Goal: Task Accomplishment & Management: Complete application form

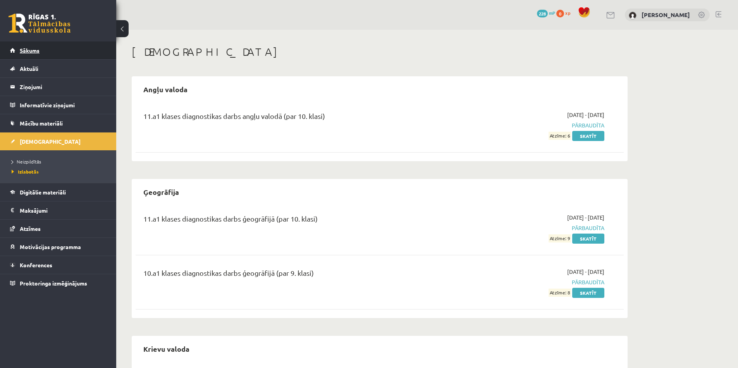
click at [31, 50] on span "Sākums" at bounding box center [30, 50] width 20 height 7
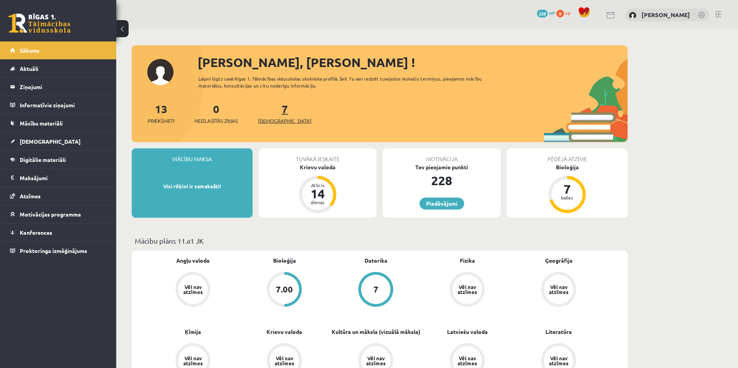
click at [270, 110] on link "7 Ieskaites" at bounding box center [284, 113] width 53 height 23
click at [272, 107] on link "7 Ieskaites" at bounding box center [284, 113] width 53 height 23
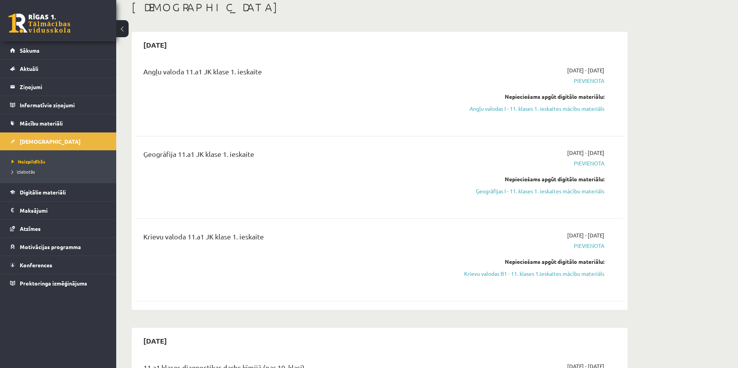
scroll to position [40, 0]
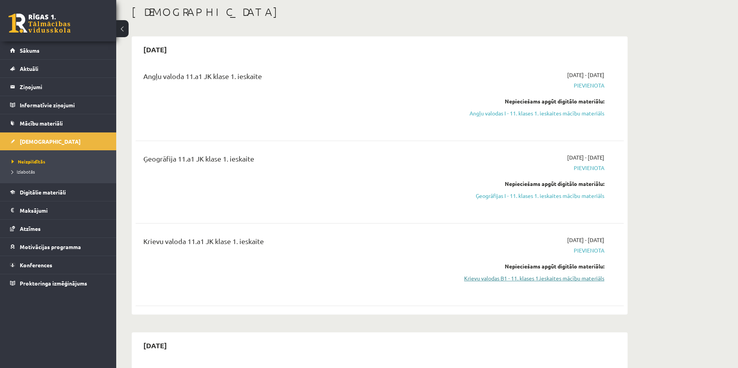
click at [508, 279] on link "Krievu valodas B1 - 11. klases 1.ieskaites mācību materiāls" at bounding box center [531, 278] width 146 height 8
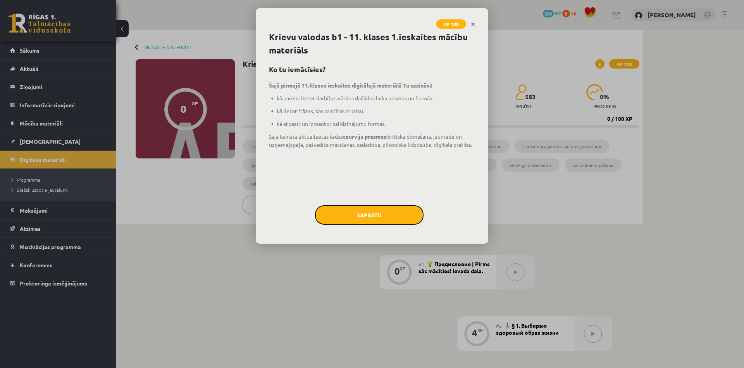
click at [401, 217] on button "Sapratu" at bounding box center [369, 214] width 108 height 19
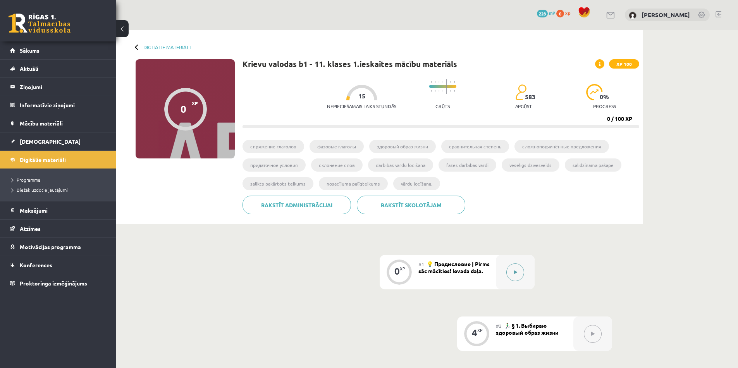
click at [511, 272] on button at bounding box center [515, 272] width 18 height 18
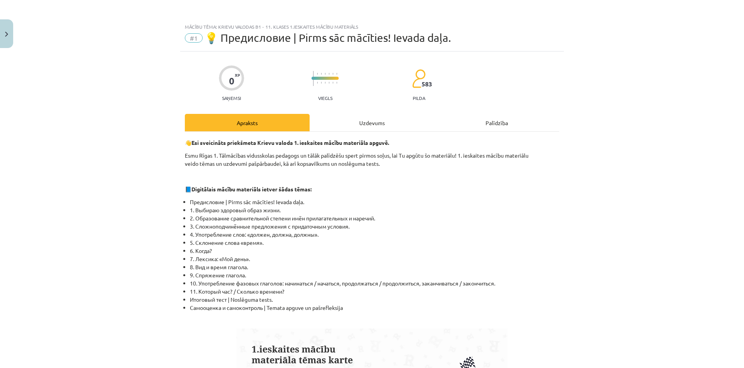
click at [367, 124] on div "Uzdevums" at bounding box center [372, 122] width 125 height 17
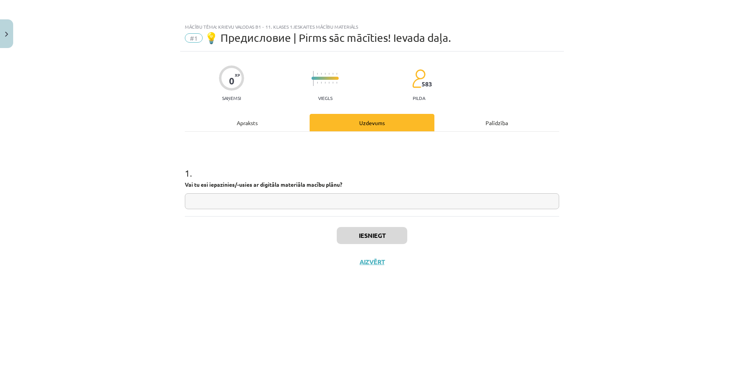
click at [481, 122] on div "Palīdzība" at bounding box center [496, 122] width 125 height 17
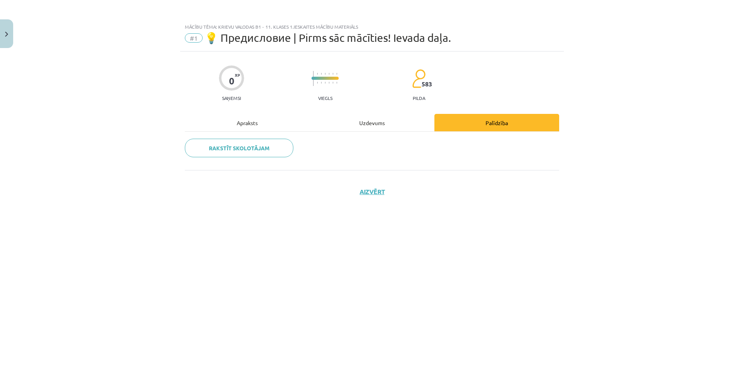
click at [269, 122] on div "Apraksts" at bounding box center [247, 122] width 125 height 17
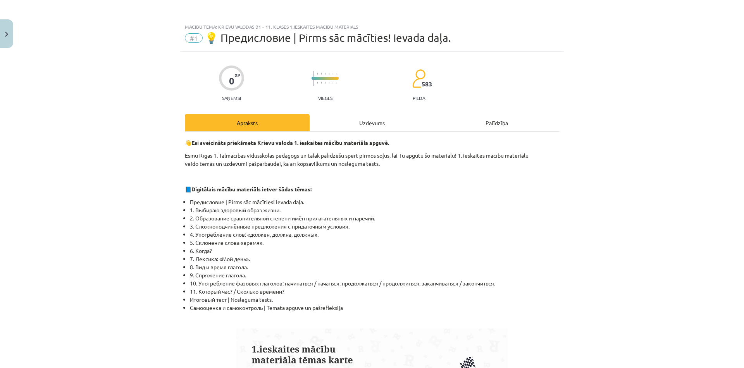
click at [269, 122] on div "Apraksts" at bounding box center [247, 122] width 125 height 17
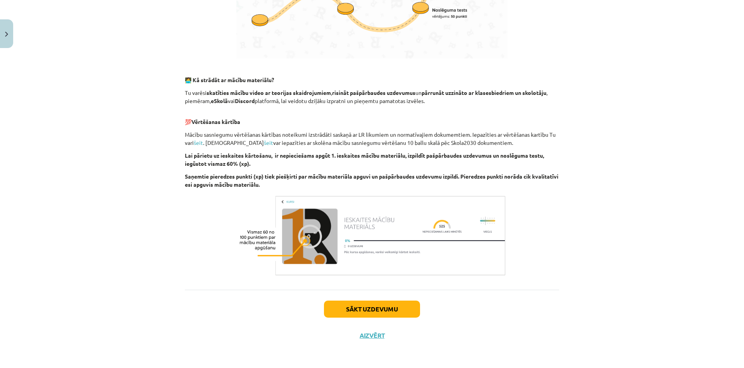
scroll to position [421, 0]
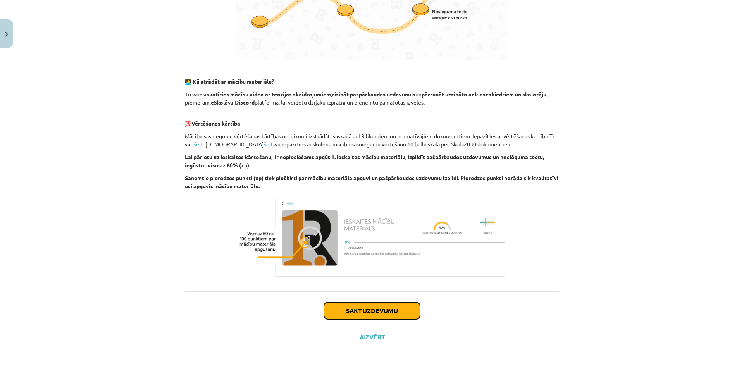
click at [340, 311] on button "Sākt uzdevumu" at bounding box center [372, 310] width 96 height 17
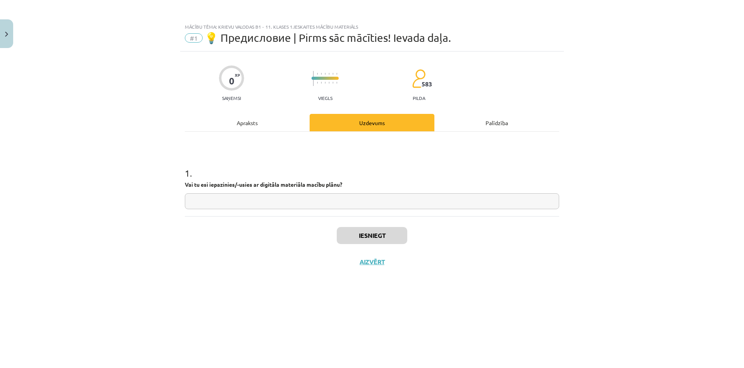
scroll to position [0, 0]
click at [279, 202] on input "text" at bounding box center [372, 201] width 374 height 16
type input "**"
click at [354, 229] on button "Iesniegt" at bounding box center [372, 235] width 71 height 17
click at [351, 236] on button "Iesniegt" at bounding box center [372, 235] width 71 height 17
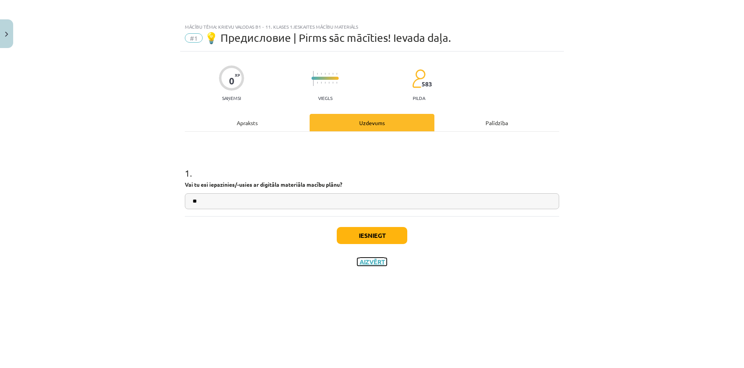
click at [368, 263] on button "Aizvērt" at bounding box center [371, 262] width 29 height 8
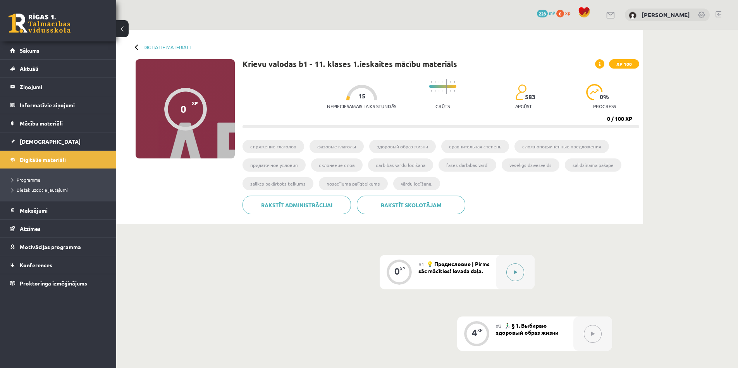
click at [514, 272] on icon at bounding box center [515, 272] width 3 height 5
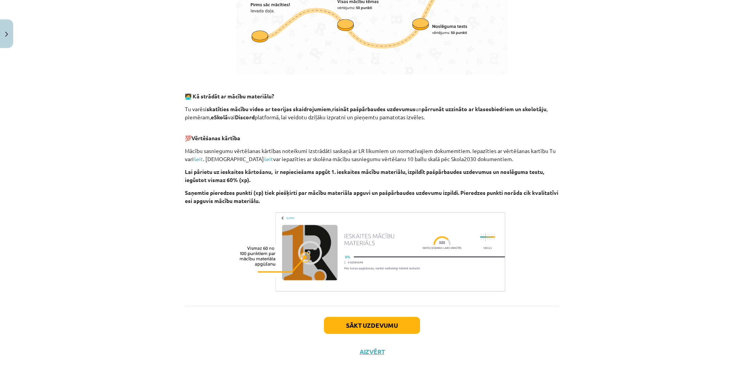
scroll to position [423, 0]
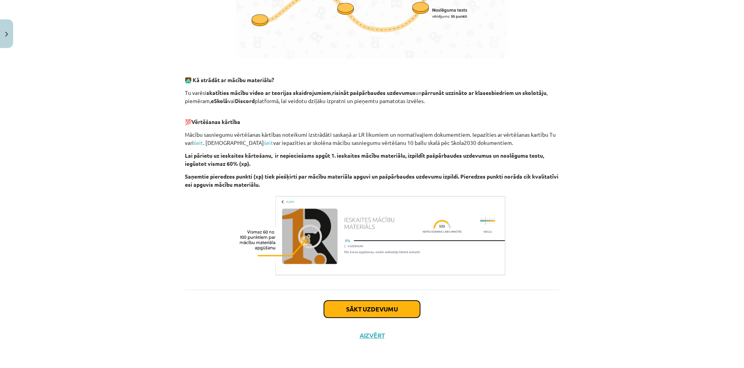
click at [379, 309] on button "Sākt uzdevumu" at bounding box center [372, 309] width 96 height 17
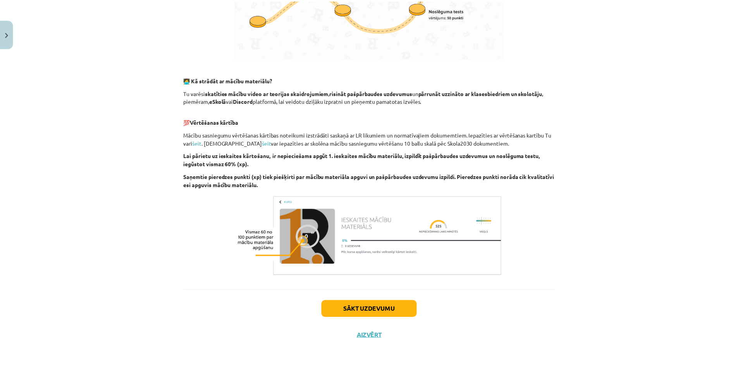
scroll to position [0, 0]
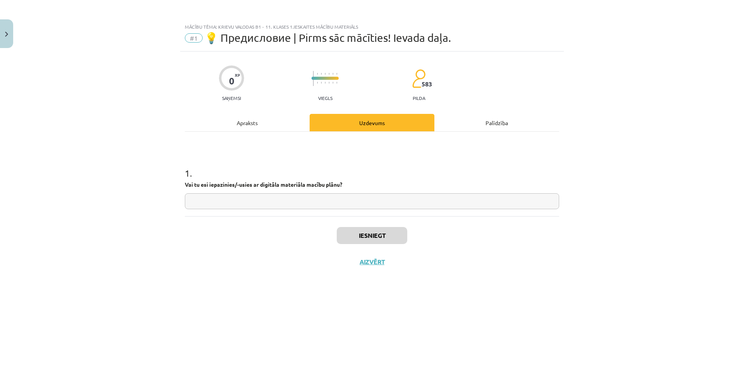
click at [375, 210] on div "1 . Vai tu esi iepazinies/-usies ar digitāla materiāla macību plānu?" at bounding box center [372, 174] width 374 height 84
click at [375, 211] on div "1 . Vai tu esi iepazinies/-usies ar digitāla materiāla macību plānu?" at bounding box center [372, 174] width 374 height 84
click at [370, 207] on input "text" at bounding box center [372, 201] width 374 height 16
type input "**"
click at [363, 232] on button "Iesniegt" at bounding box center [372, 235] width 71 height 17
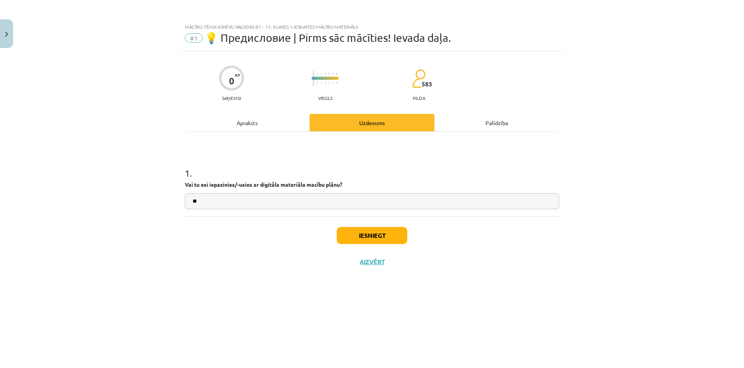
click at [452, 124] on div "Palīdzība" at bounding box center [496, 122] width 125 height 17
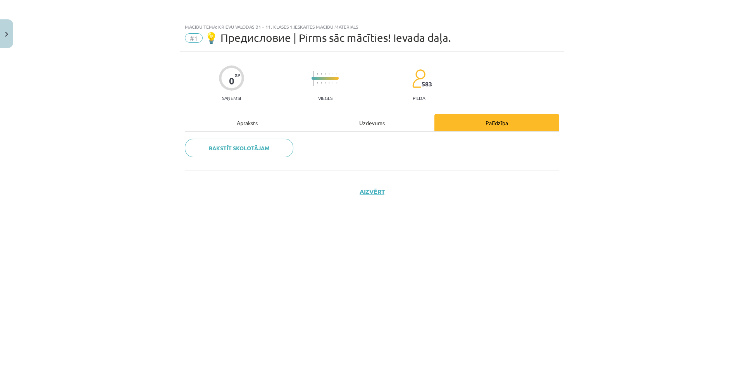
click at [356, 127] on div "Uzdevums" at bounding box center [372, 122] width 125 height 17
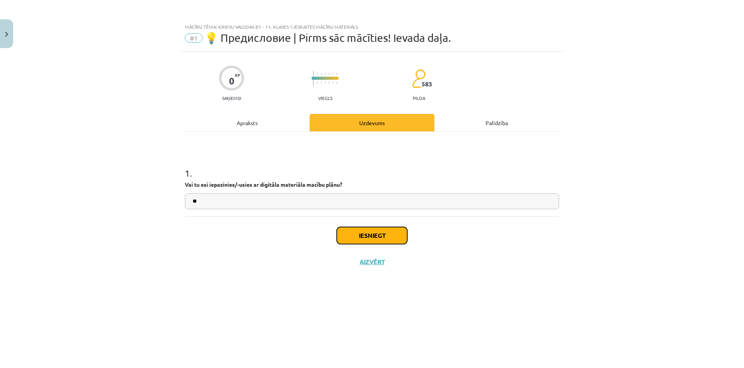
click at [372, 243] on button "Iesniegt" at bounding box center [372, 235] width 71 height 17
click at [372, 258] on button "Aizvērt" at bounding box center [371, 262] width 29 height 8
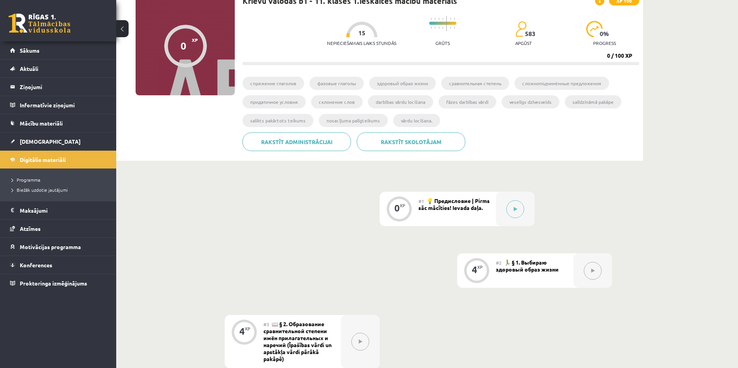
scroll to position [64, 0]
click at [590, 264] on button at bounding box center [593, 270] width 18 height 18
click at [482, 267] on div "XP" at bounding box center [479, 266] width 5 height 4
click at [292, 83] on li "cпряжение глаголов" at bounding box center [274, 82] width 62 height 13
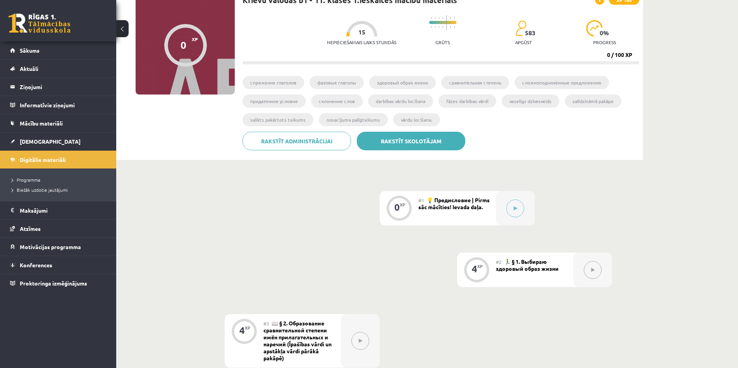
click at [450, 138] on link "Rakstīt skolotājam" at bounding box center [411, 141] width 108 height 19
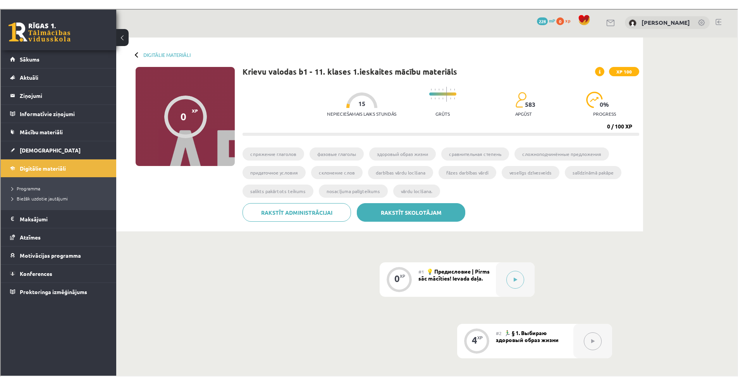
scroll to position [0, 0]
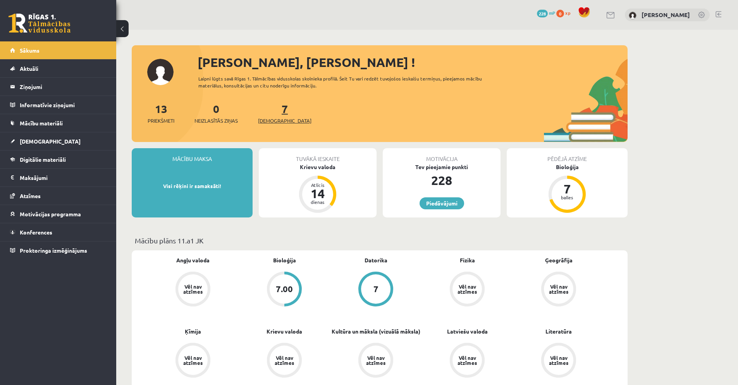
click at [271, 121] on span "[DEMOGRAPHIC_DATA]" at bounding box center [284, 121] width 53 height 8
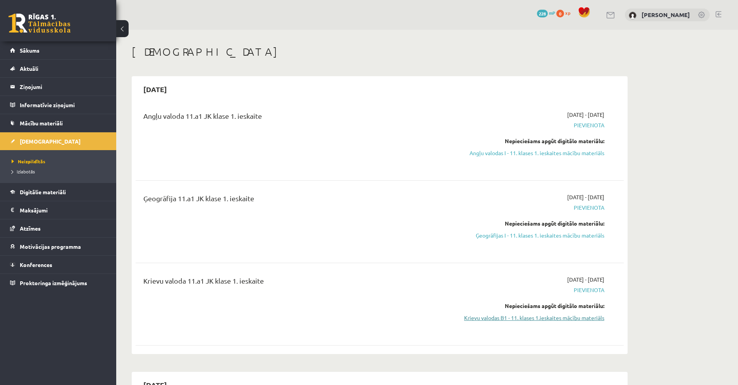
click at [518, 317] on link "Krievu valodas B1 - 11. klases 1.ieskaites mācību materiāls" at bounding box center [531, 318] width 146 height 8
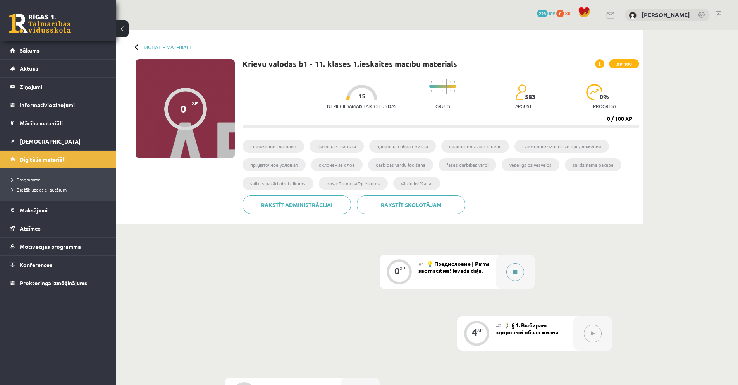
click at [517, 274] on button at bounding box center [515, 272] width 18 height 18
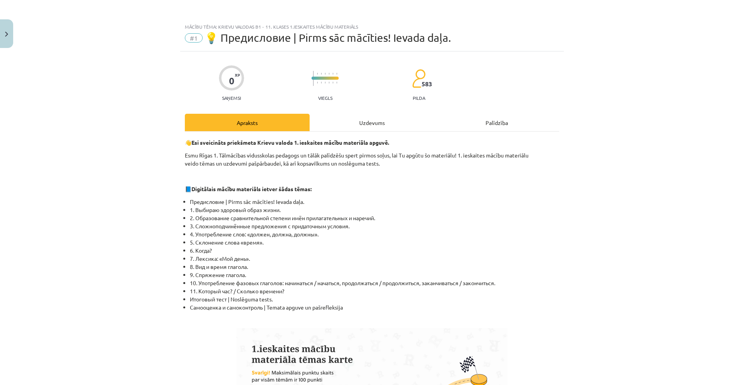
scroll to position [363, 0]
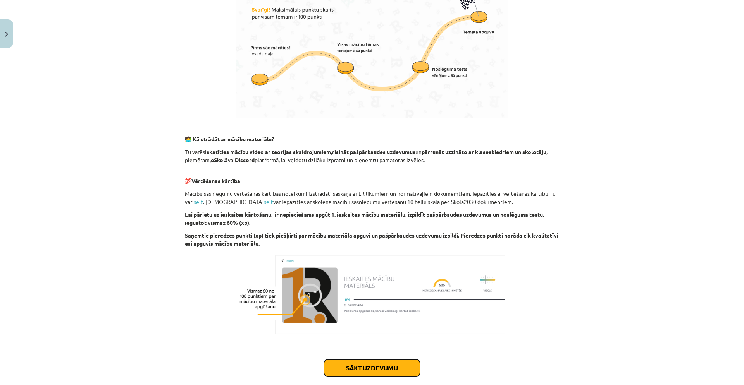
click at [392, 370] on button "Sākt uzdevumu" at bounding box center [372, 368] width 96 height 17
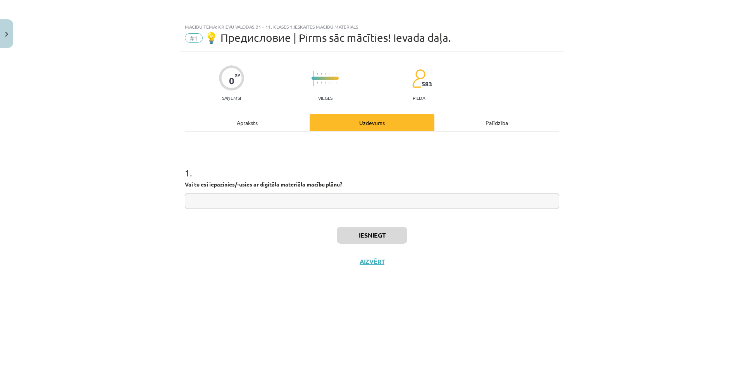
scroll to position [0, 0]
click at [364, 201] on input "text" at bounding box center [372, 201] width 374 height 16
type input "**"
click at [377, 237] on button "Iesniegt" at bounding box center [372, 235] width 71 height 17
click at [384, 272] on button "Nākamā nodarbība" at bounding box center [372, 267] width 76 height 18
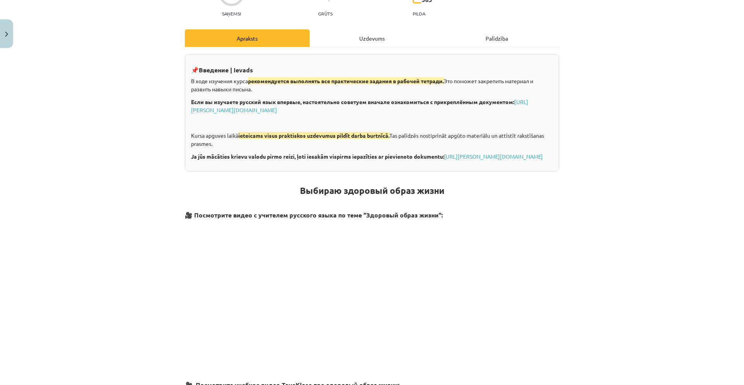
scroll to position [84, 0]
click at [444, 160] on link "https://eskola.r1tv.lv/system/uploads/attachment/file/71355/Krievu_valoda_iesac…" at bounding box center [493, 156] width 99 height 7
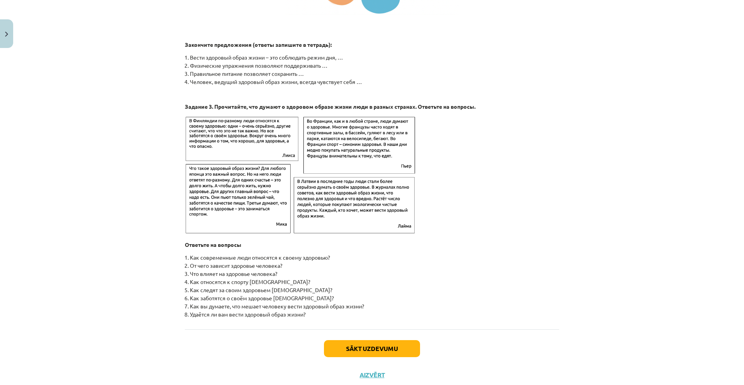
scroll to position [1142, 0]
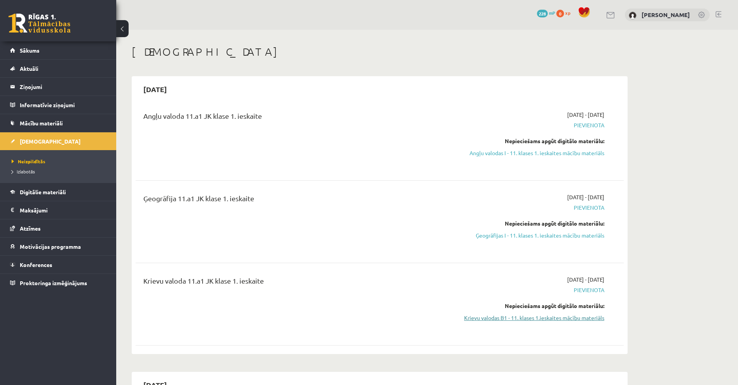
click at [571, 320] on link "Krievu valodas B1 - 11. klases 1.ieskaites mācību materiāls" at bounding box center [531, 318] width 146 height 8
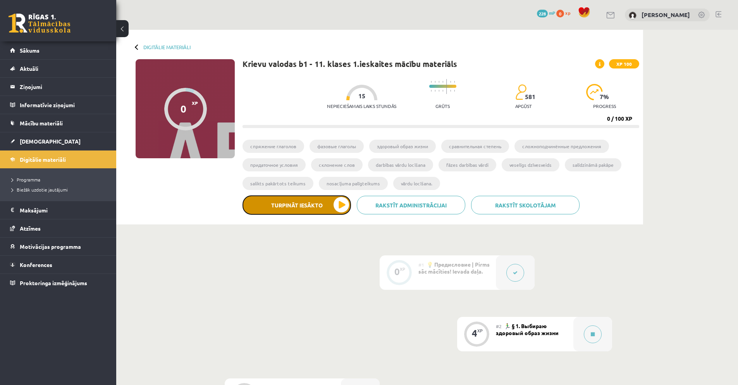
click at [341, 205] on button "Turpināt iesākto" at bounding box center [297, 205] width 108 height 19
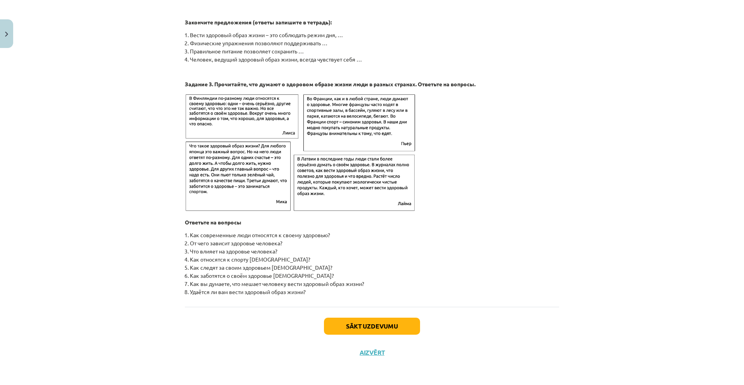
scroll to position [1142, 0]
click at [354, 322] on button "Sākt uzdevumu" at bounding box center [372, 326] width 96 height 17
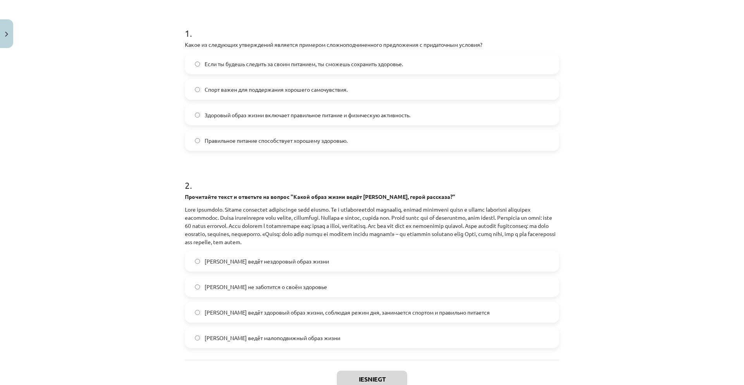
scroll to position [165, 0]
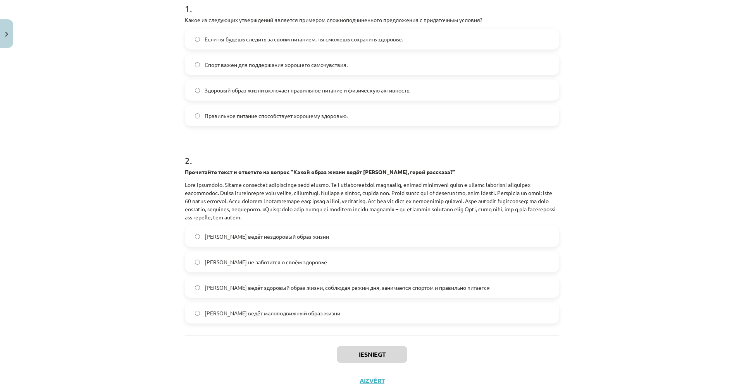
click at [305, 46] on label "Если ты будешь следить за своим питанием, ты сможешь сохранить здоровье." at bounding box center [372, 38] width 373 height 19
click at [244, 281] on label "Олег ведёт здоровый образ жизни, соблюдая режим дня, занимается спортом и прави…" at bounding box center [372, 287] width 373 height 19
click at [341, 354] on button "Iesniegt" at bounding box center [372, 354] width 71 height 17
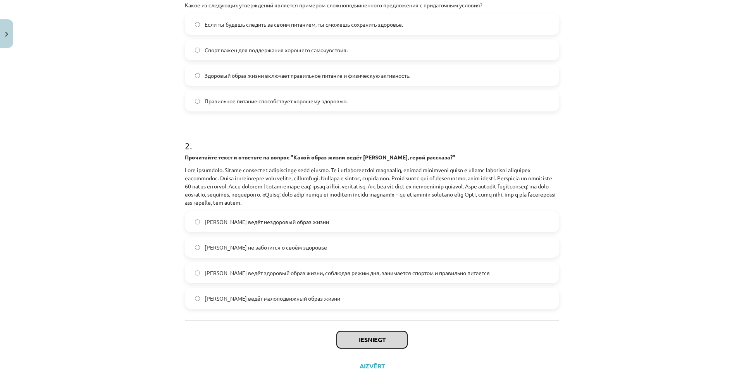
scroll to position [178, 0]
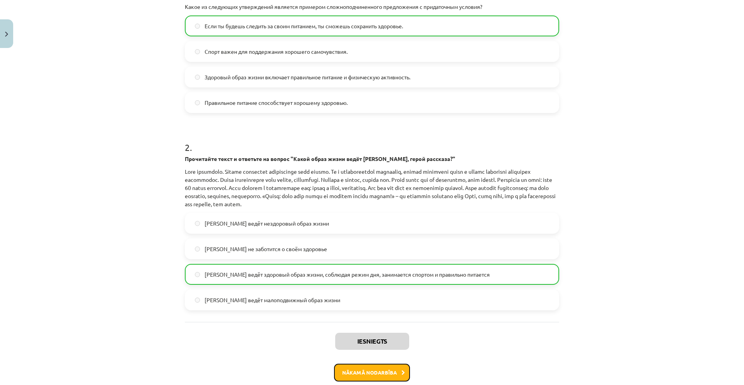
click at [348, 374] on button "Nākamā nodarbība" at bounding box center [372, 373] width 76 height 18
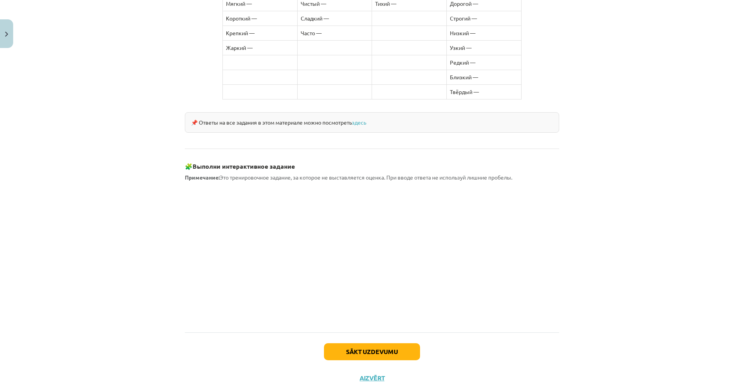
scroll to position [580, 0]
click at [380, 347] on button "Sākt uzdevumu" at bounding box center [372, 353] width 96 height 17
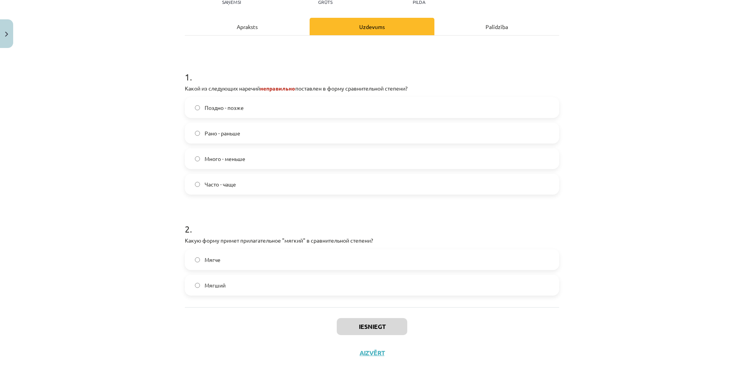
scroll to position [107, 0]
click at [205, 263] on span "Мягче" at bounding box center [213, 261] width 16 height 8
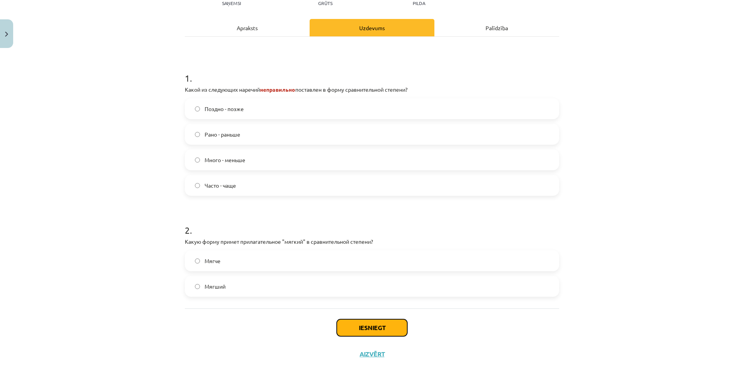
click at [389, 330] on button "Iesniegt" at bounding box center [372, 328] width 71 height 17
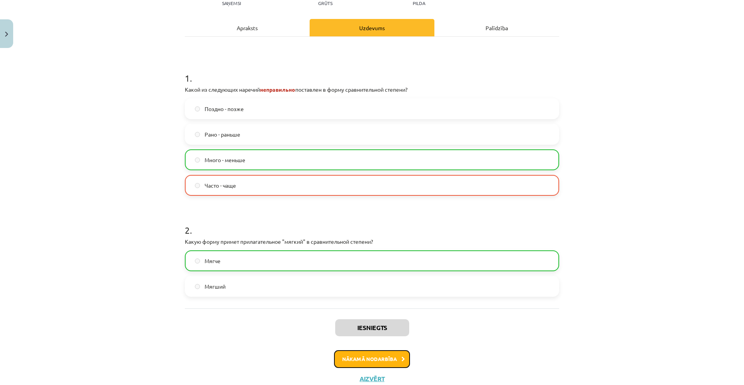
click at [399, 363] on button "Nākamā nodarbība" at bounding box center [372, 360] width 76 height 18
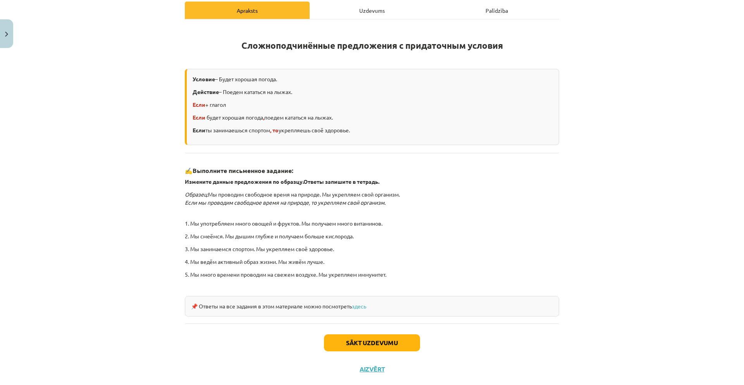
scroll to position [111, 0]
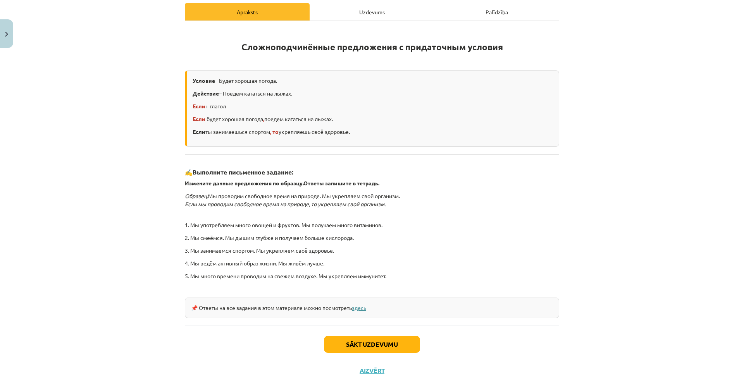
click at [357, 307] on link "здесь" at bounding box center [359, 308] width 14 height 7
click at [341, 351] on button "Sākt uzdevumu" at bounding box center [372, 344] width 96 height 17
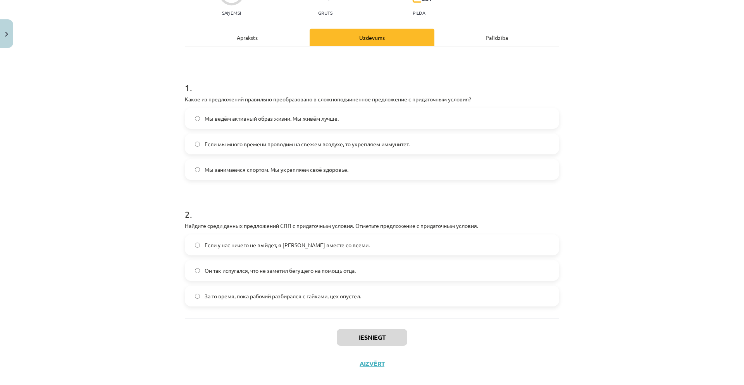
scroll to position [86, 0]
click at [365, 148] on label "Если мы много времени проводим на свежем воздухе, то укрепляем иммунитет." at bounding box center [372, 143] width 373 height 19
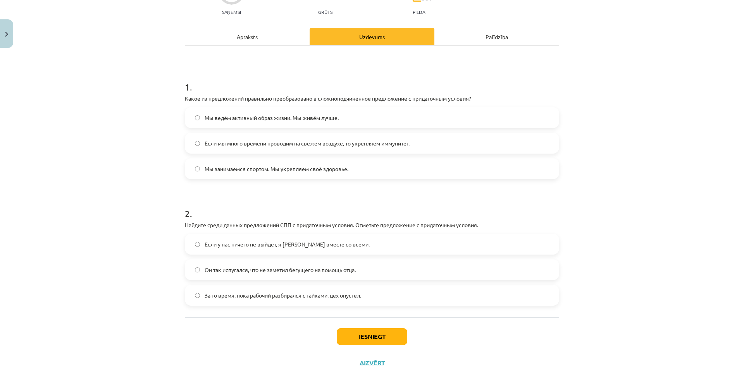
click at [357, 244] on label "Если у нас ничего не выйдет, я уеду вместе со всеми." at bounding box center [372, 244] width 373 height 19
click at [380, 342] on button "Iesniegt" at bounding box center [372, 337] width 71 height 17
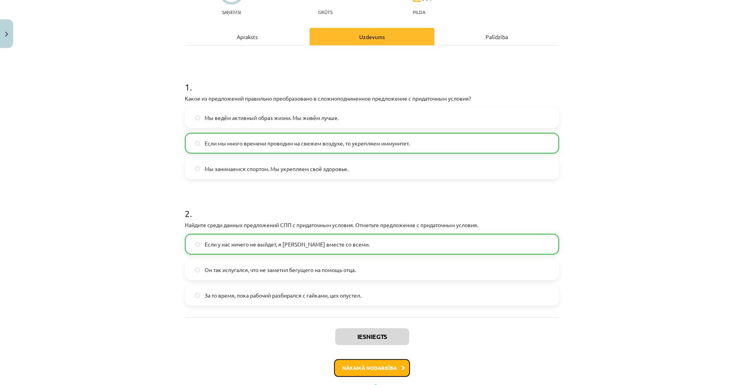
click at [374, 363] on button "Nākamā nodarbība" at bounding box center [372, 369] width 76 height 18
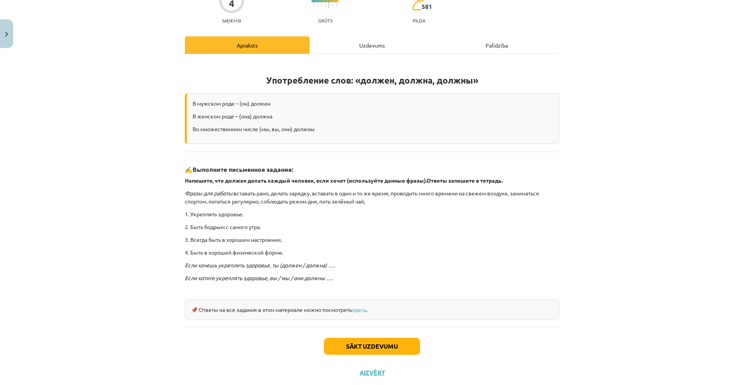
scroll to position [63, 0]
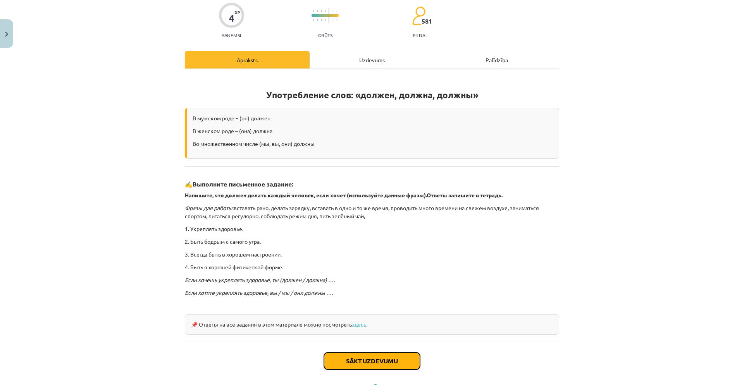
click at [379, 360] on button "Sākt uzdevumu" at bounding box center [372, 361] width 96 height 17
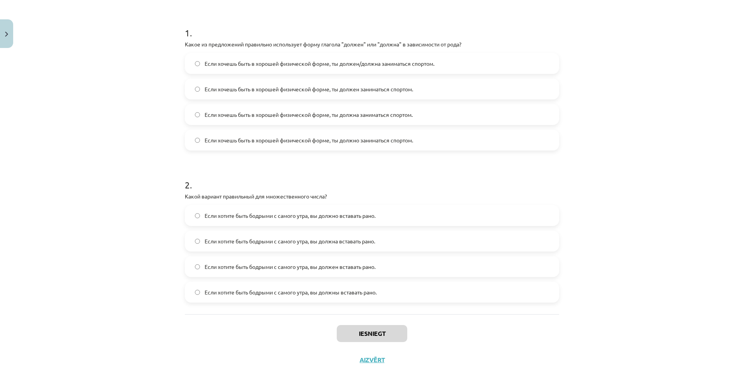
scroll to position [142, 0]
click at [342, 89] on span "Если хочешь быть в хорошей физической форме, ты должен заниматься спортом." at bounding box center [309, 88] width 208 height 8
click at [329, 289] on span "Если хотите быть бодрыми с самого утра, вы должны вставать рано." at bounding box center [291, 291] width 172 height 8
click at [376, 328] on button "Iesniegt" at bounding box center [372, 332] width 71 height 17
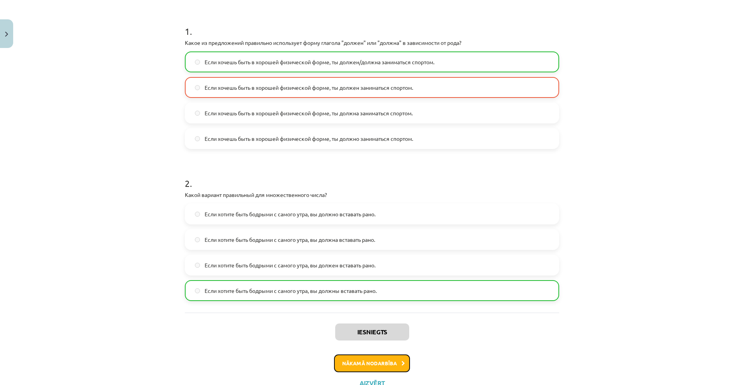
click at [379, 362] on button "Nākamā nodarbība" at bounding box center [372, 364] width 76 height 18
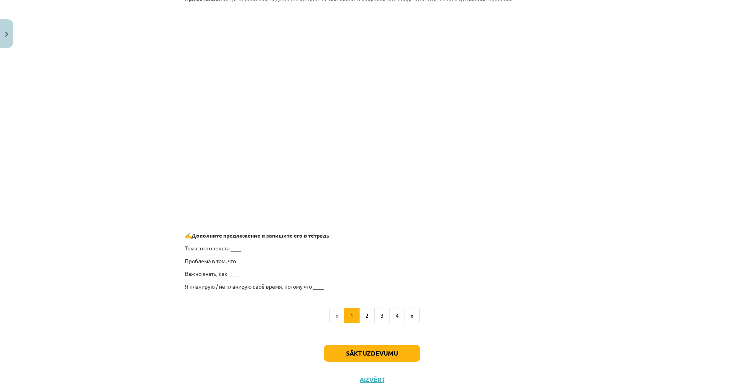
scroll to position [481, 0]
click at [366, 316] on button "2" at bounding box center [366, 316] width 15 height 15
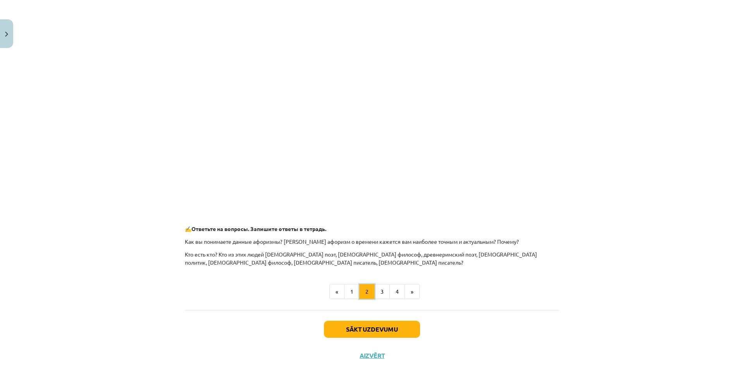
scroll to position [260, 0]
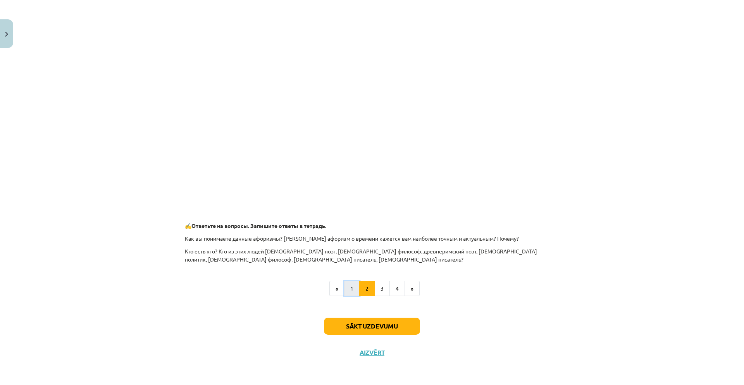
click at [346, 289] on button "1" at bounding box center [351, 288] width 15 height 15
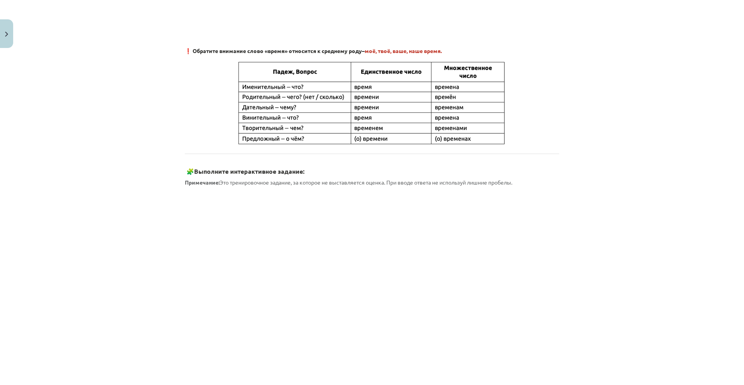
scroll to position [507, 0]
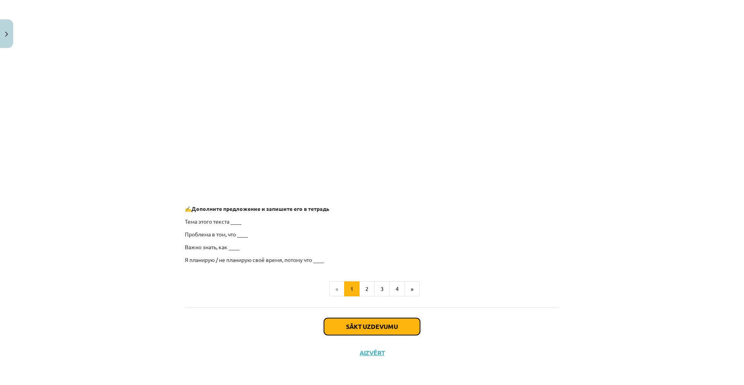
click at [377, 322] on button "Sākt uzdevumu" at bounding box center [372, 326] width 96 height 17
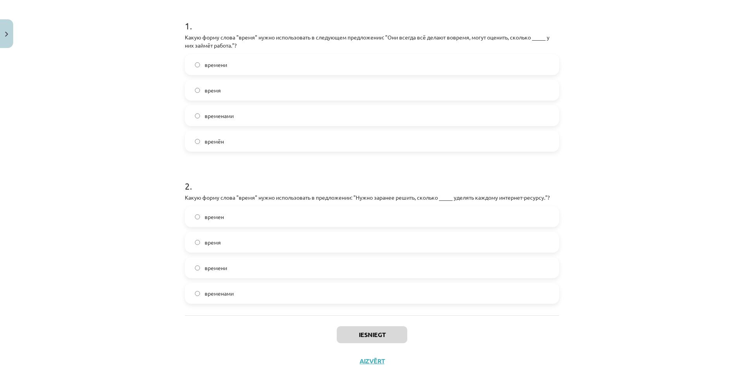
scroll to position [139, 0]
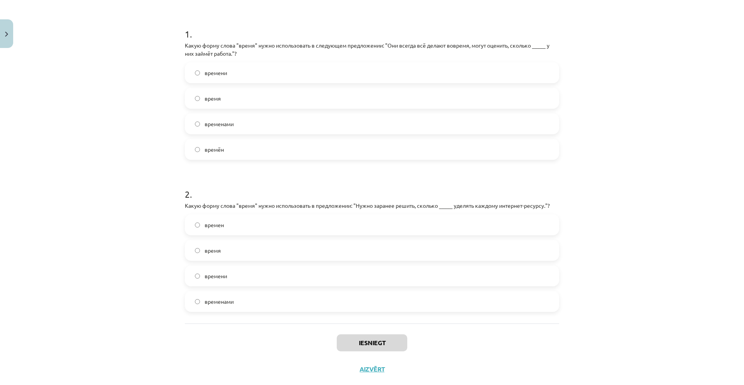
click at [199, 76] on label "времени" at bounding box center [372, 72] width 373 height 19
click at [210, 276] on span "времени" at bounding box center [216, 276] width 22 height 8
click at [383, 342] on button "Iesniegt" at bounding box center [372, 343] width 71 height 17
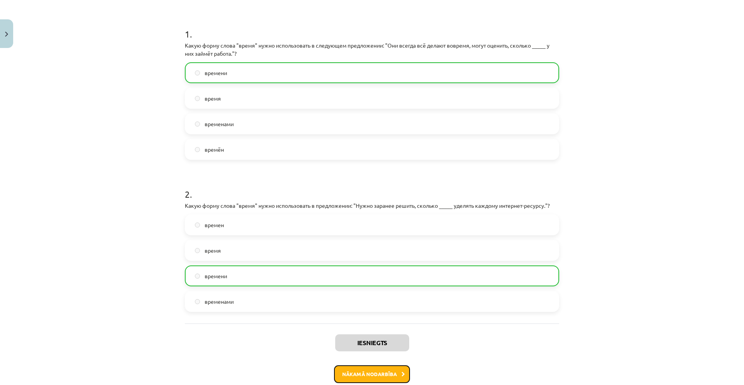
click at [377, 375] on button "Nākamā nodarbība" at bounding box center [372, 375] width 76 height 18
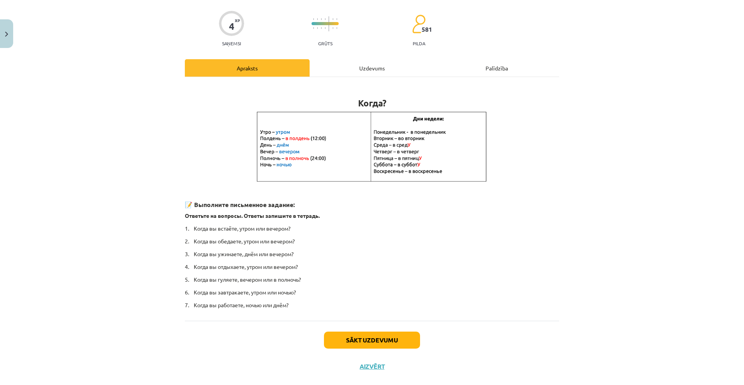
scroll to position [19, 0]
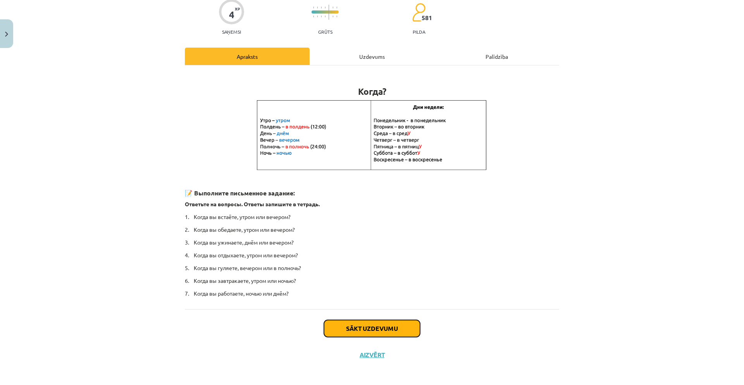
click at [377, 324] on button "Sākt uzdevumu" at bounding box center [372, 328] width 96 height 17
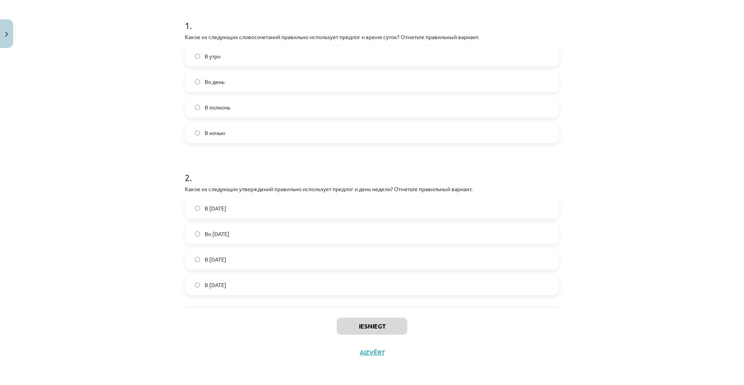
scroll to position [146, 0]
click at [262, 111] on label "В полночь" at bounding box center [372, 108] width 373 height 19
click at [235, 232] on label "Во вторник" at bounding box center [372, 235] width 373 height 19
click at [356, 326] on button "Iesniegt" at bounding box center [372, 328] width 71 height 17
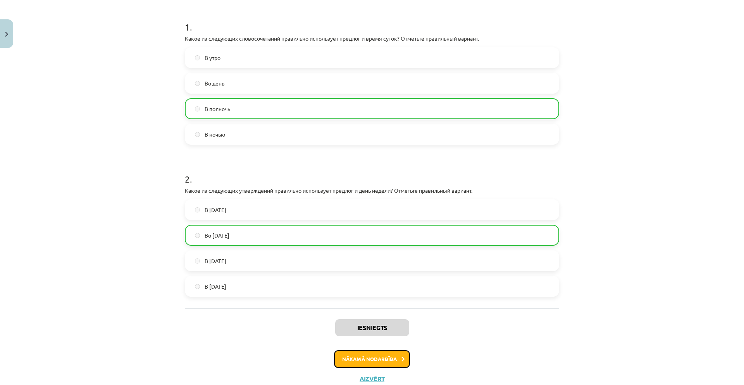
click at [346, 359] on button "Nākamā nodarbība" at bounding box center [372, 360] width 76 height 18
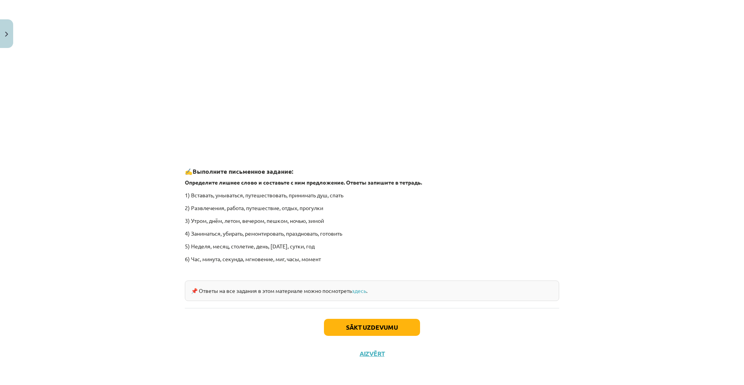
scroll to position [1058, 0]
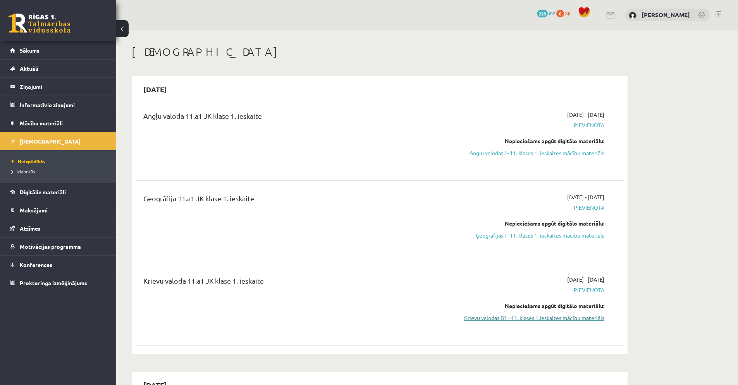
click at [560, 318] on link "Krievu valodas B1 - 11. klases 1.ieskaites mācību materiāls" at bounding box center [531, 318] width 146 height 8
click at [503, 318] on link "Krievu valodas B1 - 11. klases 1.ieskaites mācību materiāls" at bounding box center [531, 318] width 146 height 8
click at [489, 233] on link "Ģeogrāfijas I - 11. klases 1. ieskaites mācību materiāls" at bounding box center [531, 236] width 146 height 8
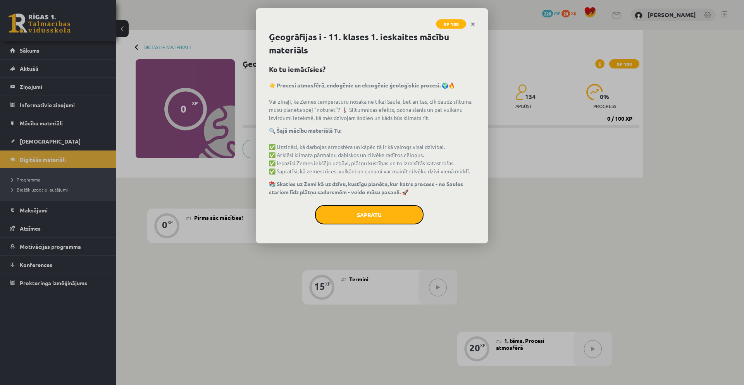
click at [361, 217] on button "Sapratu" at bounding box center [369, 214] width 108 height 19
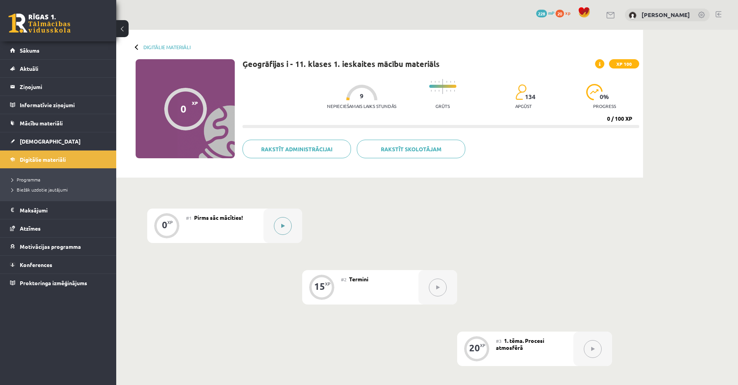
click at [282, 221] on button at bounding box center [283, 226] width 18 height 18
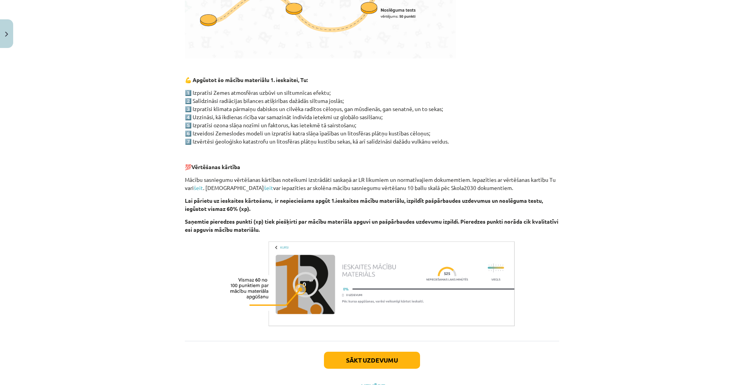
scroll to position [357, 0]
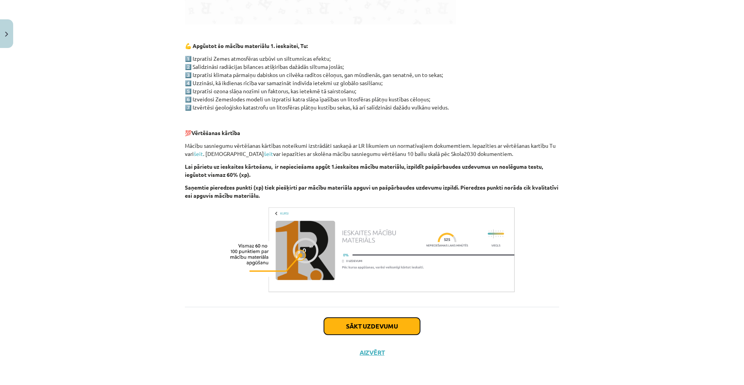
click at [356, 327] on button "Sākt uzdevumu" at bounding box center [372, 326] width 96 height 17
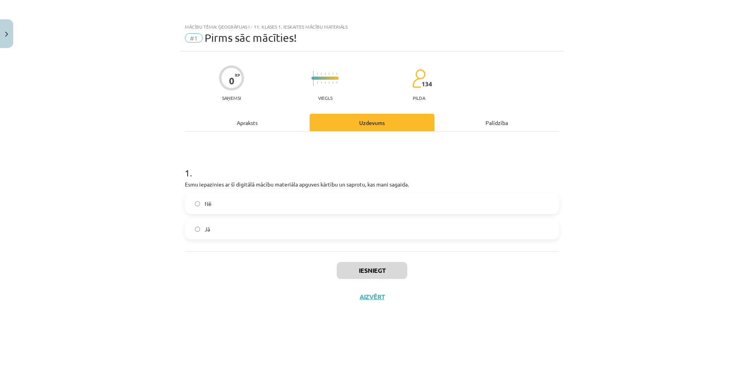
click at [303, 196] on label "Nē" at bounding box center [372, 203] width 373 height 19
click at [370, 270] on button "Iesniegt" at bounding box center [372, 270] width 71 height 17
click at [327, 236] on label "Jā" at bounding box center [372, 229] width 373 height 19
click at [366, 268] on button "Iesniegt" at bounding box center [372, 270] width 71 height 17
click at [391, 272] on button "Iesniegt" at bounding box center [372, 270] width 71 height 17
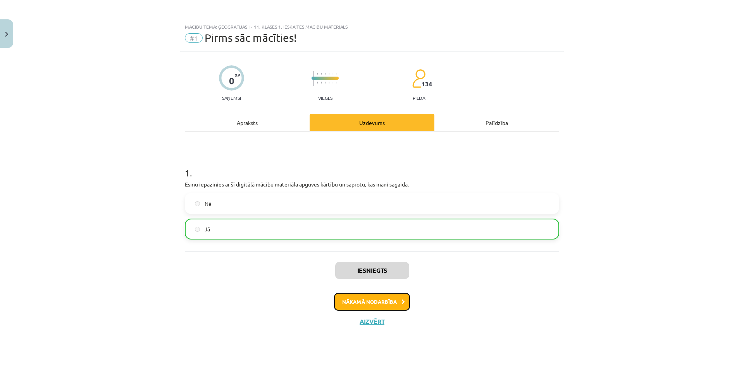
click at [371, 303] on button "Nākamā nodarbība" at bounding box center [372, 302] width 76 height 18
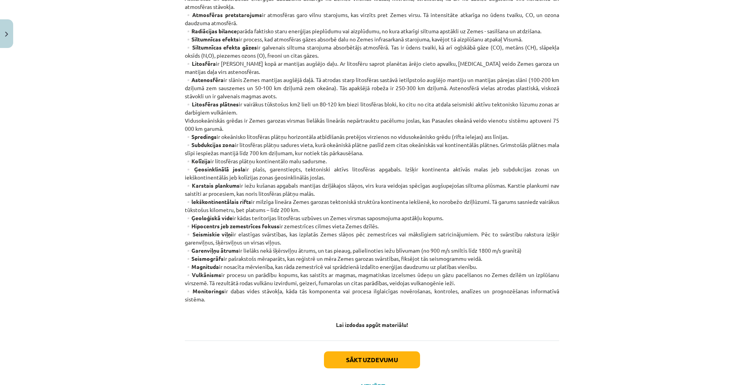
scroll to position [308, 0]
click at [411, 360] on button "Sākt uzdevumu" at bounding box center [372, 360] width 96 height 17
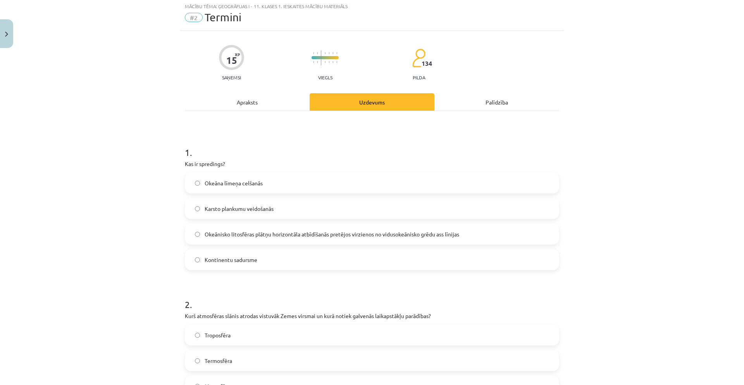
scroll to position [19, 0]
click at [259, 232] on span "Okeānisko litosfēras plātņu horizontāla atbīdīšanās pretējos virzienos no vidus…" at bounding box center [332, 236] width 255 height 8
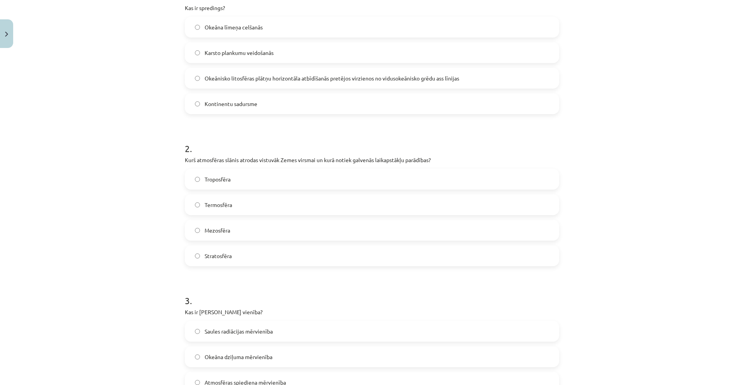
scroll to position [175, 0]
click at [190, 185] on label "Troposfēra" at bounding box center [372, 180] width 373 height 19
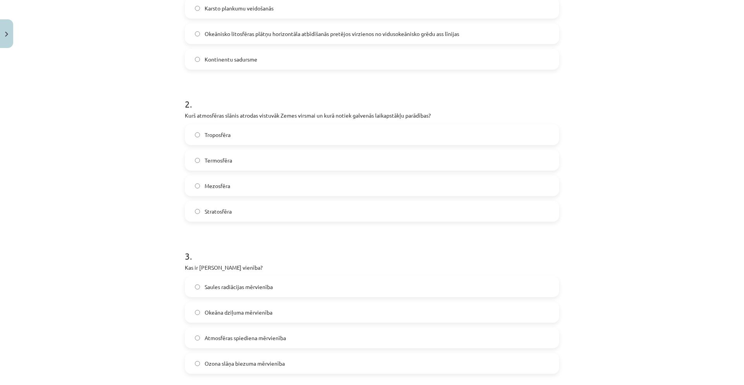
scroll to position [222, 0]
click at [207, 360] on span "Ozona slāņa biezuma mērvienība" at bounding box center [245, 364] width 80 height 8
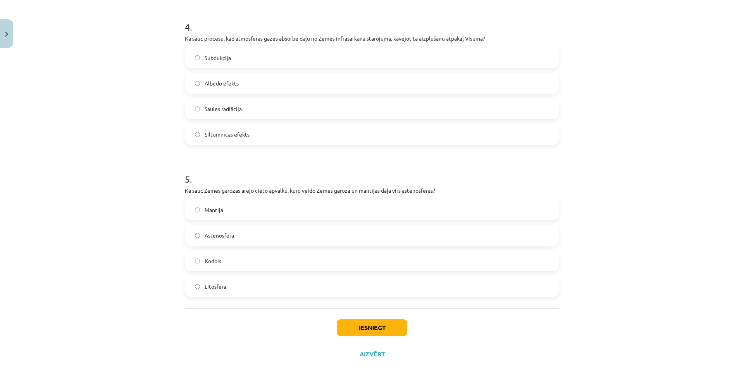
scroll to position [604, 0]
click at [206, 282] on span "Litosfēra" at bounding box center [216, 285] width 22 height 8
click at [382, 322] on button "Iesniegt" at bounding box center [372, 326] width 71 height 17
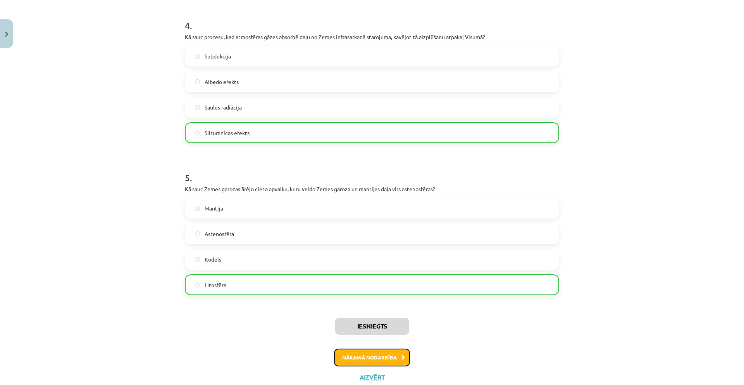
click at [372, 355] on button "Nākamā nodarbība" at bounding box center [372, 358] width 76 height 18
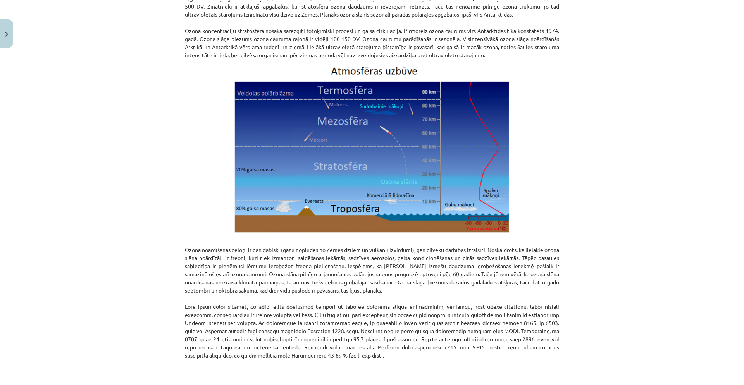
scroll to position [881, 0]
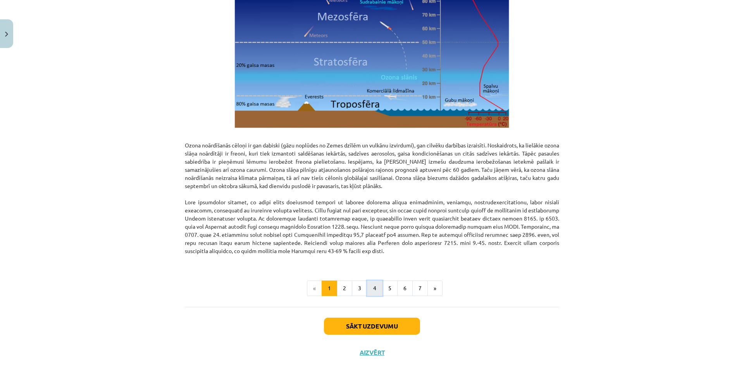
click at [368, 288] on button "4" at bounding box center [374, 288] width 15 height 15
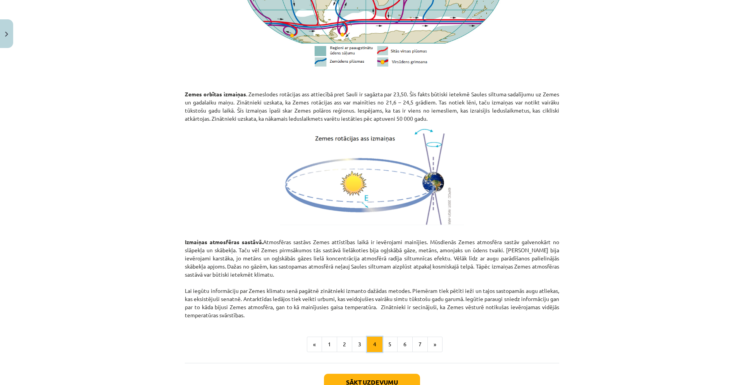
scroll to position [796, 0]
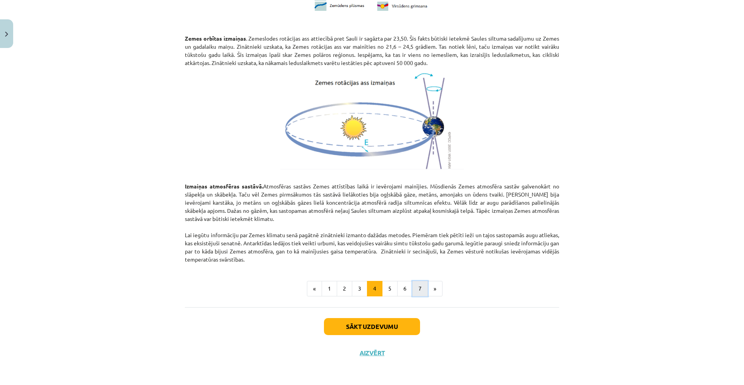
click at [413, 293] on button "7" at bounding box center [419, 288] width 15 height 15
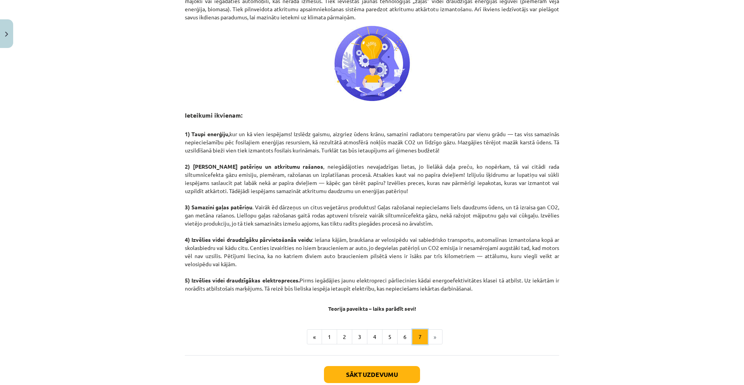
scroll to position [317, 0]
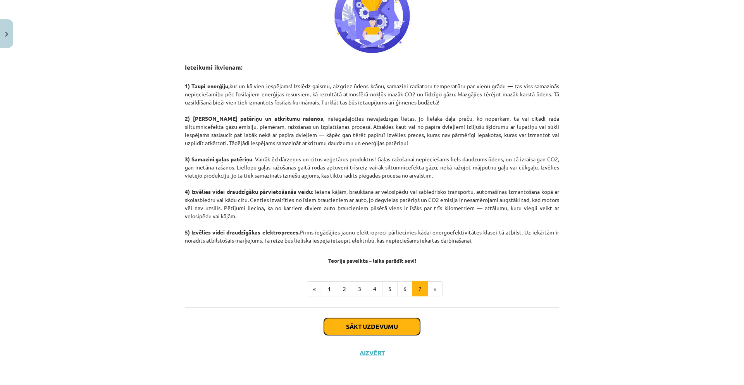
click at [404, 324] on button "Sākt uzdevumu" at bounding box center [372, 326] width 96 height 17
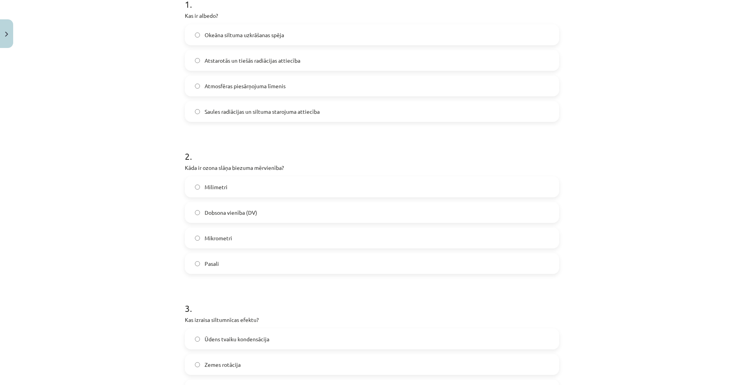
scroll to position [163, 0]
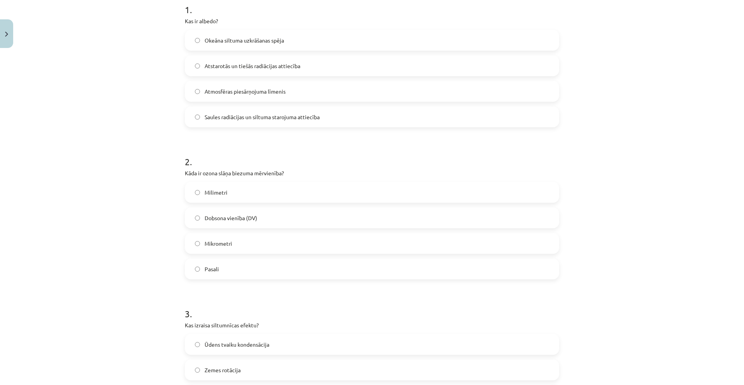
click at [271, 72] on label "Atstarotās un tiešās radiācijas attiecība" at bounding box center [372, 65] width 373 height 19
click at [238, 222] on label "Dobsona vienība (DV)" at bounding box center [372, 217] width 373 height 19
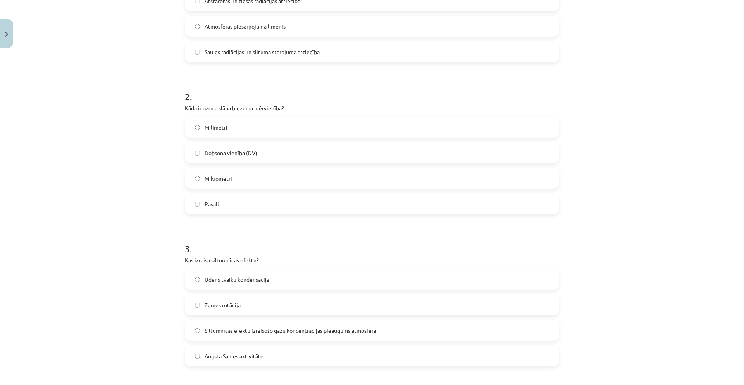
scroll to position [257, 0]
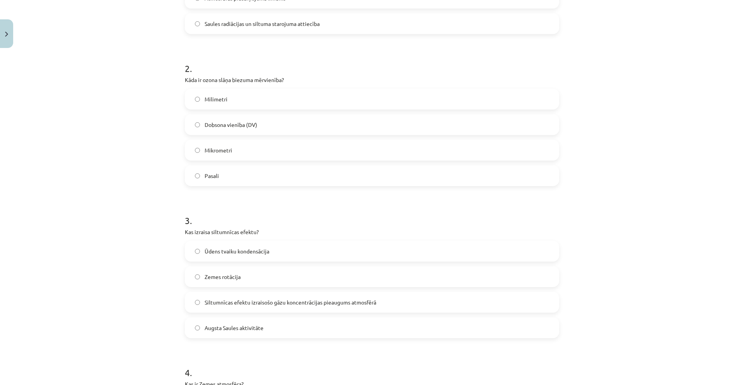
click at [249, 251] on span "Ūdens tvaiku kondensācija" at bounding box center [237, 252] width 65 height 8
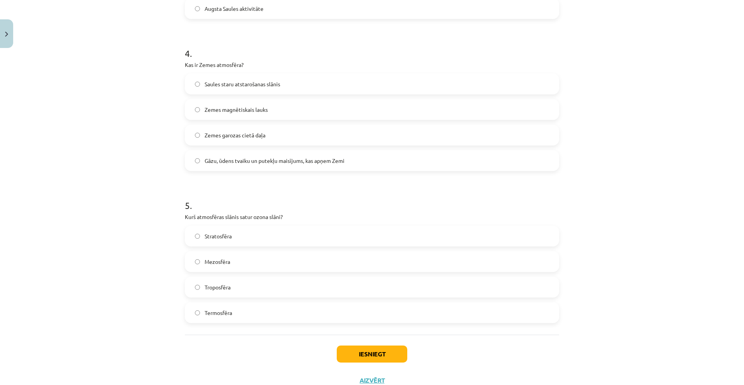
scroll to position [590, 0]
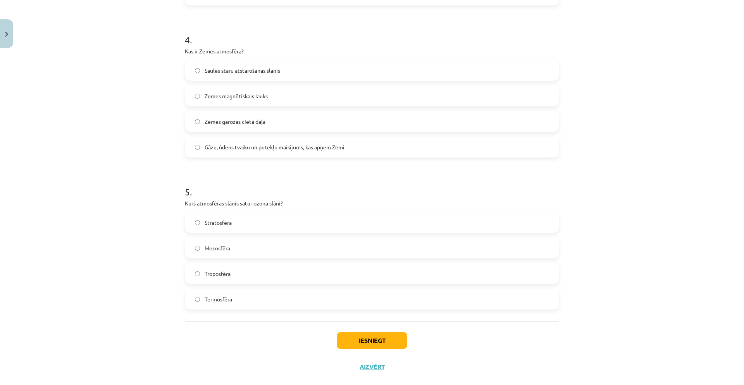
click at [260, 146] on span "Gāzu, ūdens tvaiku un putekļu maisījums, kas apņem Zemi" at bounding box center [275, 147] width 140 height 8
click at [258, 221] on label "Stratosfēra" at bounding box center [372, 222] width 373 height 19
click at [370, 337] on button "Iesniegt" at bounding box center [372, 340] width 71 height 17
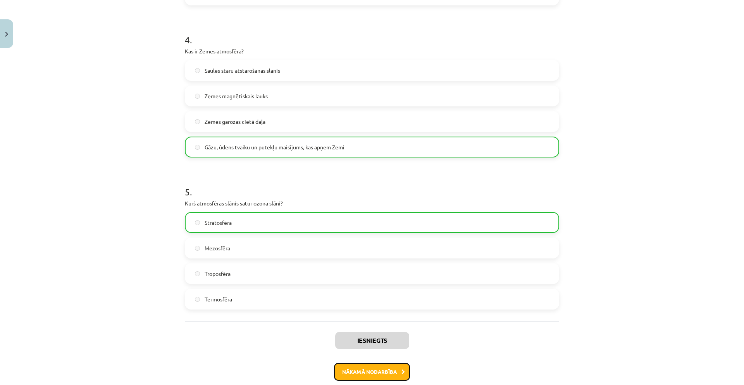
click at [376, 367] on button "Nākamā nodarbība" at bounding box center [372, 372] width 76 height 18
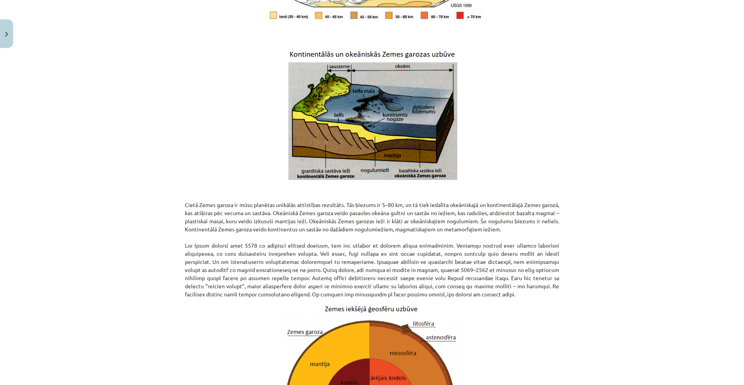
scroll to position [716, 0]
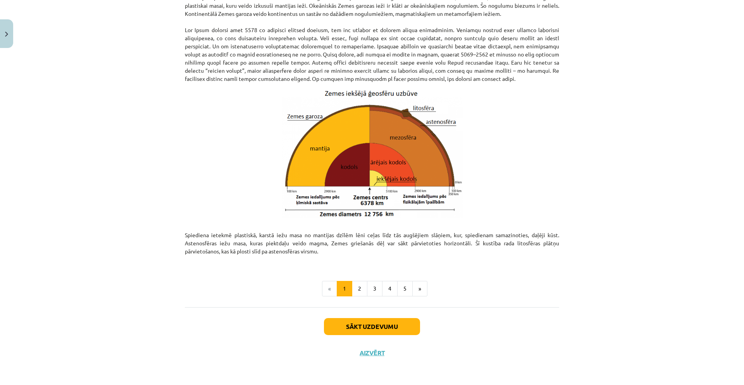
click at [404, 292] on button "5" at bounding box center [404, 288] width 15 height 15
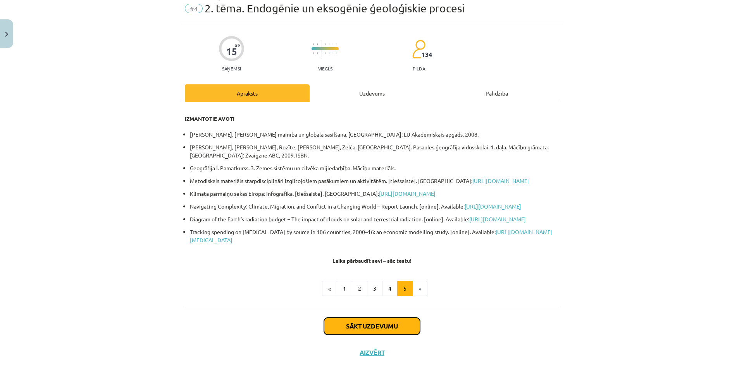
click at [399, 324] on button "Sākt uzdevumu" at bounding box center [372, 326] width 96 height 17
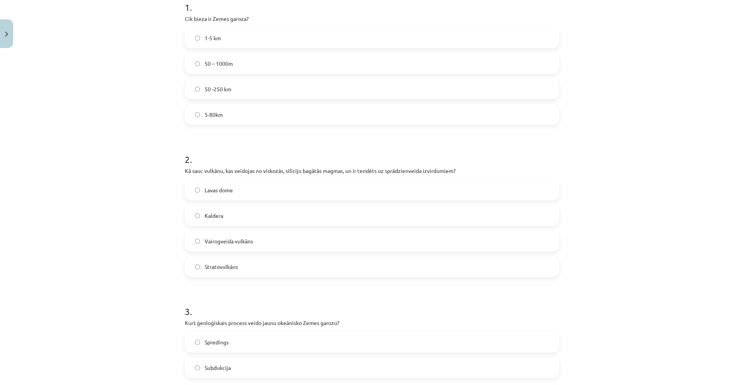
scroll to position [172, 0]
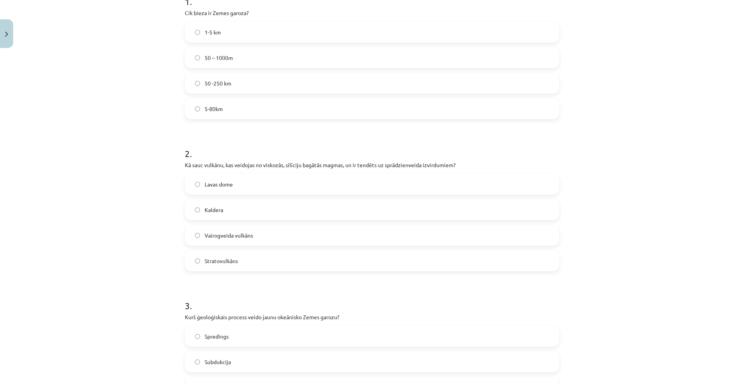
click at [207, 105] on span "5-80km" at bounding box center [214, 109] width 18 height 8
click at [250, 266] on label "Stratovulkāns" at bounding box center [372, 260] width 373 height 19
click at [249, 337] on label "Spredings" at bounding box center [372, 336] width 373 height 19
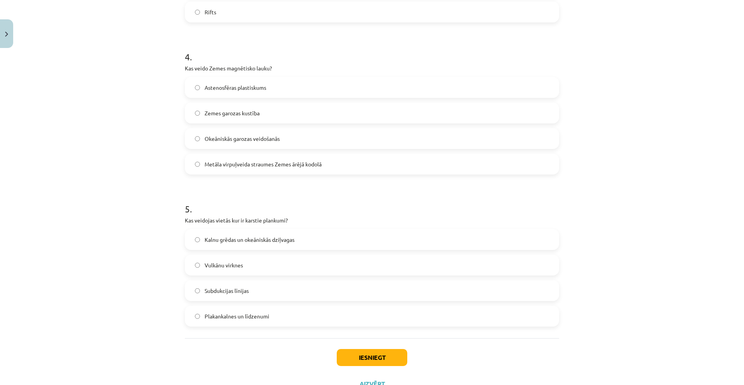
scroll to position [566, 0]
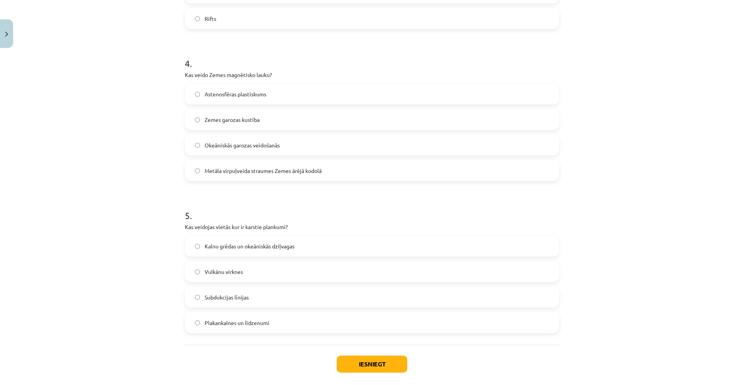
click at [279, 170] on span "Metāla virpuļveida straumes Zemes ārējā kodolā" at bounding box center [263, 171] width 117 height 8
click at [247, 272] on label "Vulkānu virknes" at bounding box center [372, 271] width 373 height 19
click at [368, 365] on button "Iesniegt" at bounding box center [372, 364] width 71 height 17
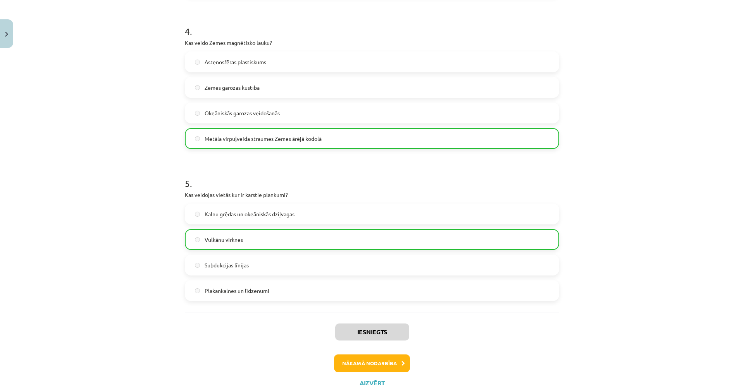
scroll to position [600, 0]
click at [401, 362] on icon at bounding box center [402, 362] width 3 height 5
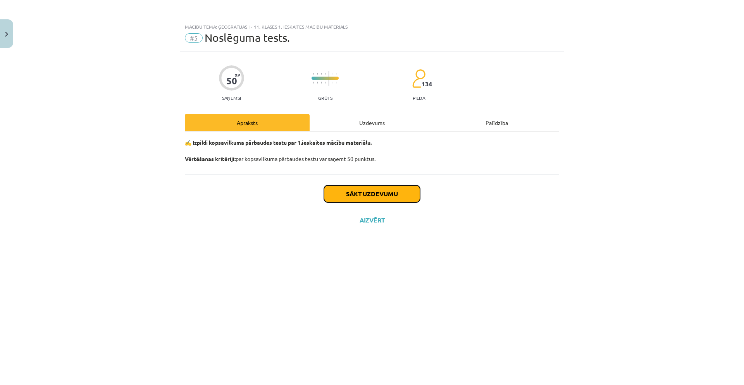
click at [347, 198] on button "Sākt uzdevumu" at bounding box center [372, 194] width 96 height 17
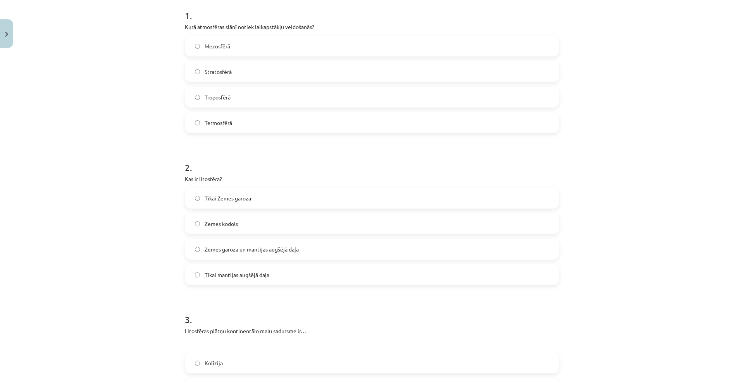
scroll to position [160, 0]
click at [195, 101] on label "Troposfērā" at bounding box center [372, 94] width 373 height 19
click at [247, 251] on label "Zemes garoza un mantijas augšējā daļa" at bounding box center [372, 246] width 373 height 19
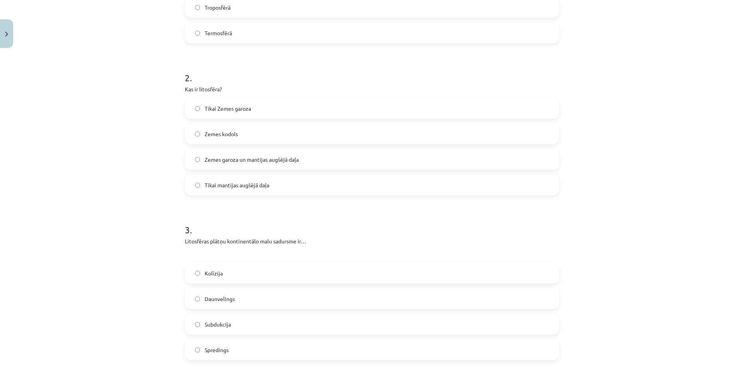
scroll to position [287, 0]
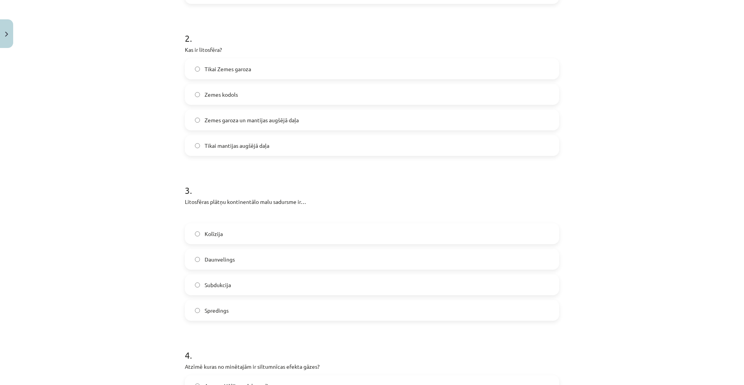
click at [245, 232] on label "Kolīzija" at bounding box center [372, 233] width 373 height 19
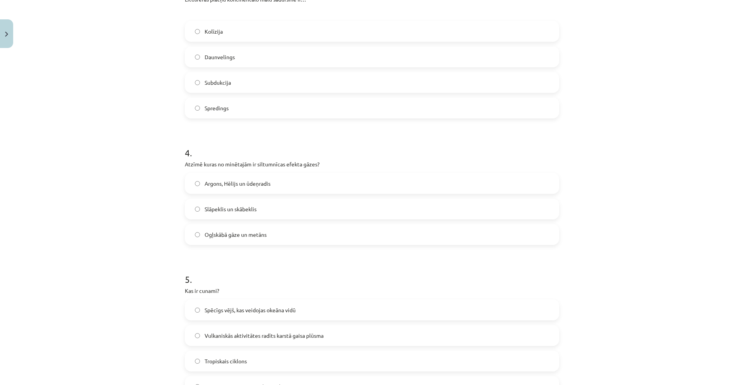
scroll to position [617, 0]
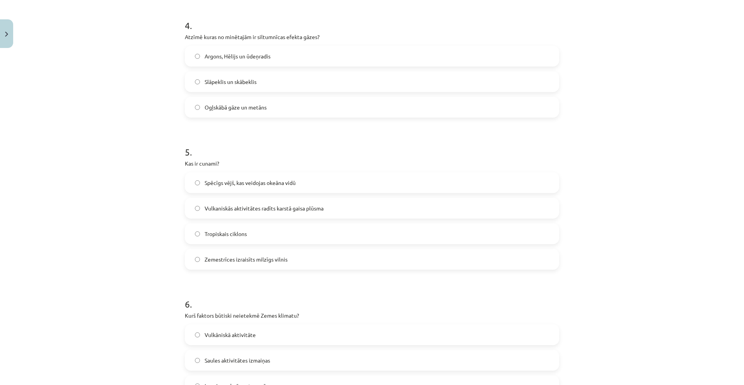
click at [250, 105] on span "Ogļskābā gāze un metāns" at bounding box center [236, 107] width 62 height 8
click at [250, 260] on span "Zemestrīces izraisīts milzīgs vilnis" at bounding box center [246, 260] width 83 height 8
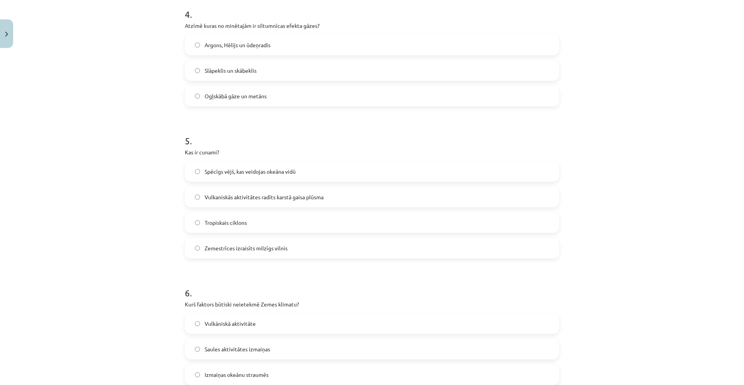
scroll to position [630, 0]
click at [253, 320] on label "Vulkāniskā aktivitāte" at bounding box center [372, 322] width 373 height 19
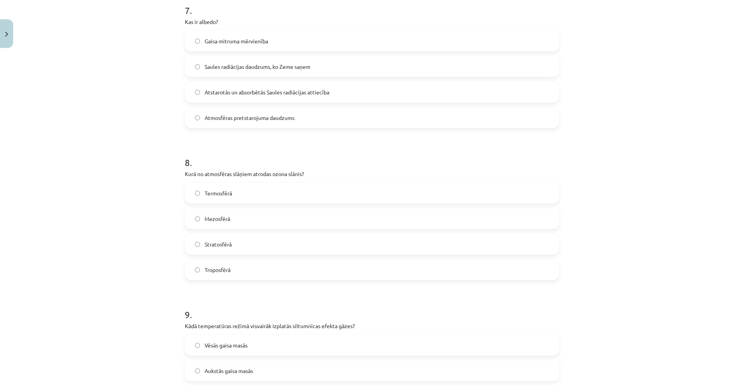
scroll to position [1065, 0]
click at [243, 96] on label "Atstarotās un absorbētās Saules radiācijas attiecība" at bounding box center [372, 90] width 373 height 19
click at [218, 239] on span "Stratosfērā" at bounding box center [218, 243] width 27 height 8
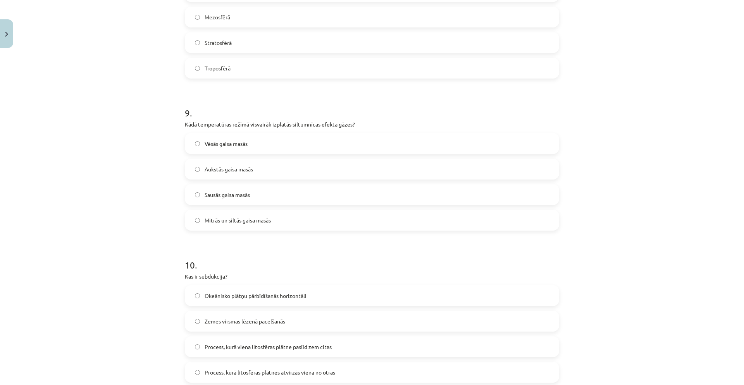
scroll to position [1272, 0]
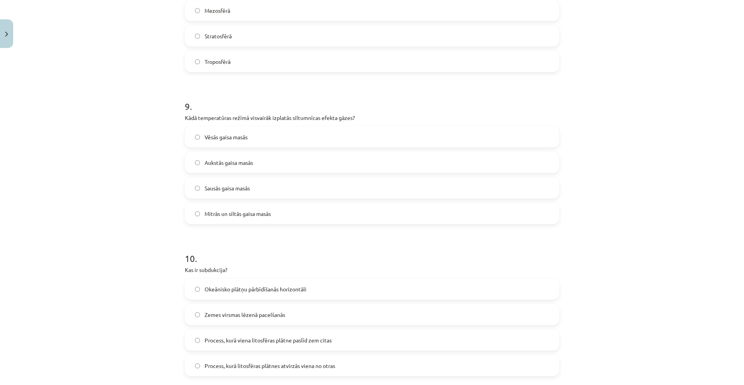
click at [239, 136] on span "Vēsās gaisa masās" at bounding box center [226, 137] width 43 height 8
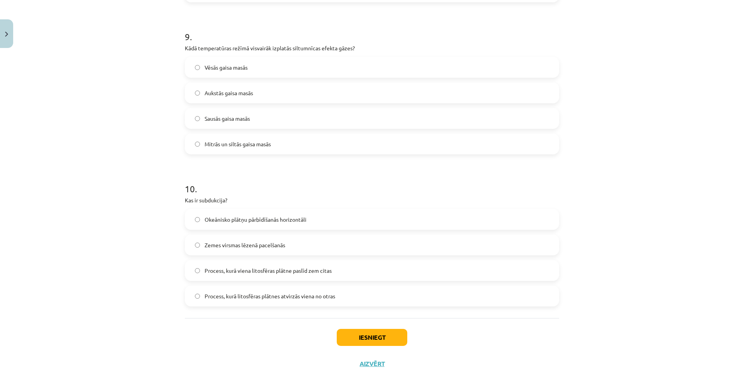
scroll to position [1353, 0]
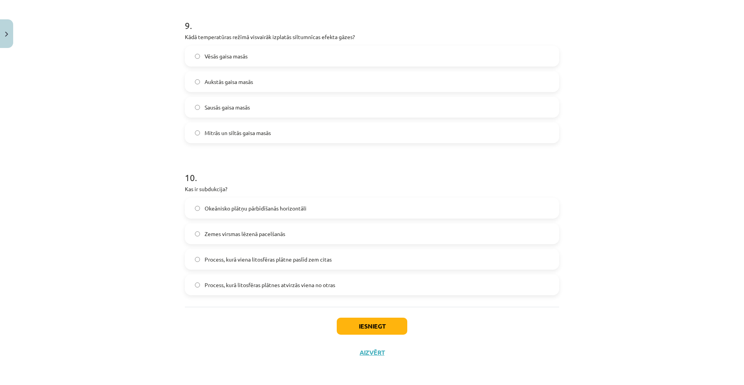
click at [295, 261] on span "Process, kurā viena litosfēras plātne paslīd zem citas" at bounding box center [268, 260] width 127 height 8
click at [369, 322] on button "Iesniegt" at bounding box center [372, 326] width 71 height 17
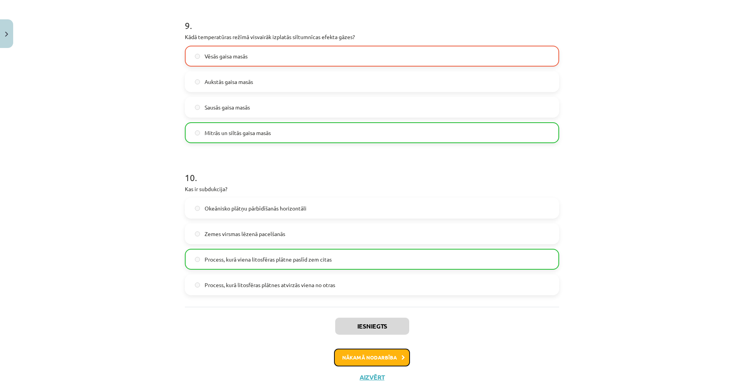
click at [341, 357] on button "Nākamā nodarbība" at bounding box center [372, 358] width 76 height 18
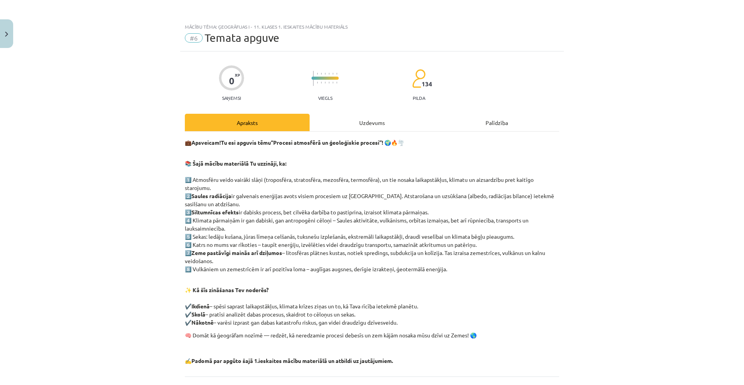
scroll to position [70, 0]
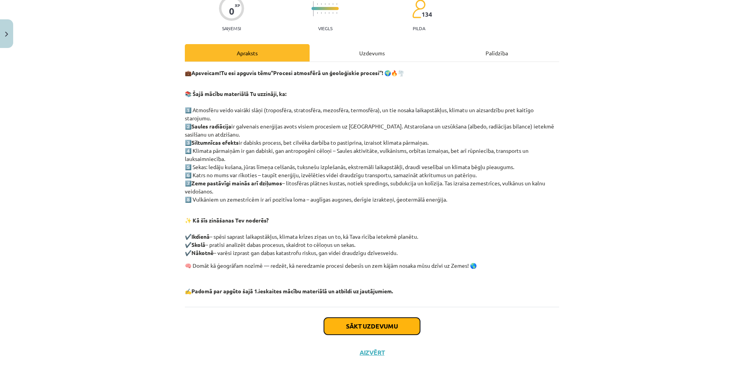
click at [372, 322] on button "Sākt uzdevumu" at bounding box center [372, 326] width 96 height 17
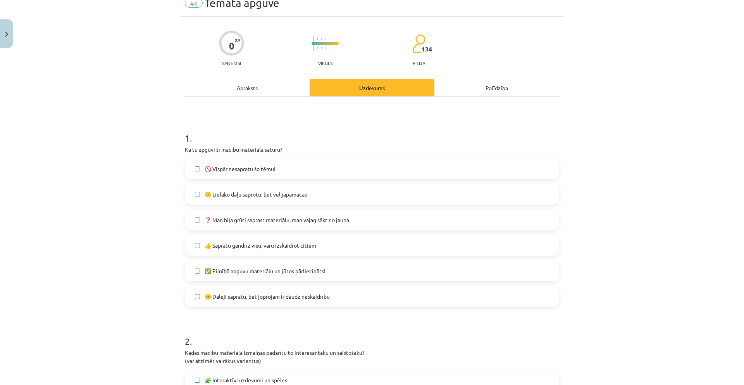
scroll to position [19, 0]
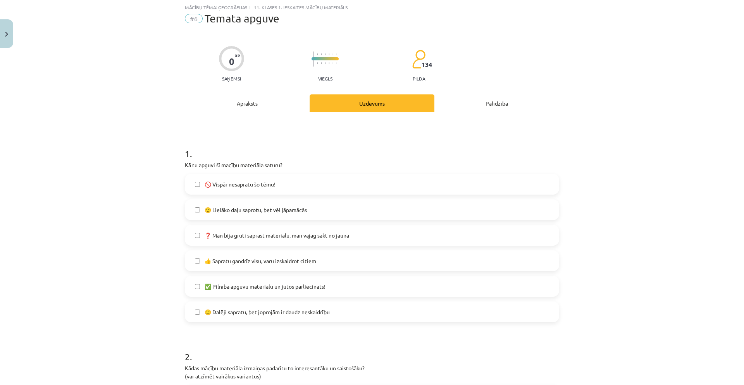
click at [255, 260] on span "👍 Sapratu gandrīz visu, varu izskaidrot citiem" at bounding box center [261, 261] width 112 height 8
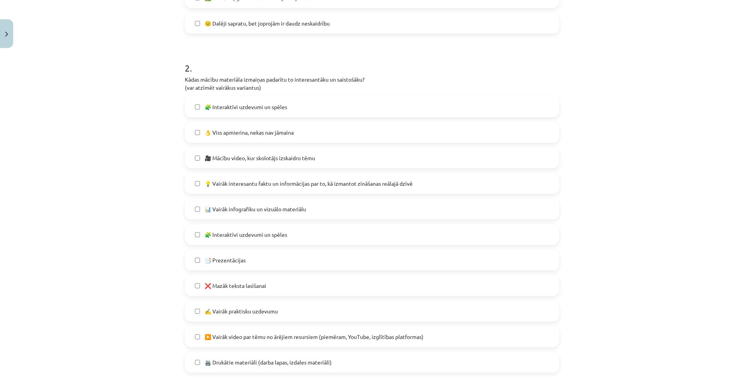
scroll to position [324, 0]
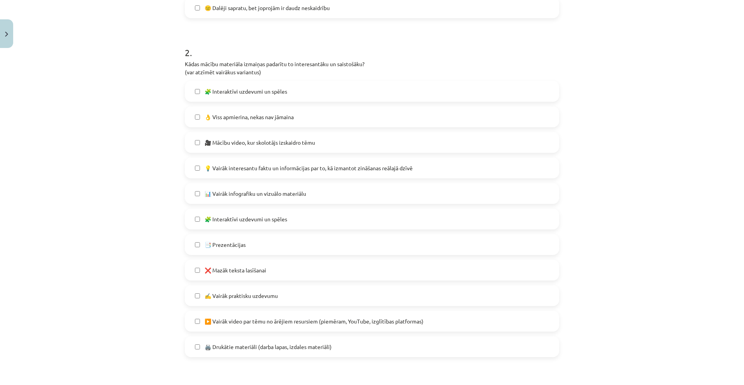
click at [208, 274] on span "❌ Mazāk teksta lasīšanai" at bounding box center [236, 271] width 62 height 8
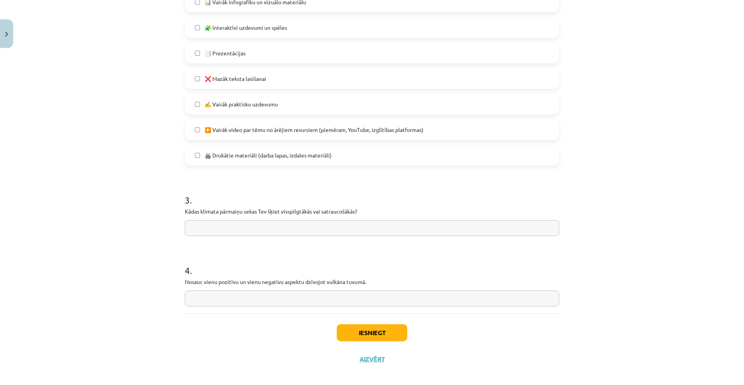
scroll to position [515, 0]
click at [301, 227] on input "text" at bounding box center [372, 229] width 374 height 16
click at [294, 229] on input "text" at bounding box center [372, 229] width 374 height 16
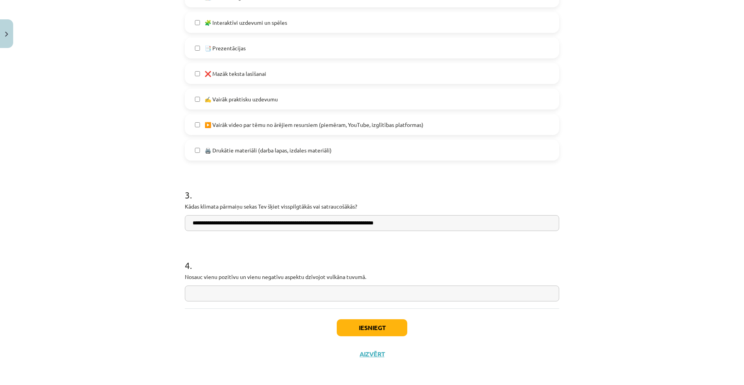
scroll to position [522, 0]
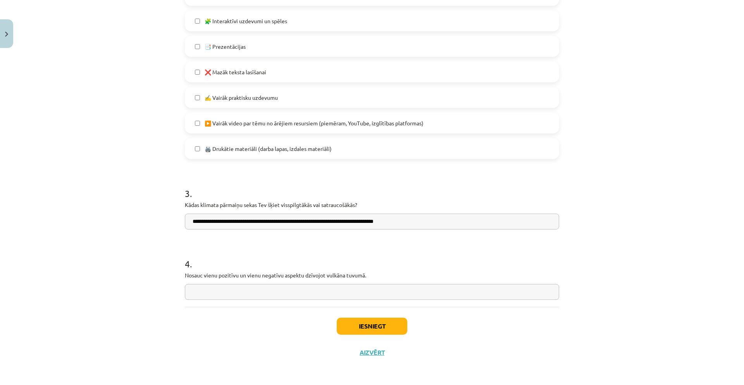
type input "**********"
click at [276, 295] on input "text" at bounding box center [372, 292] width 374 height 16
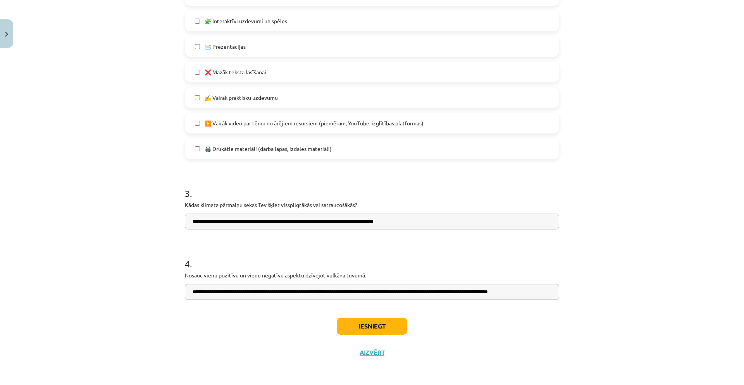
scroll to position [0, 2]
type input "**********"
click at [357, 321] on button "Iesniegt" at bounding box center [372, 326] width 71 height 17
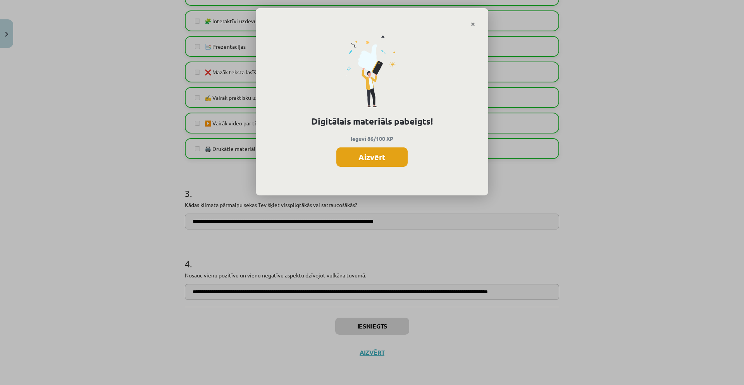
click at [375, 163] on button "Aizvērt" at bounding box center [371, 157] width 71 height 19
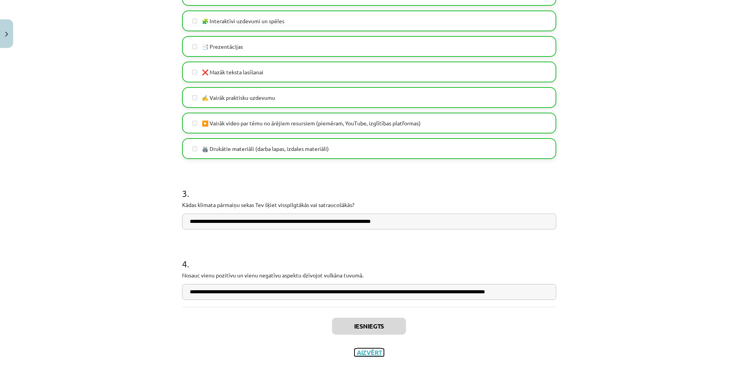
click at [372, 351] on button "Aizvērt" at bounding box center [368, 353] width 29 height 8
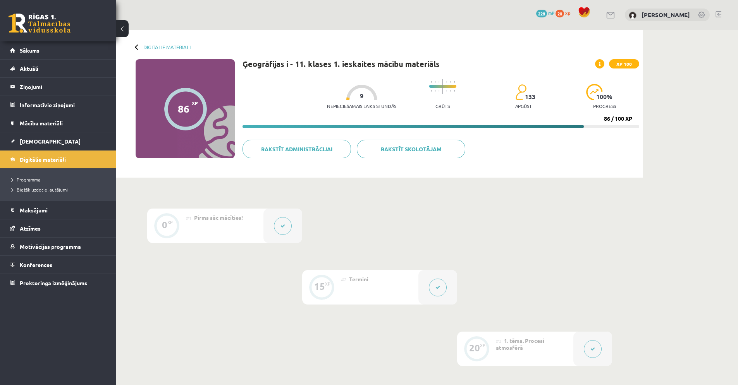
click at [140, 48] on div "Digitālie materiāli" at bounding box center [163, 47] width 55 height 6
click at [138, 48] on div at bounding box center [137, 46] width 5 height 5
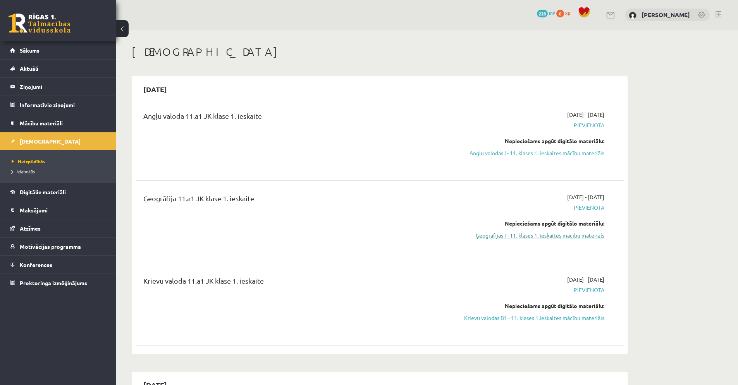
click at [501, 239] on link "Ģeogrāfijas I - 11. klases 1. ieskaites mācību materiāls" at bounding box center [531, 236] width 146 height 8
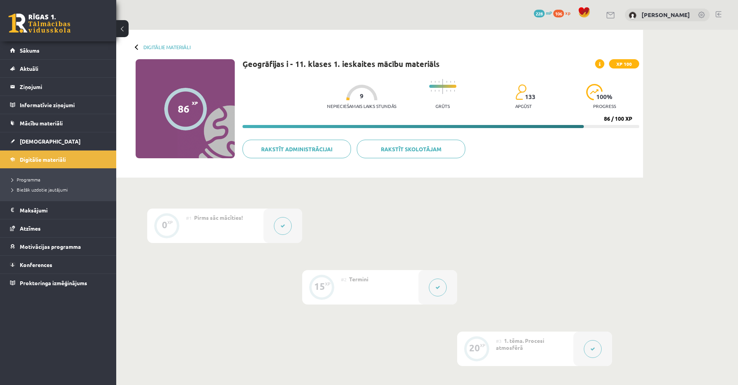
click at [124, 28] on button at bounding box center [122, 28] width 12 height 17
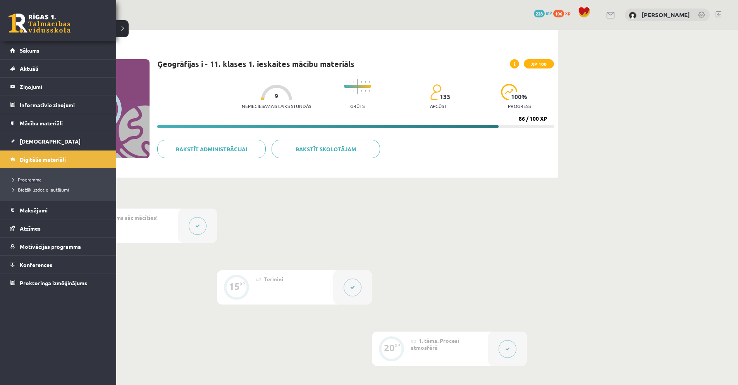
click at [32, 182] on span "Programma" at bounding box center [26, 180] width 32 height 6
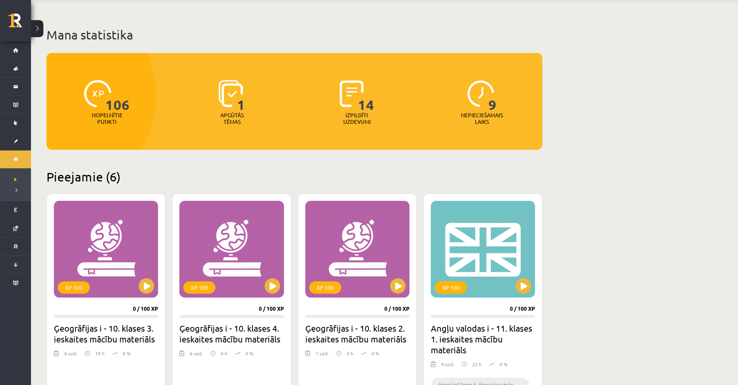
scroll to position [34, 0]
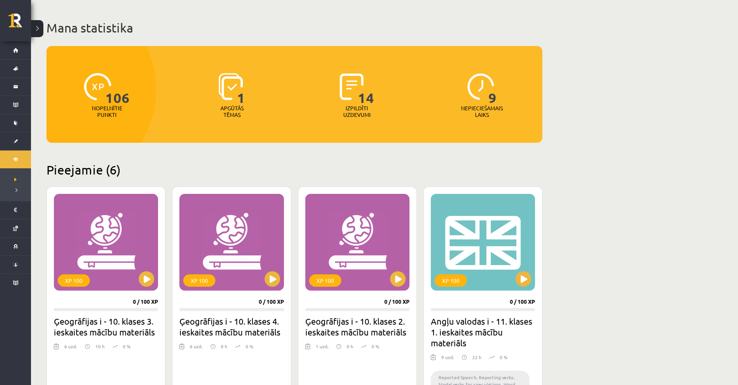
click at [482, 105] on p "Nepieciešamais laiks" at bounding box center [482, 111] width 42 height 13
drag, startPoint x: 329, startPoint y: 133, endPoint x: 276, endPoint y: 129, distance: 53.6
click at [327, 135] on div "106 Nopelnītie punkti 1 Apgūtās tēmas 14 Izpildīti uzdevumi 9 Nepieciešamais la…" at bounding box center [294, 94] width 496 height 97
click at [39, 30] on button at bounding box center [37, 28] width 12 height 17
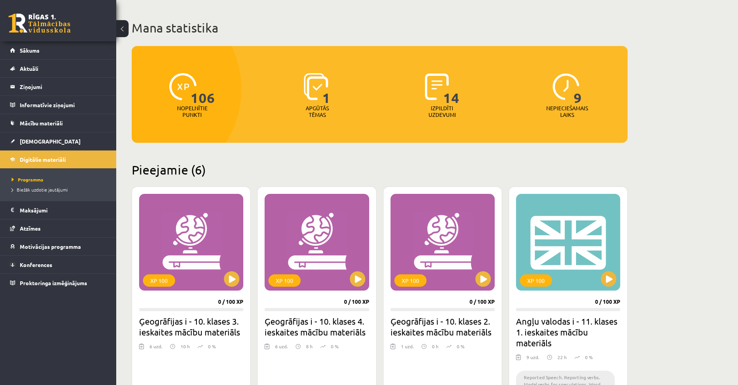
click at [324, 59] on div "106 Nopelnītie punkti 1 Apgūtās tēmas 14 Izpildīti uzdevumi 9 Nepieciešamais la…" at bounding box center [380, 84] width 496 height 77
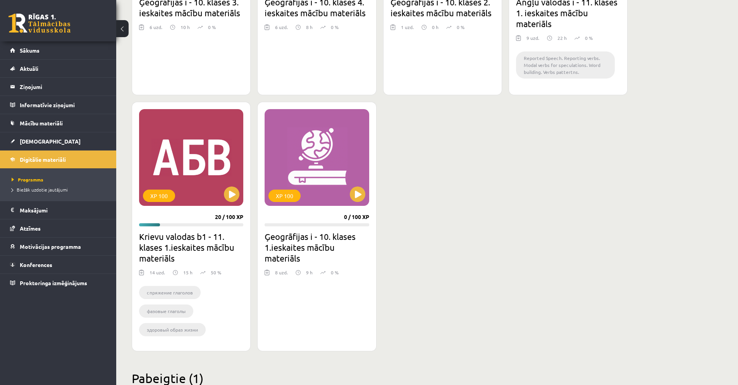
scroll to position [421, 0]
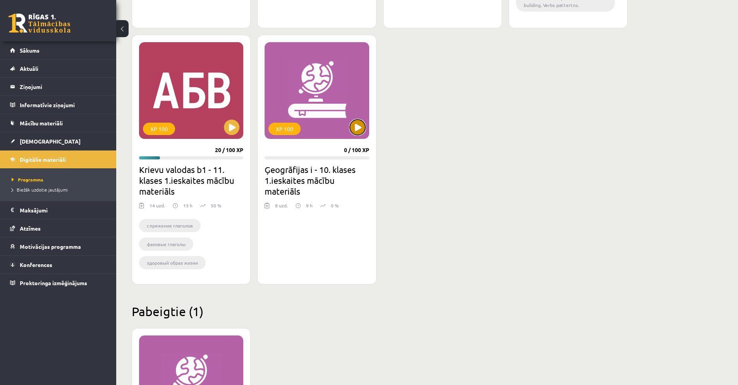
click at [361, 132] on button at bounding box center [357, 127] width 15 height 15
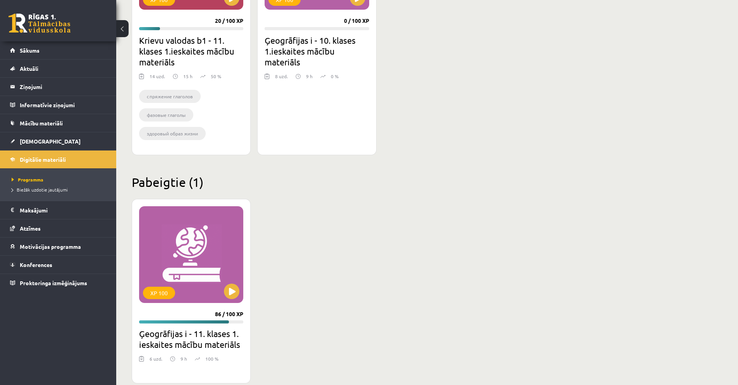
scroll to position [564, 0]
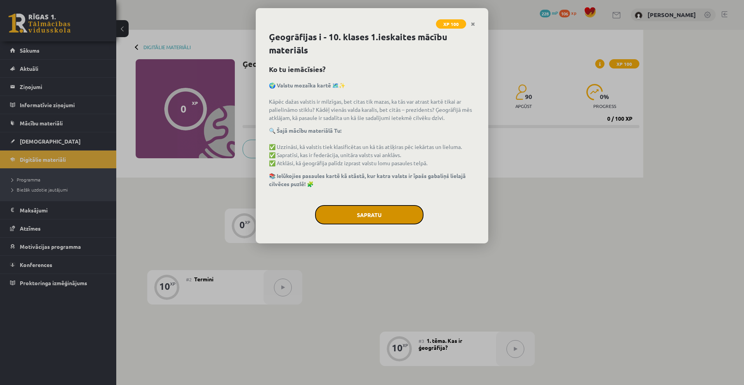
click at [397, 213] on button "Sapratu" at bounding box center [369, 214] width 108 height 19
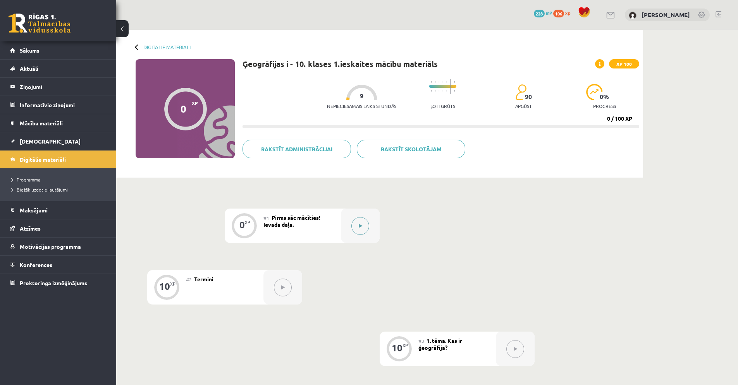
click at [361, 227] on icon at bounding box center [360, 226] width 3 height 5
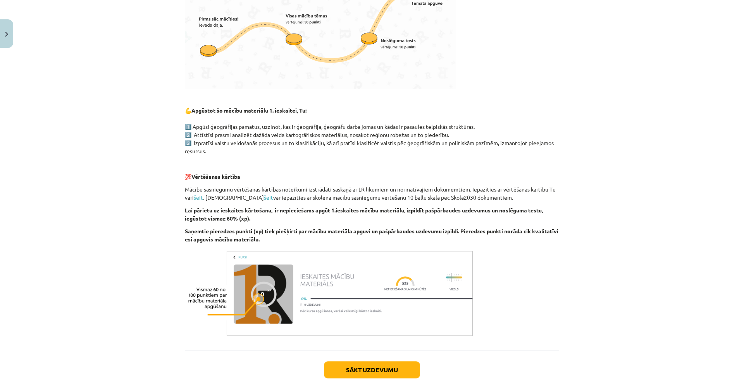
scroll to position [344, 0]
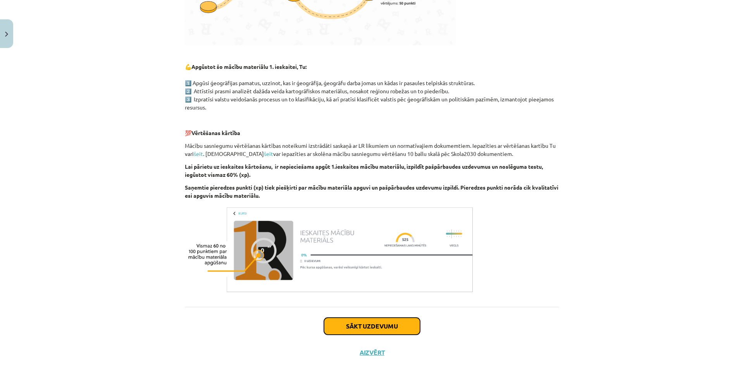
click at [387, 330] on button "Sākt uzdevumu" at bounding box center [372, 326] width 96 height 17
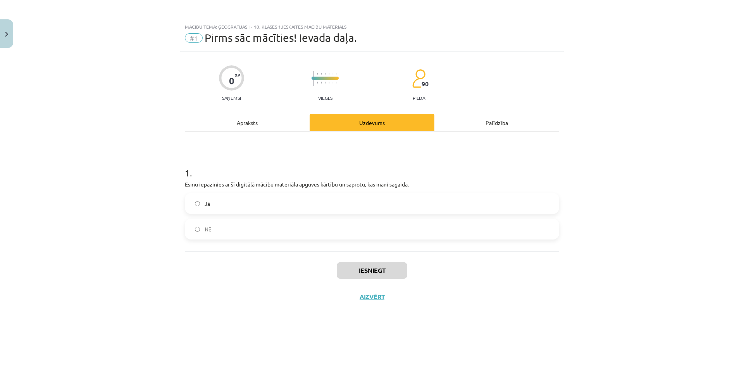
click at [333, 200] on label "Jā" at bounding box center [372, 203] width 373 height 19
click at [388, 273] on button "Iesniegt" at bounding box center [372, 270] width 71 height 17
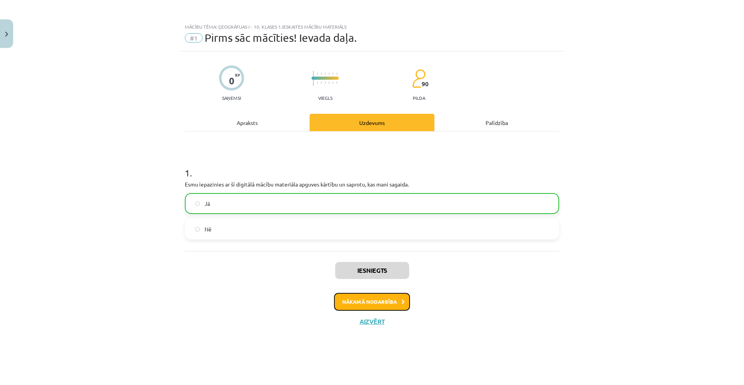
click at [388, 303] on button "Nākamā nodarbība" at bounding box center [372, 302] width 76 height 18
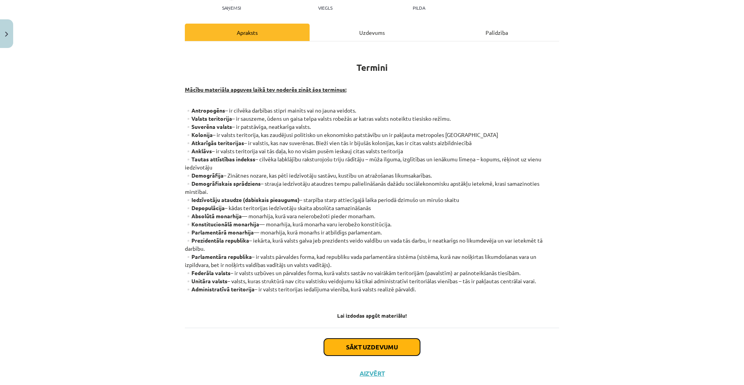
click at [398, 348] on button "Sākt uzdevumu" at bounding box center [372, 347] width 96 height 17
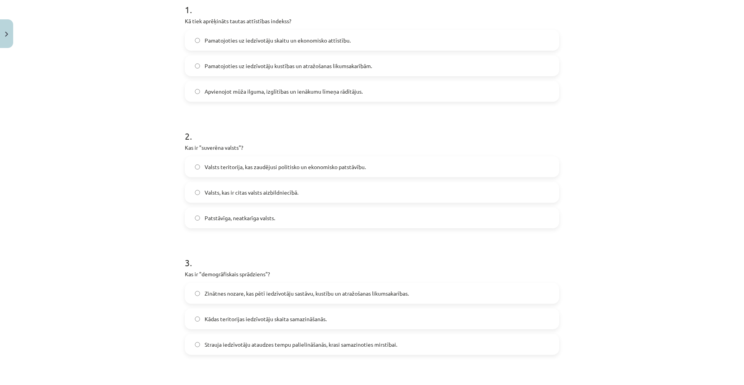
scroll to position [165, 0]
click at [326, 87] on span "Apvienojot mūža ilguma, izglītības un ienākumu līmeņa rādītājus." at bounding box center [284, 90] width 158 height 8
click at [289, 216] on label "Patstāvīga, neatkarīga valsts." at bounding box center [372, 216] width 373 height 19
click at [323, 336] on label "Strauja iedzīvotāju ataudzes tempu palielināšanās, krasi samazinoties mirstībai." at bounding box center [372, 343] width 373 height 19
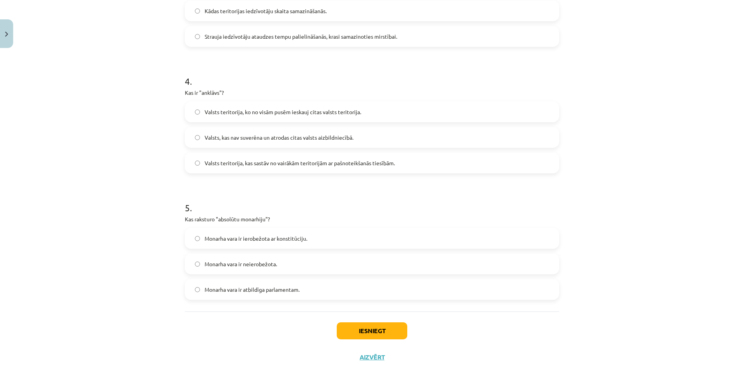
scroll to position [477, 0]
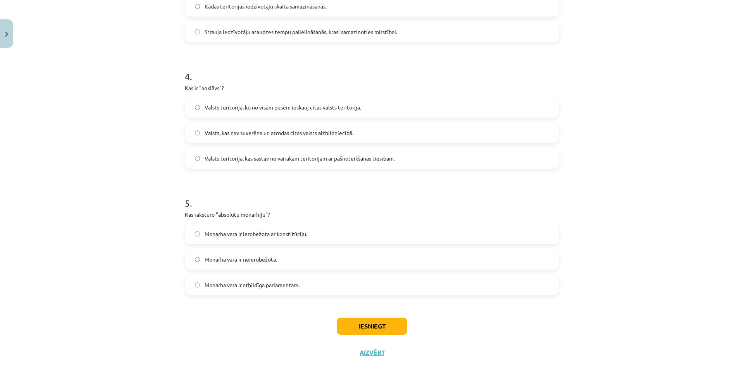
click at [282, 115] on label "Valsts teritorija, ko no visām pusēm ieskauj citas valsts teritorija." at bounding box center [372, 107] width 373 height 19
click at [272, 254] on label "Monarha vara ir neierobežota." at bounding box center [372, 259] width 373 height 19
click at [399, 334] on button "Iesniegt" at bounding box center [372, 326] width 71 height 17
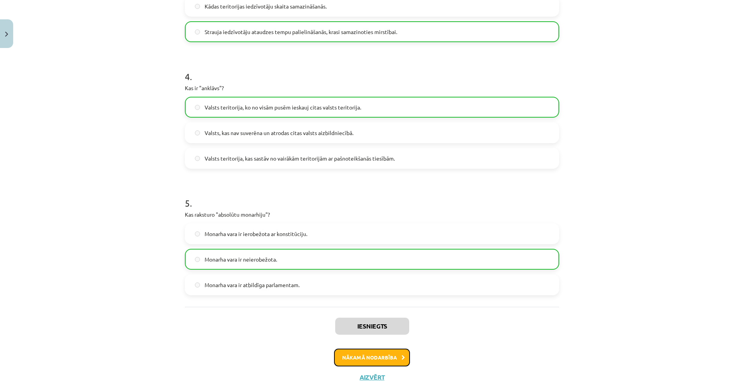
click at [389, 358] on button "Nākamā nodarbība" at bounding box center [372, 358] width 76 height 18
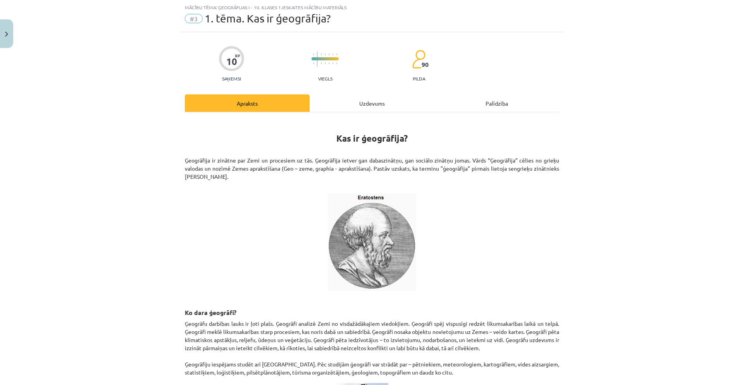
scroll to position [219, 0]
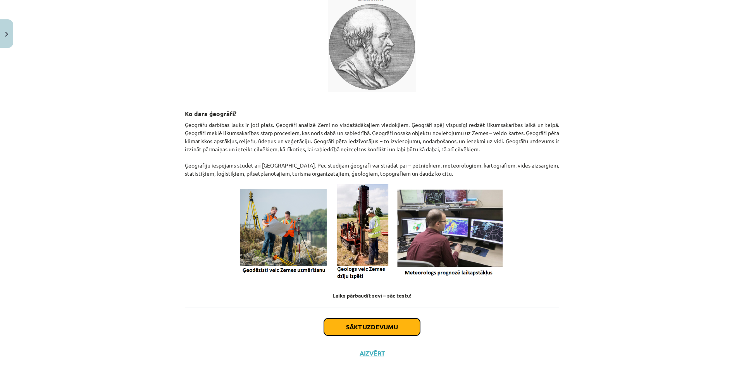
click at [355, 329] on button "Sākt uzdevumu" at bounding box center [372, 327] width 96 height 17
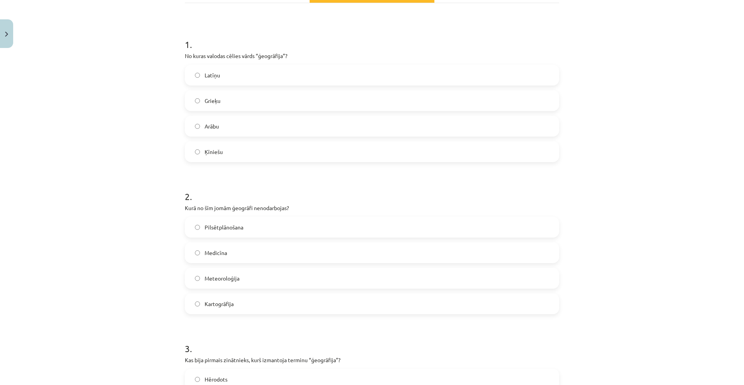
scroll to position [129, 0]
click at [205, 99] on span "Grieķu" at bounding box center [213, 100] width 16 height 8
click at [228, 257] on label "Medicīna" at bounding box center [372, 252] width 373 height 19
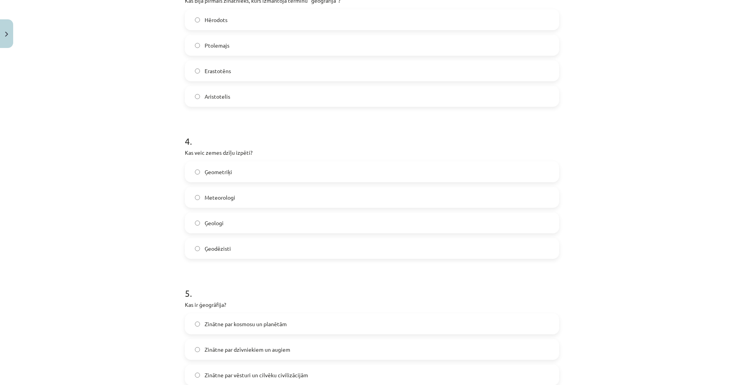
scroll to position [477, 0]
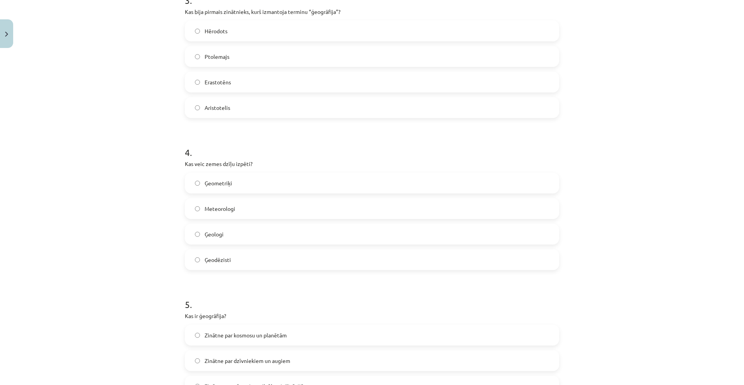
click at [230, 83] on label "Erastotēns" at bounding box center [372, 81] width 373 height 19
click at [218, 239] on label "Ģeologi" at bounding box center [372, 234] width 373 height 19
click at [243, 335] on span "Zinātne par kosmosu un planētām" at bounding box center [246, 336] width 82 height 8
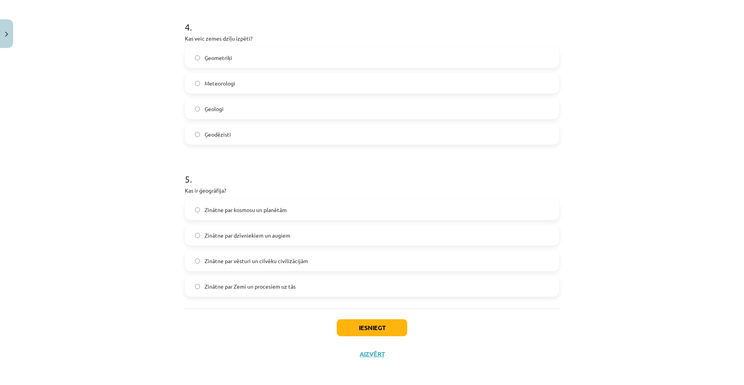
scroll to position [604, 0]
click at [350, 327] on button "Iesniegt" at bounding box center [372, 326] width 71 height 17
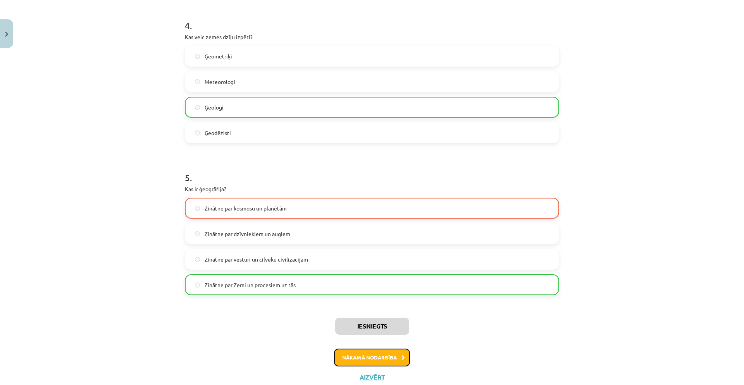
click at [346, 357] on button "Nākamā nodarbība" at bounding box center [372, 358] width 76 height 18
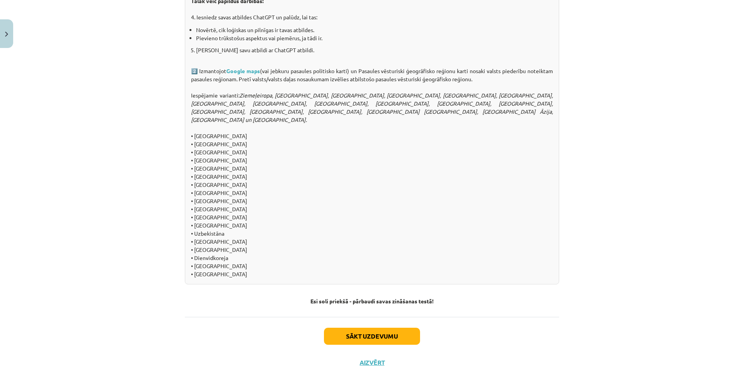
scroll to position [740, 0]
click at [340, 327] on button "Sākt uzdevumu" at bounding box center [372, 335] width 96 height 17
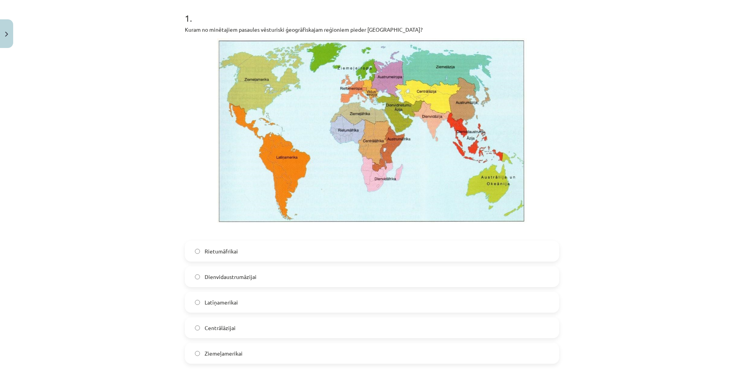
scroll to position [156, 0]
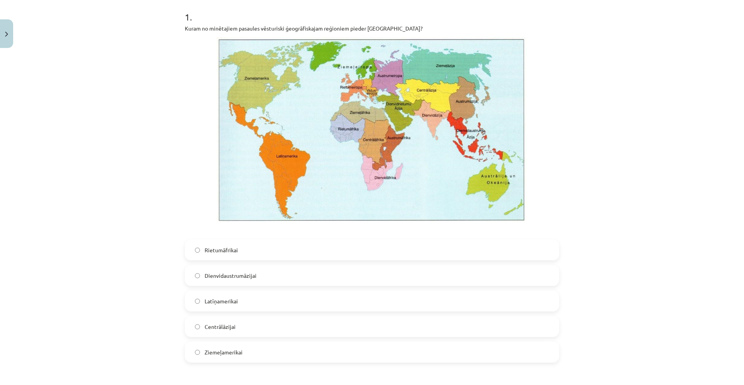
click at [236, 301] on label "Latīņamerikai" at bounding box center [372, 301] width 373 height 19
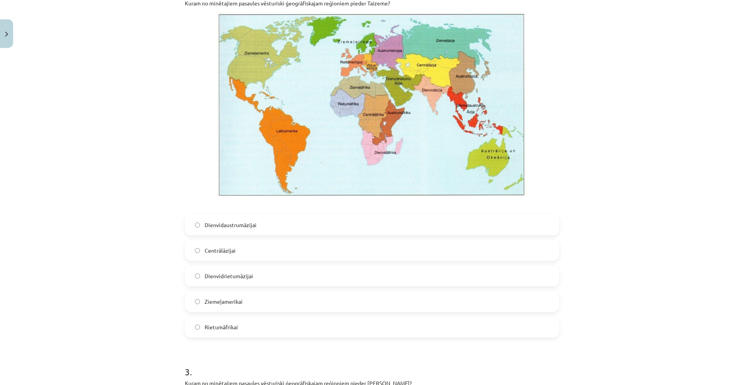
scroll to position [560, 0]
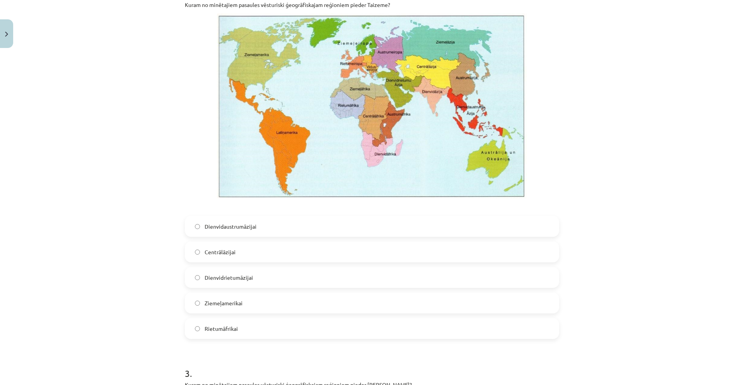
click at [226, 229] on span "Dienvidaustrumāzijai" at bounding box center [231, 227] width 52 height 8
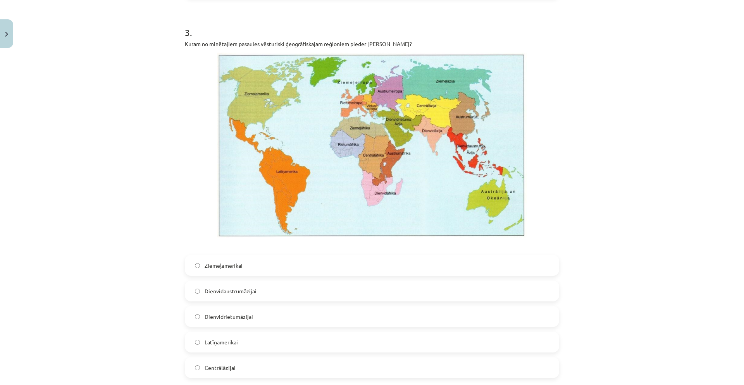
scroll to position [916, 0]
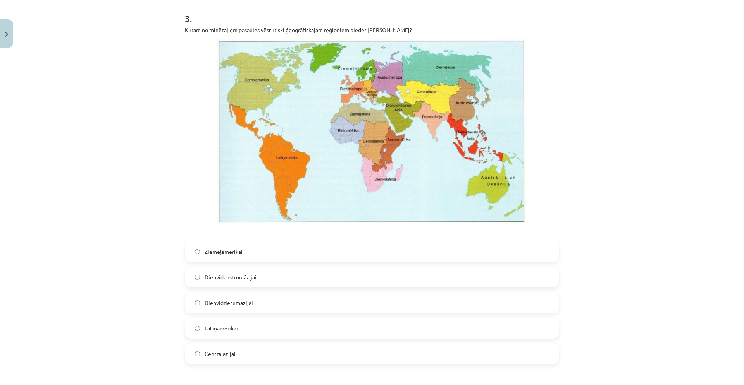
click at [235, 302] on span "Dienvidrietumāzijai" at bounding box center [229, 303] width 48 height 8
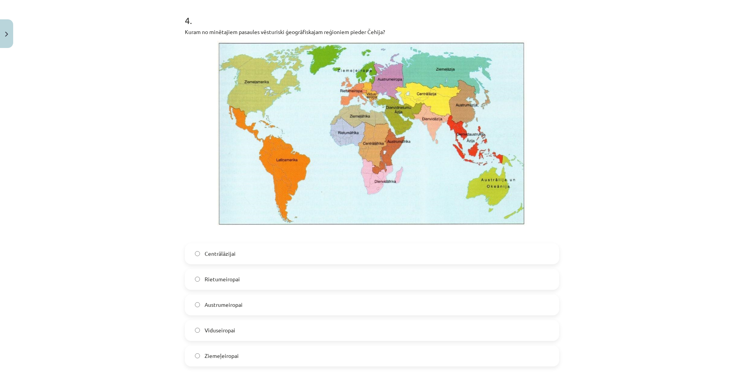
scroll to position [1294, 0]
click at [239, 330] on label "Viduseiropai" at bounding box center [372, 330] width 373 height 19
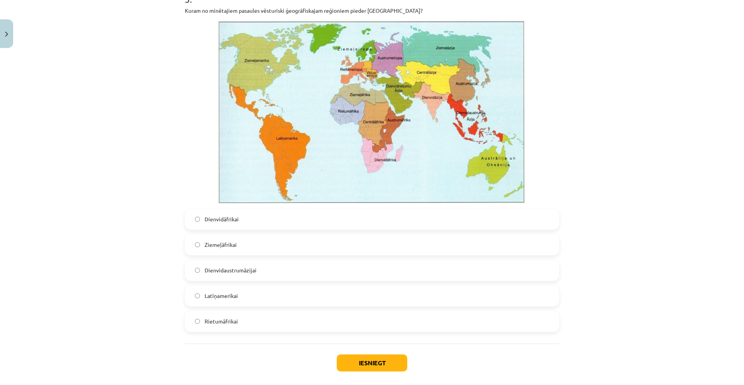
scroll to position [1698, 0]
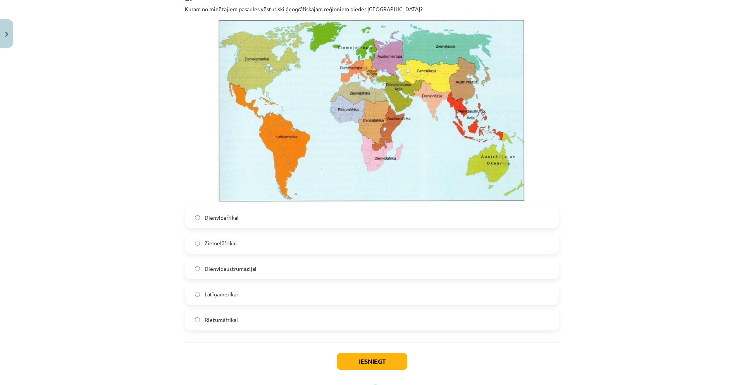
click at [237, 219] on label "Dienvidāfrikai" at bounding box center [372, 217] width 373 height 19
click at [402, 365] on button "Iesniegt" at bounding box center [372, 361] width 71 height 17
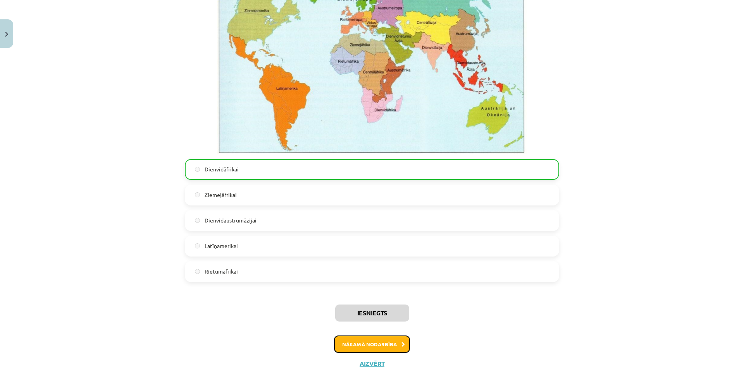
click at [372, 345] on button "Nākamā nodarbība" at bounding box center [372, 345] width 76 height 18
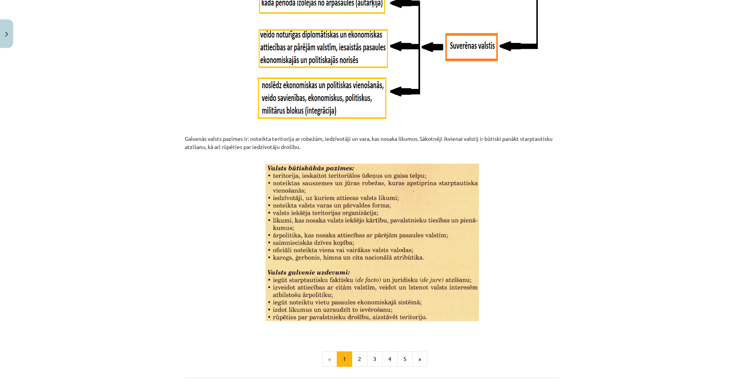
scroll to position [916, 0]
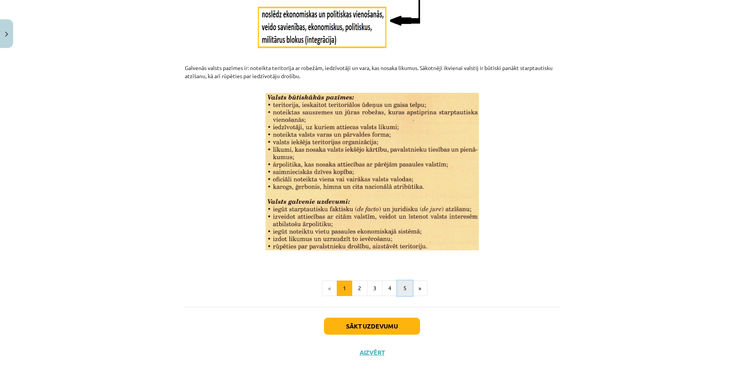
click at [398, 292] on button "5" at bounding box center [404, 288] width 15 height 15
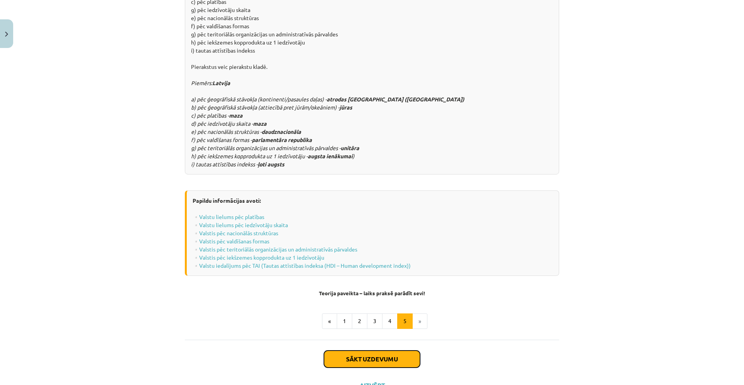
click at [395, 351] on button "Sākt uzdevumu" at bounding box center [372, 359] width 96 height 17
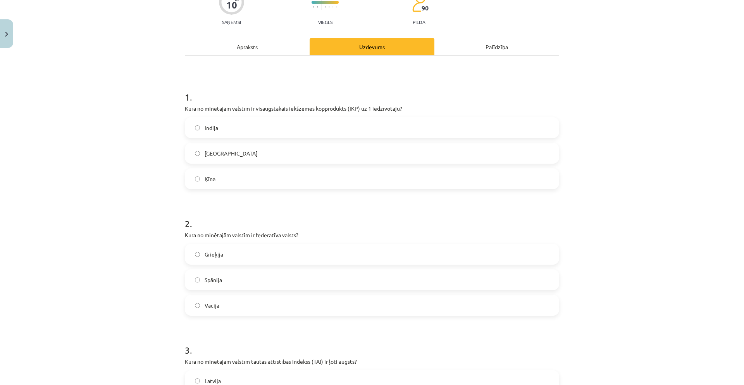
scroll to position [176, 0]
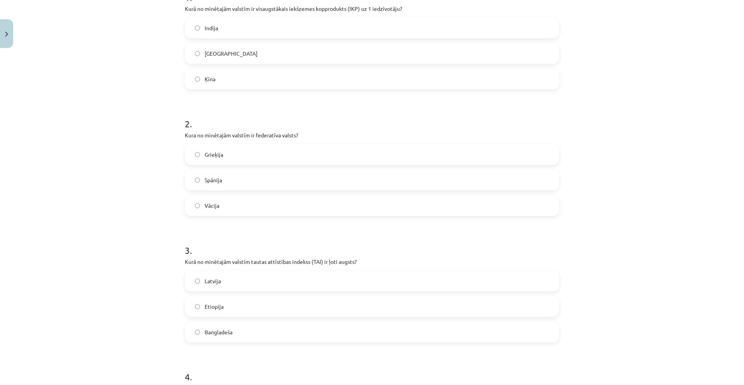
click at [218, 53] on label "ASV" at bounding box center [372, 53] width 373 height 19
click at [219, 207] on label "Vācija" at bounding box center [372, 205] width 373 height 19
click at [232, 283] on label "Latvija" at bounding box center [372, 281] width 373 height 19
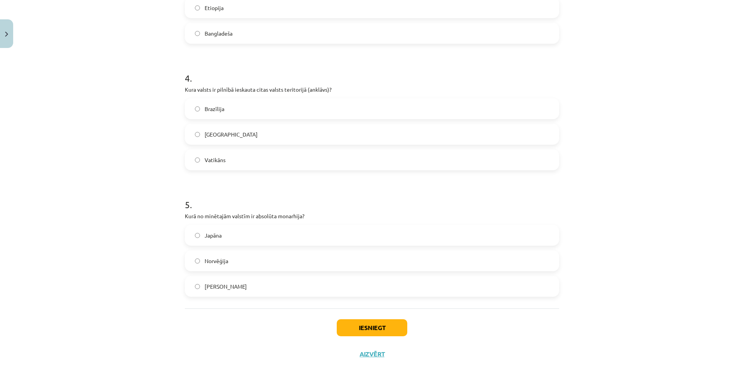
scroll to position [477, 0]
click at [243, 162] on label "Vatikāns" at bounding box center [372, 158] width 373 height 19
click at [227, 285] on span "Saūda Arābija" at bounding box center [226, 285] width 42 height 8
click at [366, 324] on button "Iesniegt" at bounding box center [372, 326] width 71 height 17
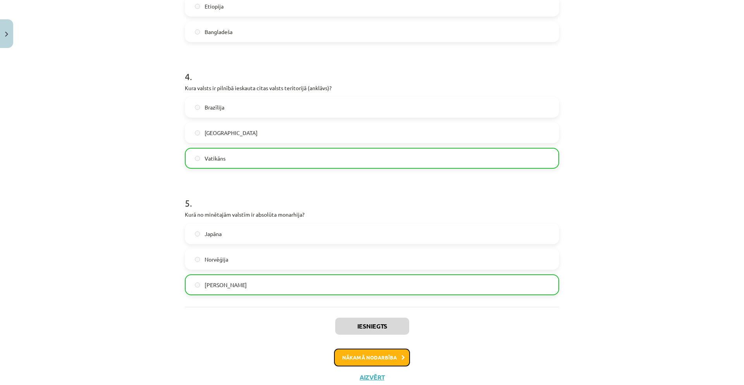
click at [356, 352] on button "Nākamā nodarbība" at bounding box center [372, 358] width 76 height 18
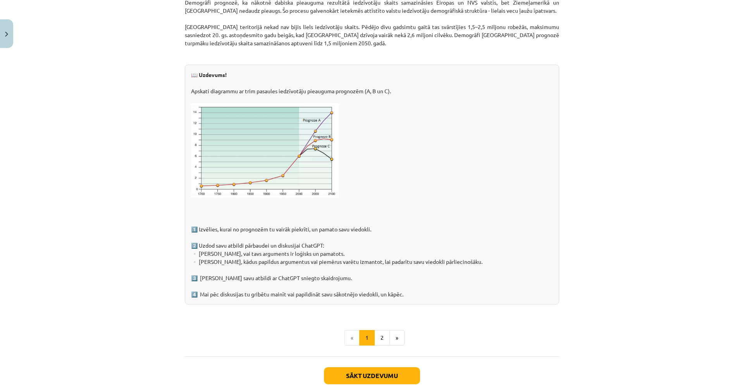
scroll to position [1137, 0]
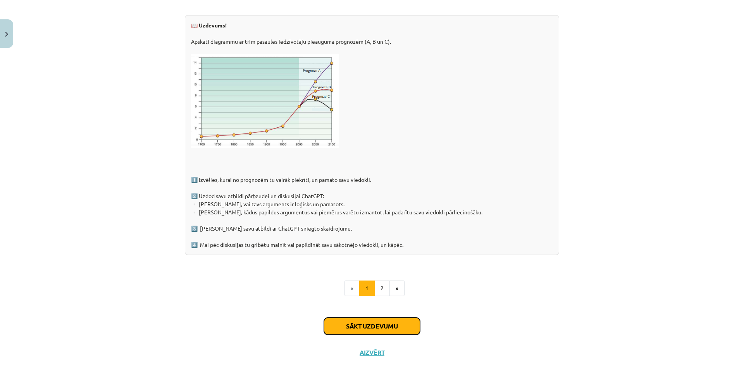
click at [367, 332] on button "Sākt uzdevumu" at bounding box center [372, 326] width 96 height 17
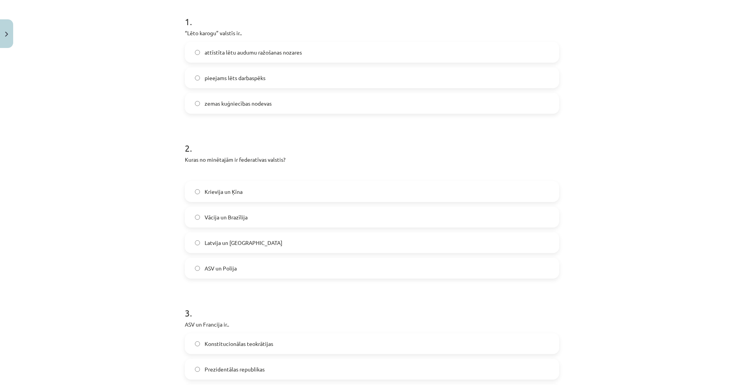
scroll to position [155, 0]
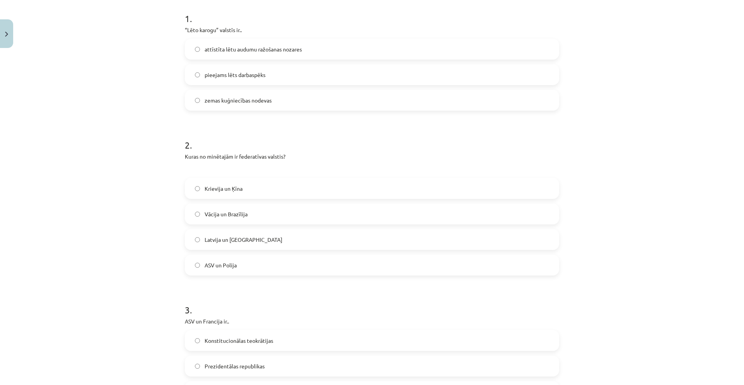
click at [251, 78] on span "pieejams lēts darbaspēks" at bounding box center [235, 75] width 61 height 8
click at [234, 221] on label "Vācija un Brazīlija" at bounding box center [372, 214] width 373 height 19
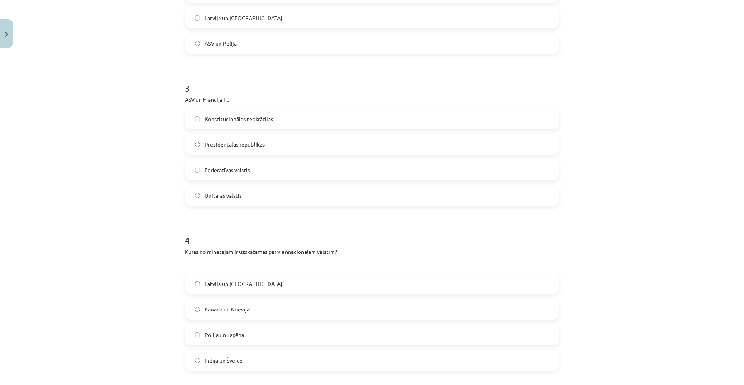
scroll to position [378, 0]
click at [251, 139] on span "Prezidentālas republikas" at bounding box center [235, 143] width 60 height 8
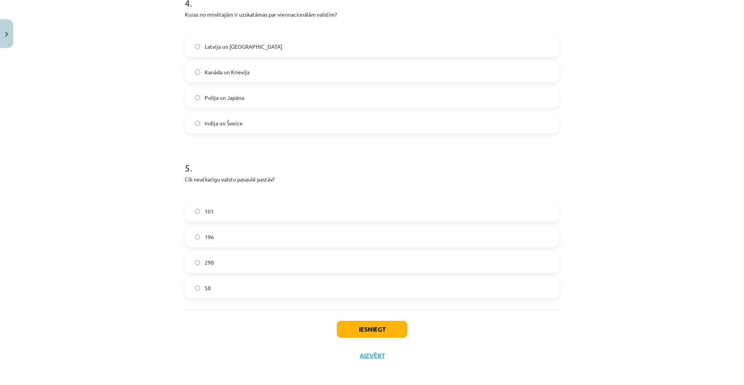
scroll to position [613, 0]
click at [241, 101] on label "Polija un Japāna" at bounding box center [372, 98] width 373 height 19
click at [252, 237] on label "196" at bounding box center [372, 238] width 373 height 19
click at [372, 330] on button "Iesniegt" at bounding box center [372, 331] width 71 height 17
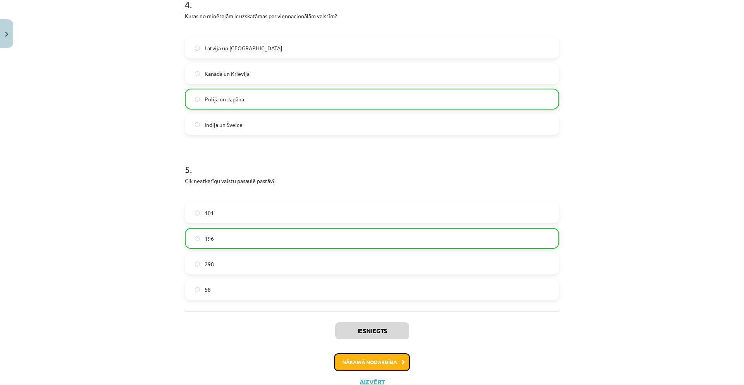
click at [350, 363] on button "Nākamā nodarbība" at bounding box center [372, 363] width 76 height 18
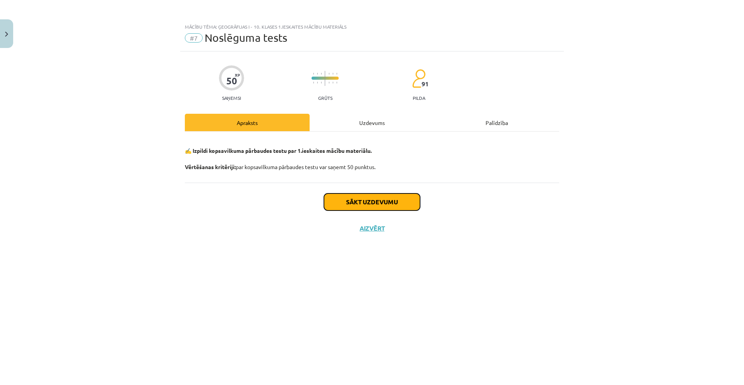
click at [362, 206] on button "Sākt uzdevumu" at bounding box center [372, 202] width 96 height 17
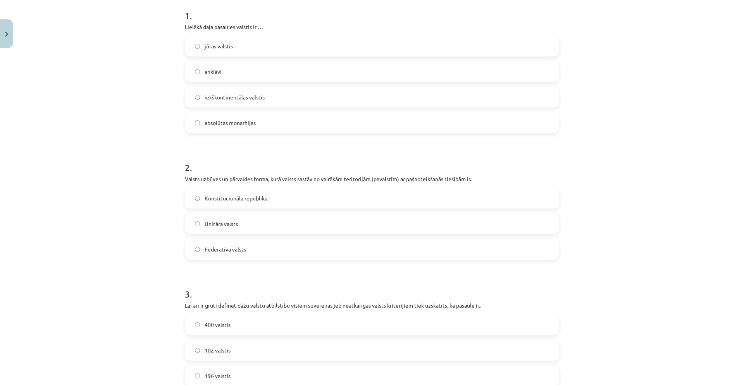
scroll to position [159, 0]
click at [239, 98] on span "iekškontinentālas valstis" at bounding box center [235, 96] width 60 height 8
click at [231, 253] on label "Federatīva valsts" at bounding box center [372, 247] width 373 height 19
click at [215, 373] on span "196 valstis" at bounding box center [218, 375] width 26 height 8
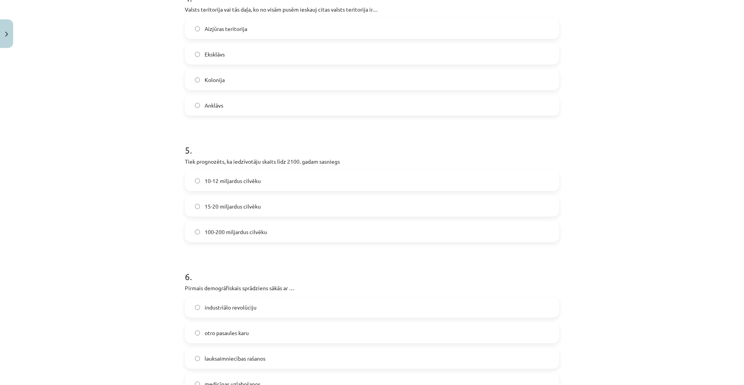
scroll to position [606, 0]
click at [211, 107] on span "Anklāvs" at bounding box center [214, 106] width 19 height 8
click at [233, 184] on span "10-12 miljardus cilvēku" at bounding box center [233, 182] width 56 height 8
click at [245, 362] on span "lauksaimniecības rašanos" at bounding box center [235, 360] width 61 height 8
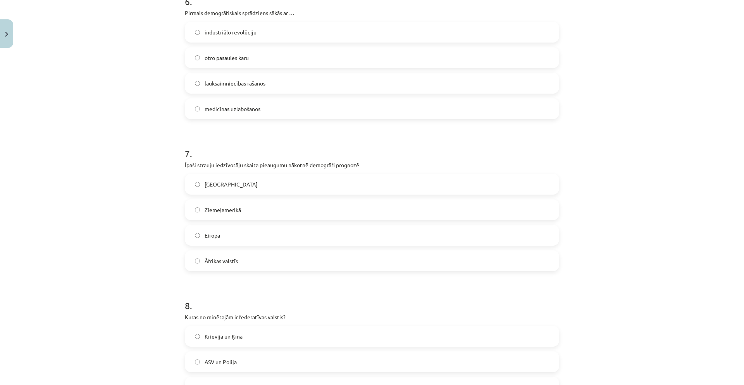
scroll to position [1032, 0]
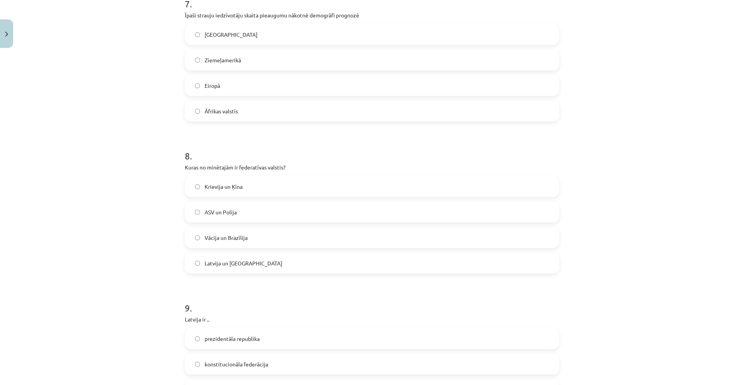
click at [258, 115] on label "Āfrikas valstīs" at bounding box center [372, 111] width 373 height 19
click at [240, 242] on label "Vācija un Brazīlija" at bounding box center [372, 237] width 373 height 19
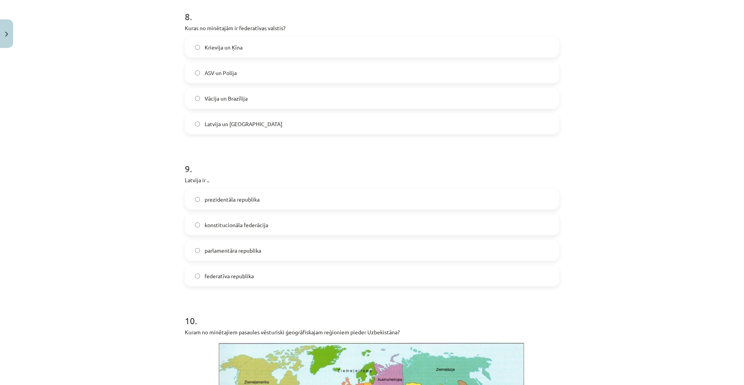
scroll to position [1197, 0]
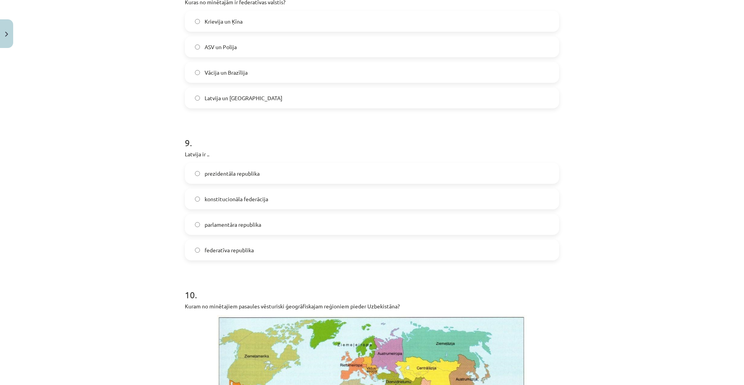
click at [252, 194] on label "konstitucionāla federācija" at bounding box center [372, 198] width 373 height 19
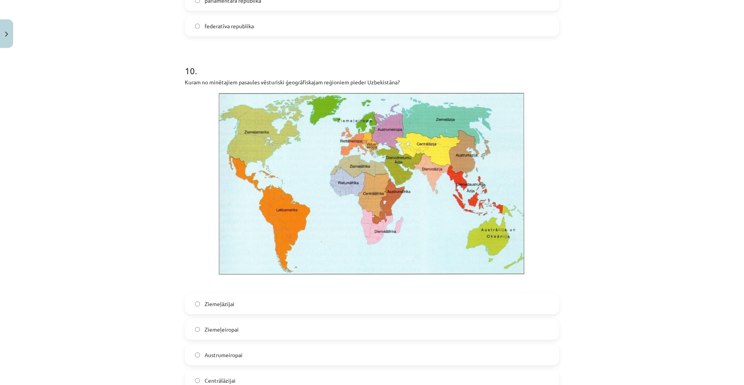
scroll to position [1483, 0]
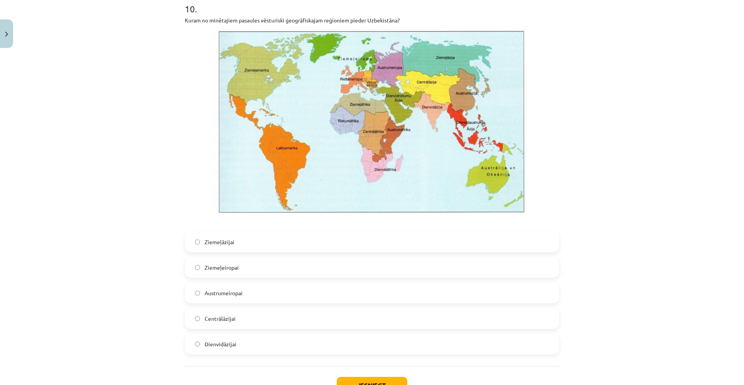
click at [234, 344] on label "Dienvidāzijai" at bounding box center [372, 344] width 373 height 19
click at [361, 383] on button "Iesniegt" at bounding box center [372, 385] width 71 height 17
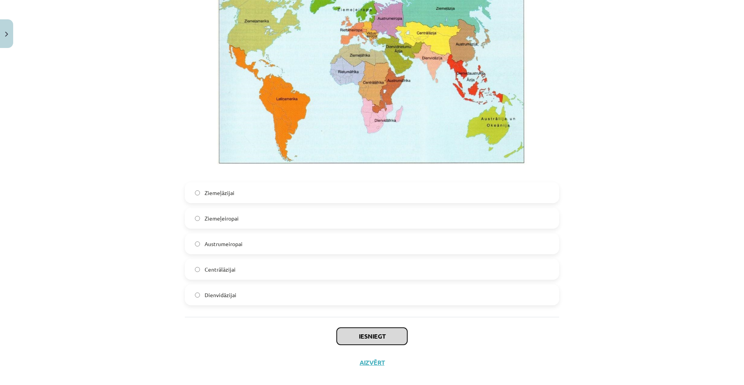
scroll to position [1531, 0]
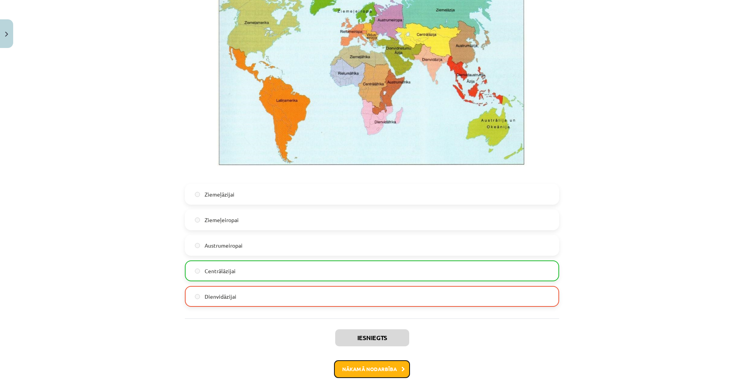
click at [370, 363] on button "Nākamā nodarbība" at bounding box center [372, 370] width 76 height 18
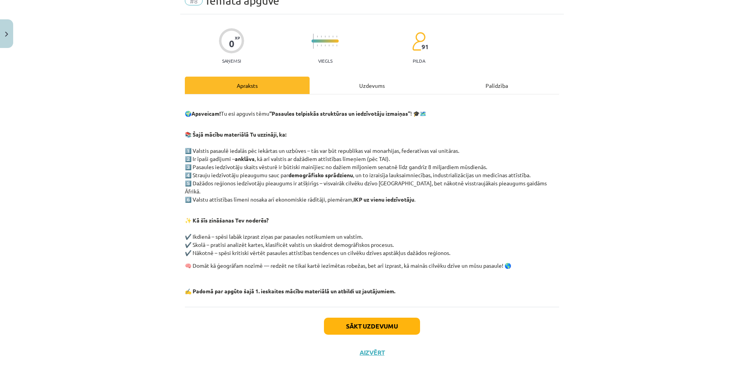
scroll to position [19, 0]
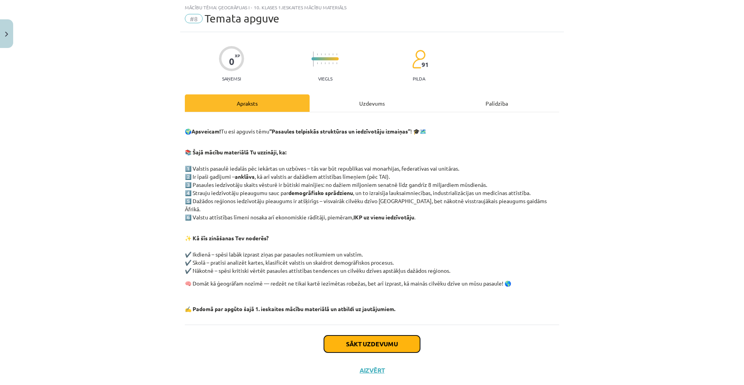
click at [383, 336] on button "Sākt uzdevumu" at bounding box center [372, 344] width 96 height 17
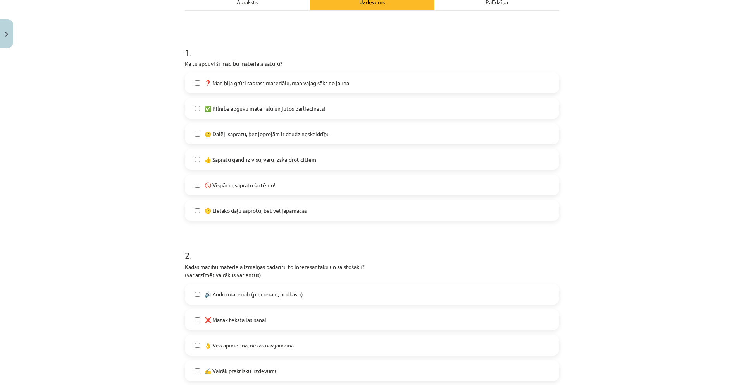
scroll to position [122, 0]
click at [190, 160] on label "👍 Sapratu gandrīz visu, varu izskaidrot citiem" at bounding box center [372, 157] width 373 height 19
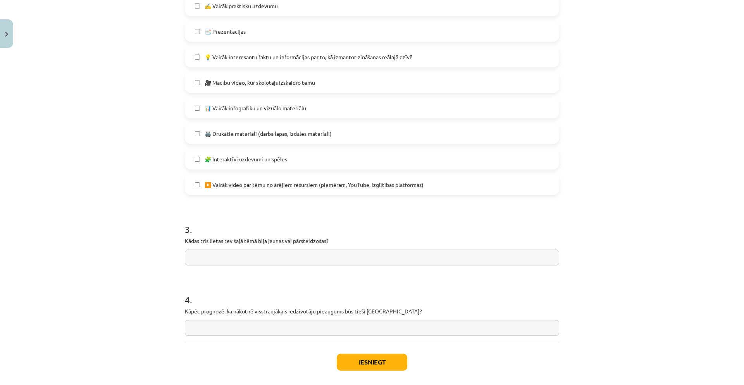
scroll to position [488, 0]
click at [373, 330] on input "text" at bounding box center [372, 327] width 374 height 16
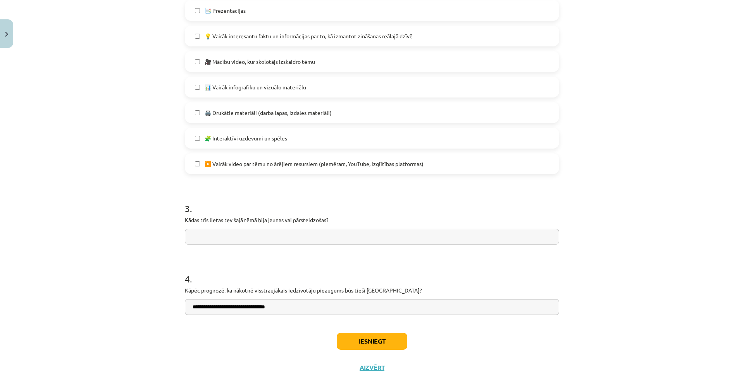
scroll to position [506, 0]
click at [217, 308] on input "**********" at bounding box center [372, 309] width 374 height 16
type input "**********"
click at [275, 240] on input "text" at bounding box center [372, 239] width 374 height 16
click at [261, 231] on input "text" at bounding box center [372, 239] width 374 height 16
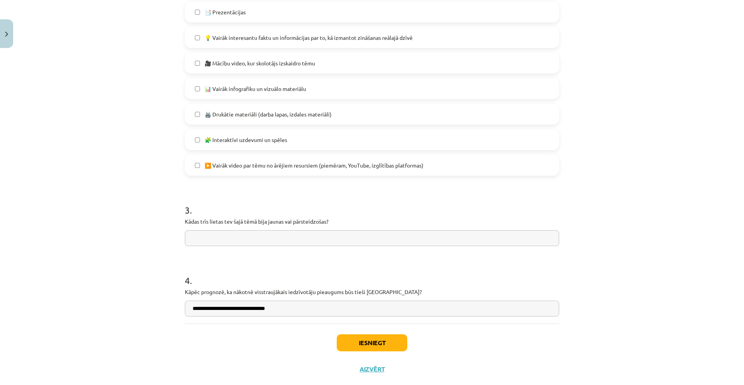
click at [261, 231] on input "text" at bounding box center [372, 239] width 374 height 16
click at [263, 235] on input "text" at bounding box center [372, 239] width 374 height 16
click at [265, 237] on input "text" at bounding box center [372, 239] width 374 height 16
click at [266, 237] on input "text" at bounding box center [372, 239] width 374 height 16
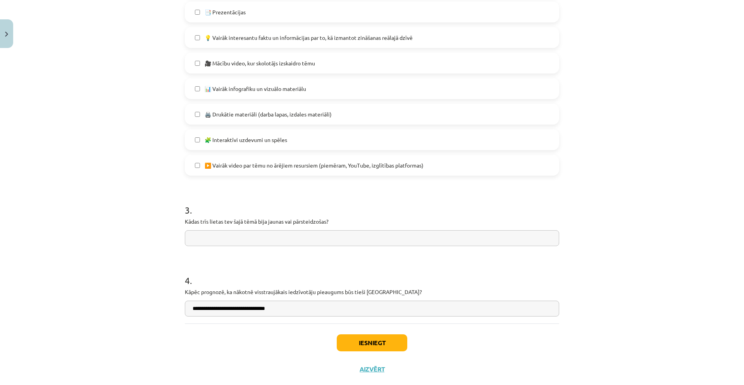
click at [266, 237] on input "text" at bounding box center [372, 239] width 374 height 16
click at [268, 237] on input "text" at bounding box center [372, 239] width 374 height 16
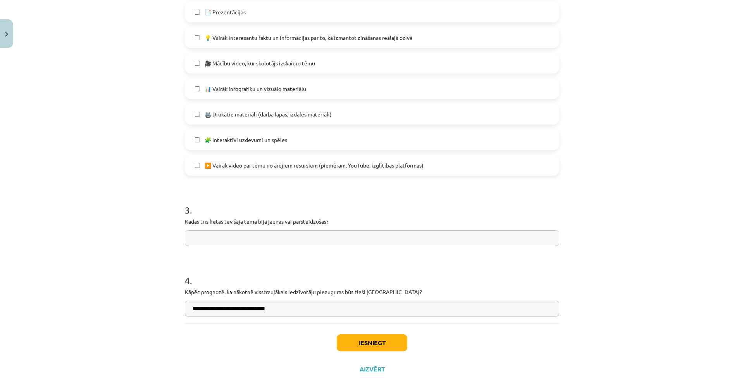
click at [268, 237] on input "text" at bounding box center [372, 239] width 374 height 16
drag, startPoint x: 268, startPoint y: 246, endPoint x: 269, endPoint y: 255, distance: 8.9
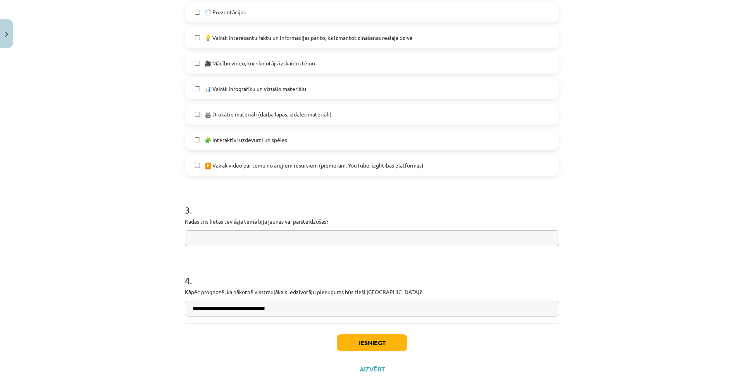
click at [283, 232] on input "text" at bounding box center [372, 239] width 374 height 16
click at [285, 232] on input "text" at bounding box center [372, 239] width 374 height 16
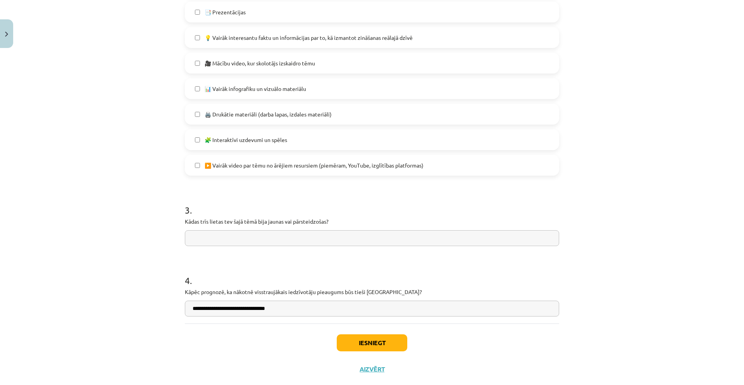
click at [285, 232] on input "text" at bounding box center [372, 239] width 374 height 16
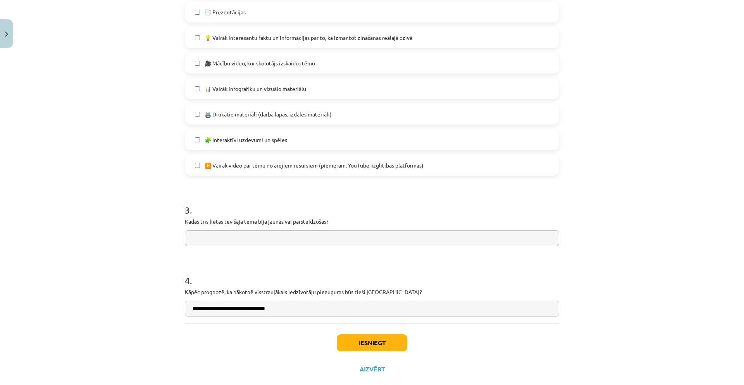
click at [285, 232] on input "text" at bounding box center [372, 239] width 374 height 16
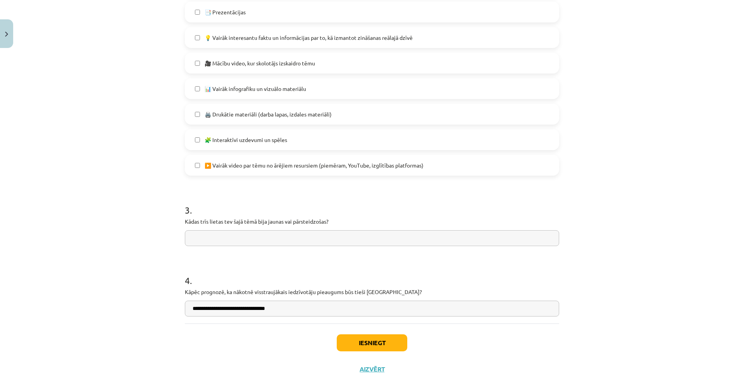
click at [285, 232] on input "text" at bounding box center [372, 239] width 374 height 16
click at [296, 235] on input "text" at bounding box center [372, 239] width 374 height 16
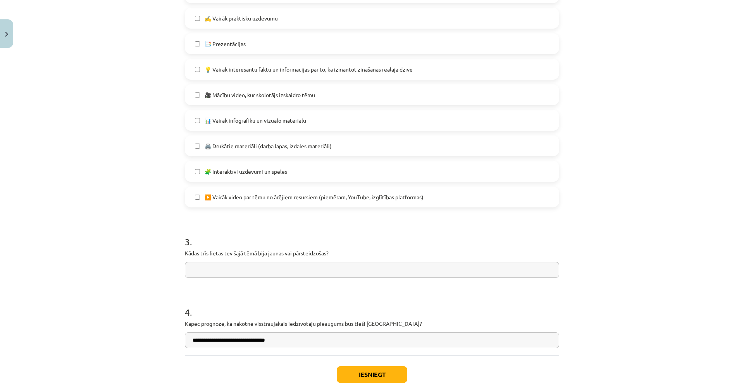
scroll to position [487, 0]
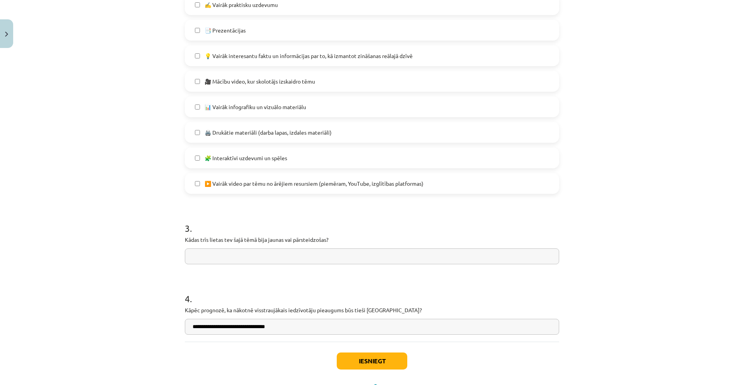
click at [311, 262] on input "text" at bounding box center [372, 257] width 374 height 16
click at [314, 260] on input "text" at bounding box center [372, 257] width 374 height 16
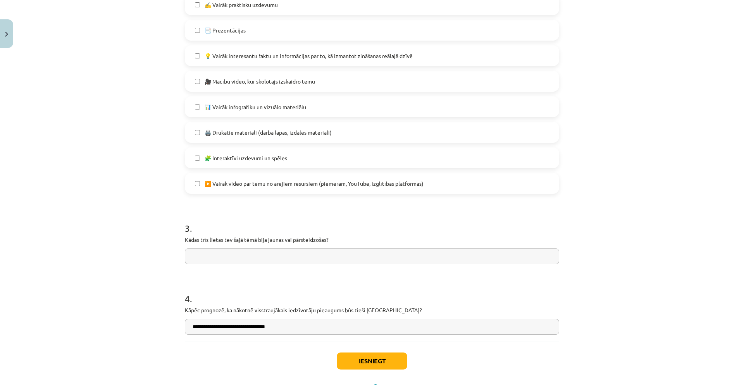
click at [314, 260] on input "text" at bounding box center [372, 257] width 374 height 16
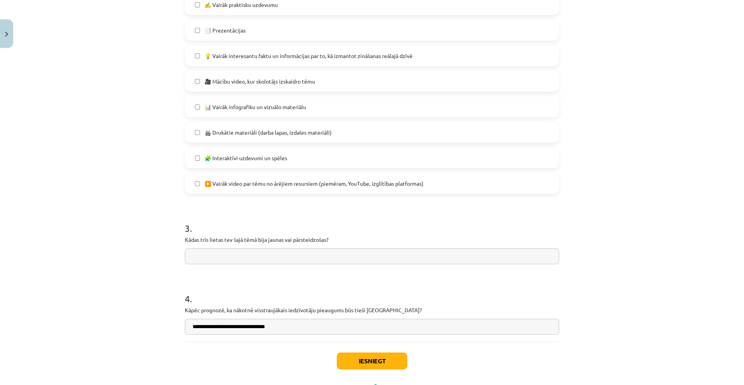
click at [314, 260] on input "text" at bounding box center [372, 257] width 374 height 16
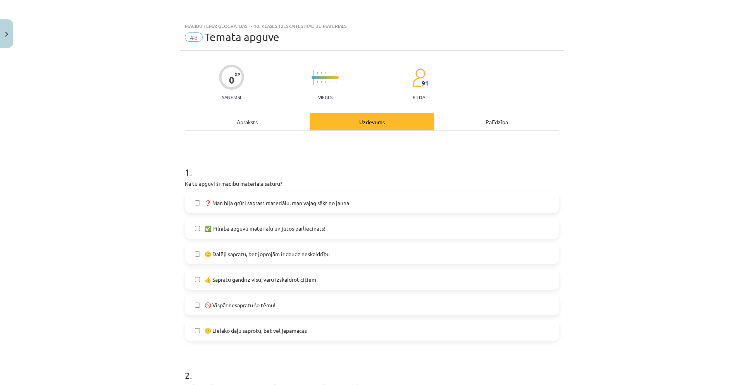
scroll to position [0, 0]
click at [241, 121] on div "Apraksts" at bounding box center [247, 122] width 125 height 17
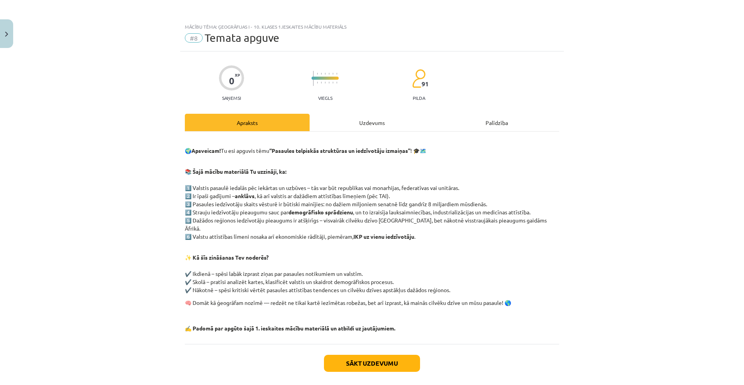
scroll to position [19, 0]
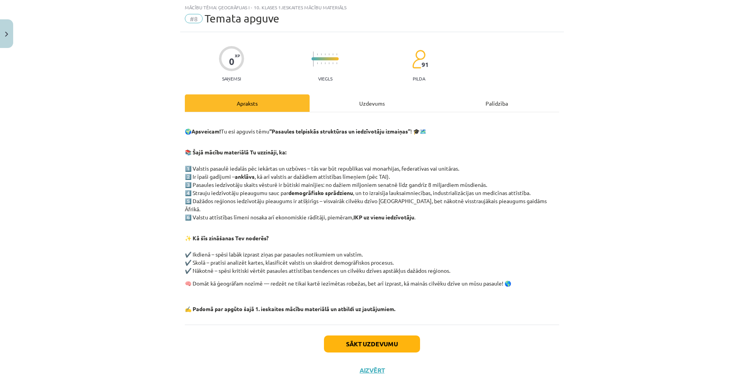
click at [318, 103] on div "Uzdevums" at bounding box center [372, 103] width 125 height 17
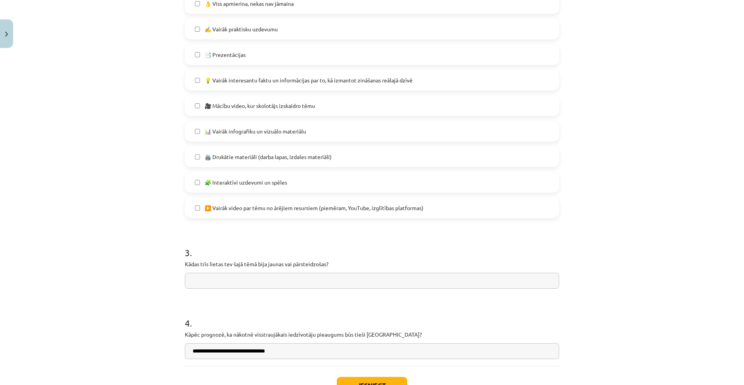
scroll to position [522, 0]
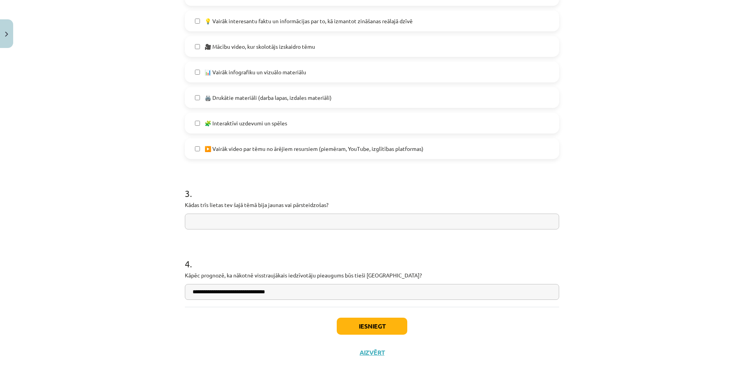
click at [404, 224] on input "text" at bounding box center [372, 222] width 374 height 16
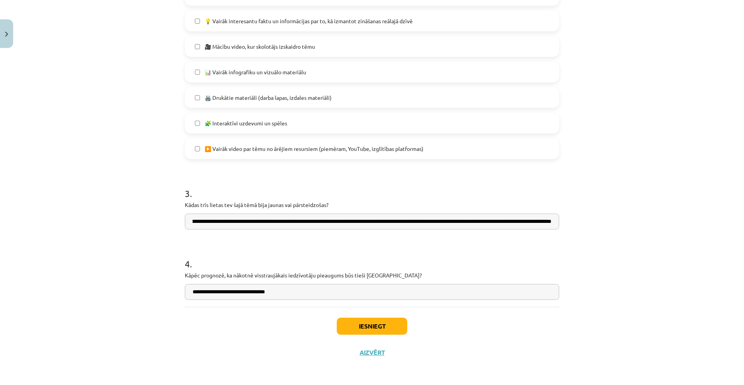
scroll to position [0, 111]
type input "**********"
click at [392, 326] on button "Iesniegt" at bounding box center [372, 326] width 71 height 17
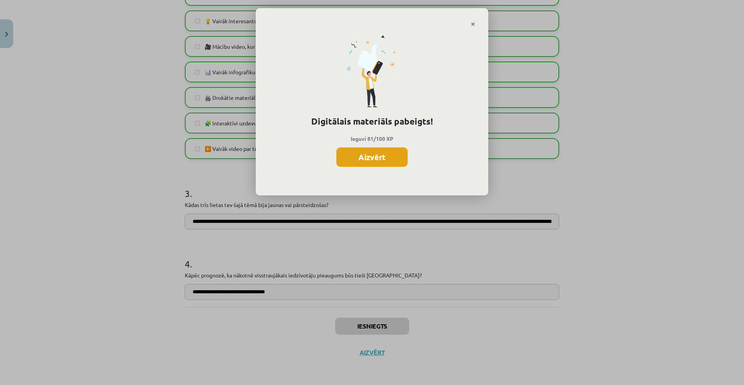
click at [379, 153] on button "Aizvērt" at bounding box center [371, 157] width 71 height 19
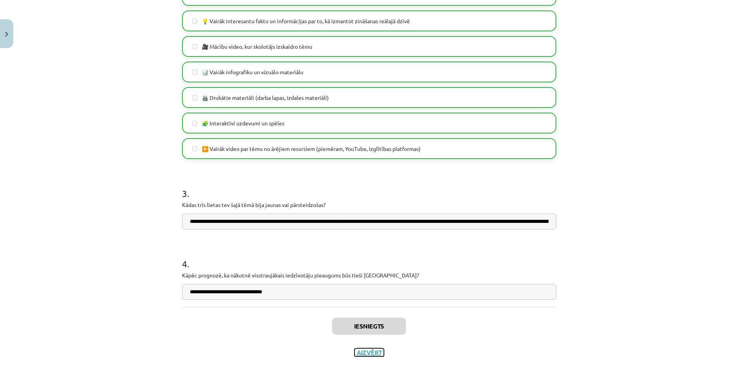
click at [361, 352] on button "Aizvērt" at bounding box center [368, 353] width 29 height 8
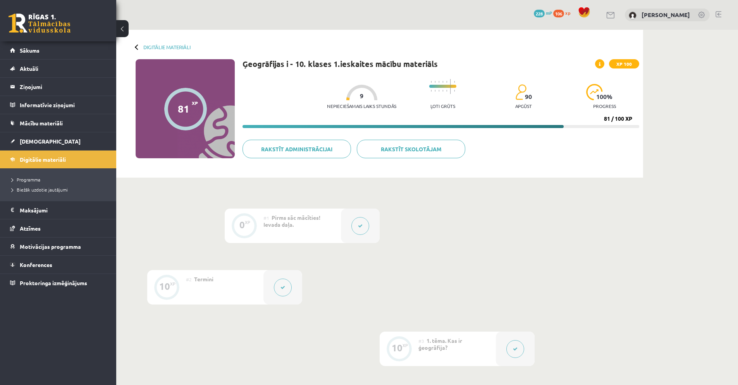
click at [564, 14] on span "106" at bounding box center [558, 14] width 11 height 8
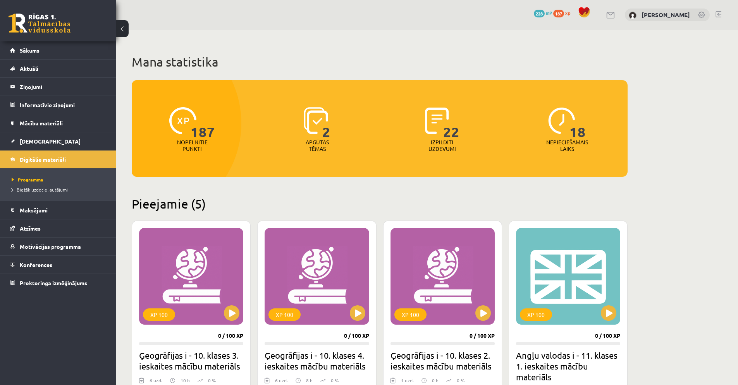
click at [198, 123] on span "187" at bounding box center [203, 123] width 24 height 32
click at [191, 131] on span "187" at bounding box center [203, 123] width 24 height 32
click at [200, 131] on span "187" at bounding box center [203, 123] width 24 height 32
drag, startPoint x: 200, startPoint y: 131, endPoint x: 218, endPoint y: 129, distance: 18.4
click at [209, 130] on span "187" at bounding box center [203, 123] width 24 height 32
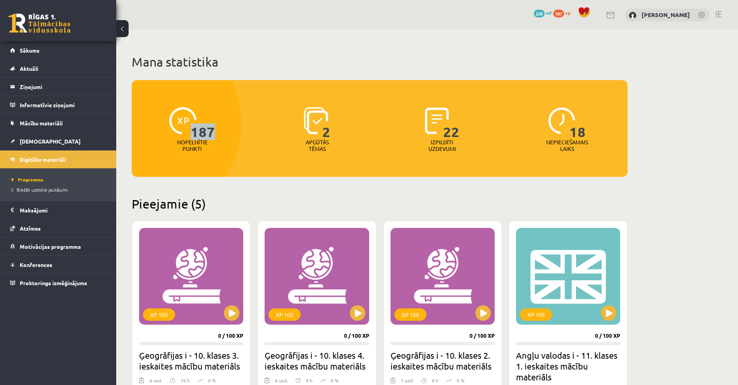
click at [218, 129] on div "187 Nopelnītie punkti" at bounding box center [192, 129] width 121 height 53
click at [43, 105] on legend "Informatīvie ziņojumi 0" at bounding box center [63, 105] width 87 height 18
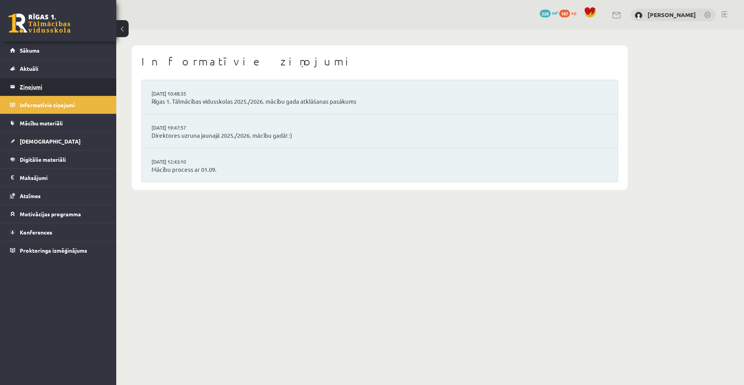
click at [39, 91] on legend "Ziņojumi 0" at bounding box center [63, 87] width 87 height 18
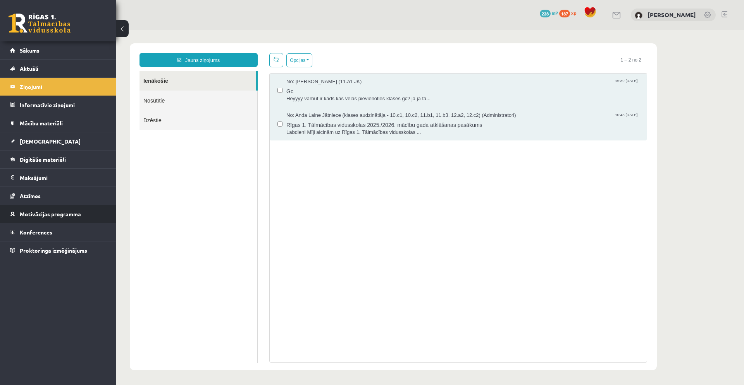
click at [46, 220] on link "Motivācijas programma" at bounding box center [58, 214] width 96 height 18
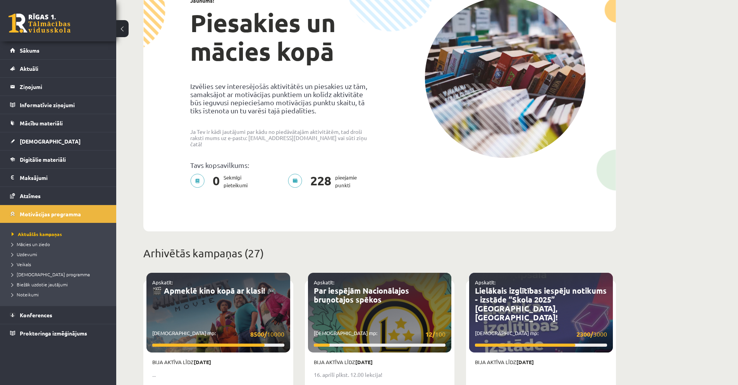
scroll to position [186, 0]
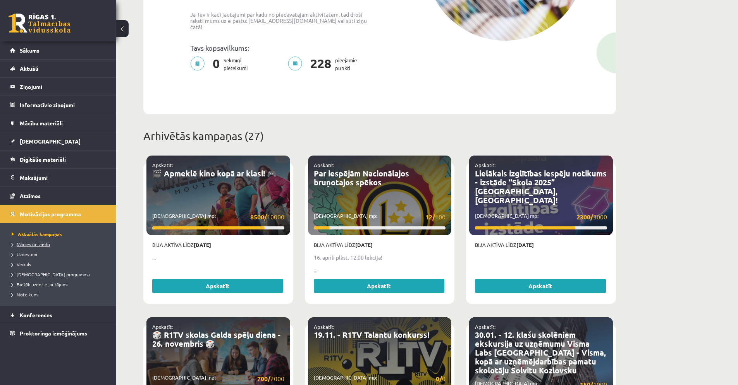
click at [30, 245] on span "Mācies un ziedo" at bounding box center [31, 244] width 38 height 6
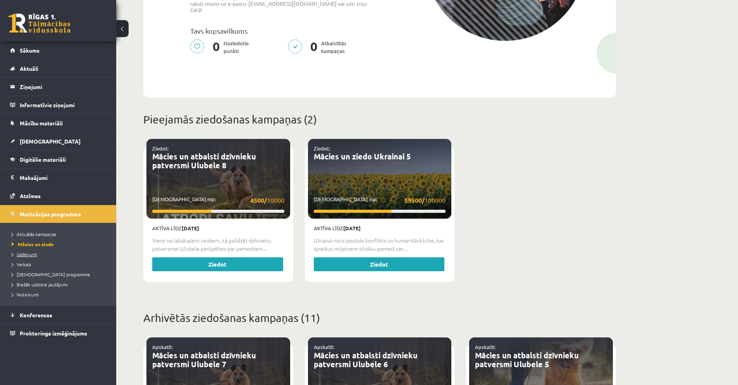
click at [28, 254] on span "Uzdevumi" at bounding box center [25, 254] width 26 height 6
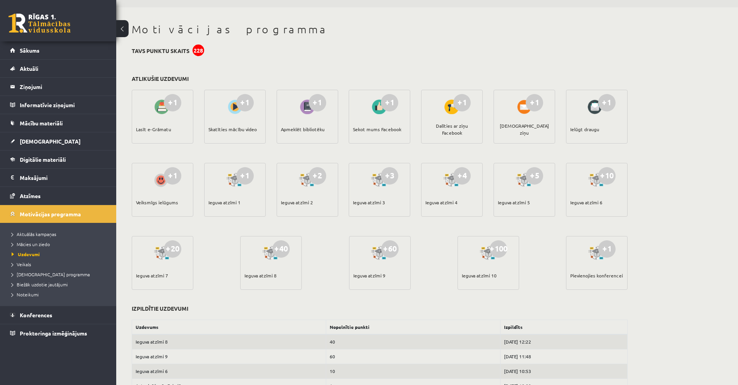
scroll to position [22, 0]
click at [34, 277] on link "[DEMOGRAPHIC_DATA] programma" at bounding box center [60, 274] width 97 height 7
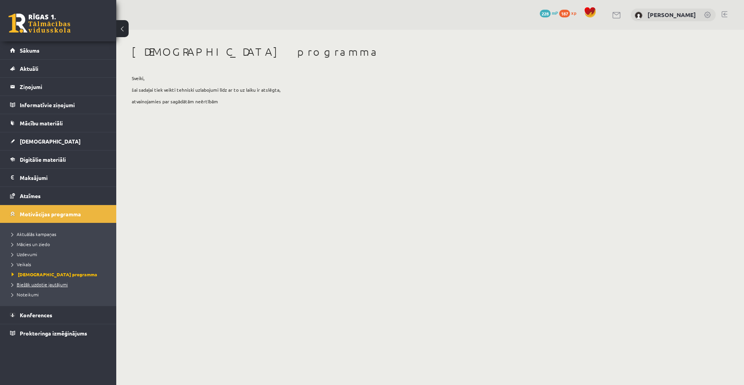
click at [32, 285] on span "Biežāk uzdotie jautājumi" at bounding box center [40, 285] width 56 height 6
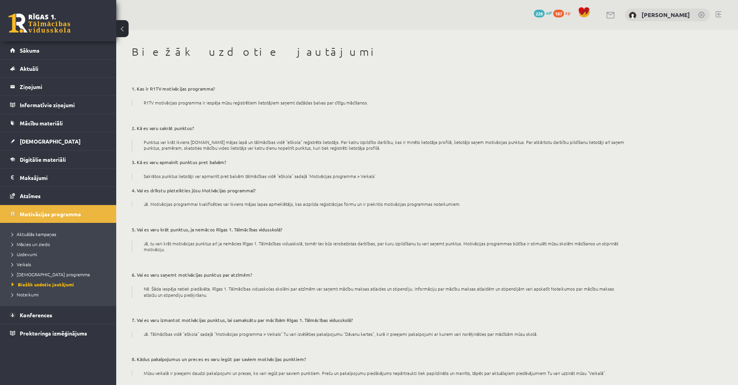
click at [574, 12] on link "187 xp" at bounding box center [563, 13] width 21 height 6
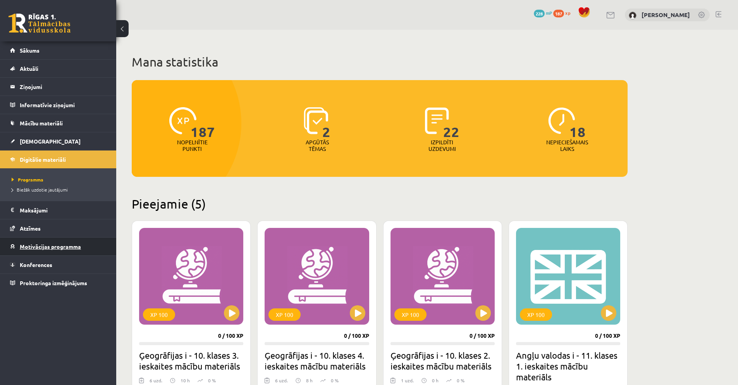
click at [36, 251] on link "Motivācijas programma" at bounding box center [58, 247] width 96 height 18
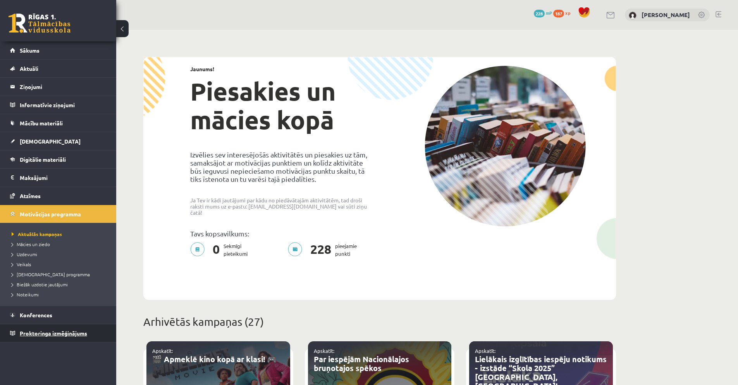
click at [45, 339] on link "Proktoringa izmēģinājums" at bounding box center [58, 334] width 96 height 18
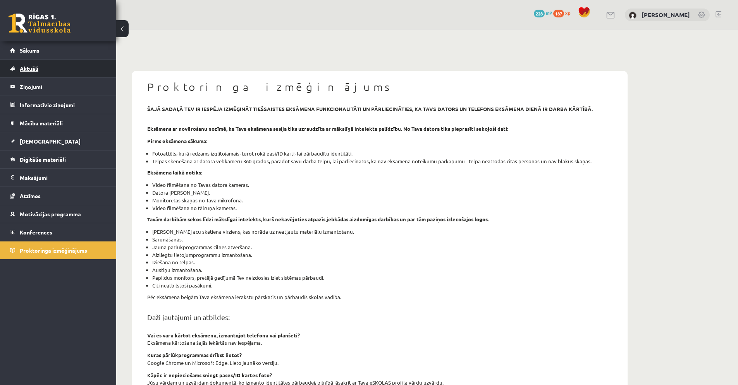
click at [40, 66] on link "Aktuāli" at bounding box center [58, 69] width 96 height 18
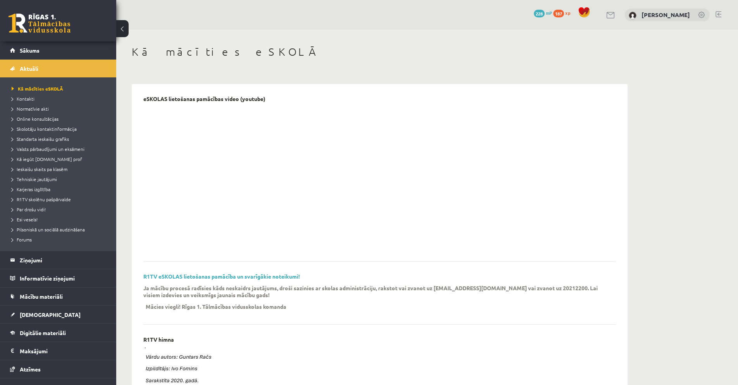
click at [545, 14] on span "228" at bounding box center [539, 14] width 11 height 8
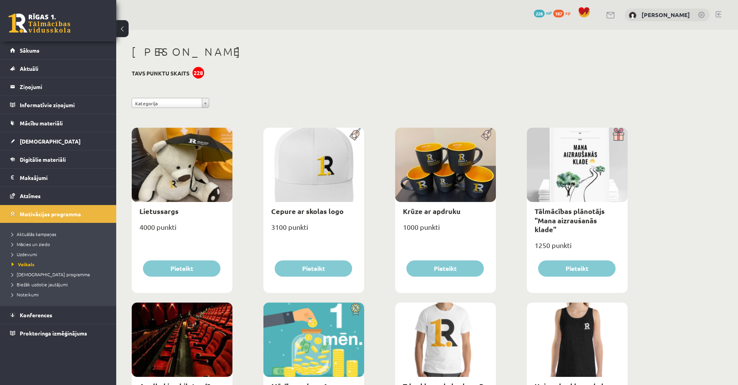
click at [564, 13] on span "187" at bounding box center [558, 14] width 11 height 8
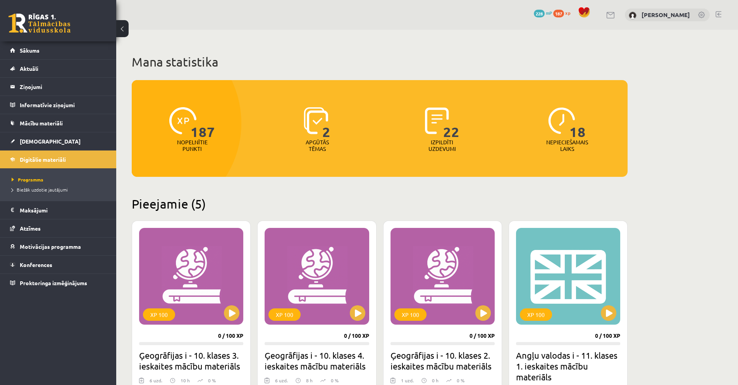
click at [545, 14] on span "228" at bounding box center [539, 14] width 11 height 8
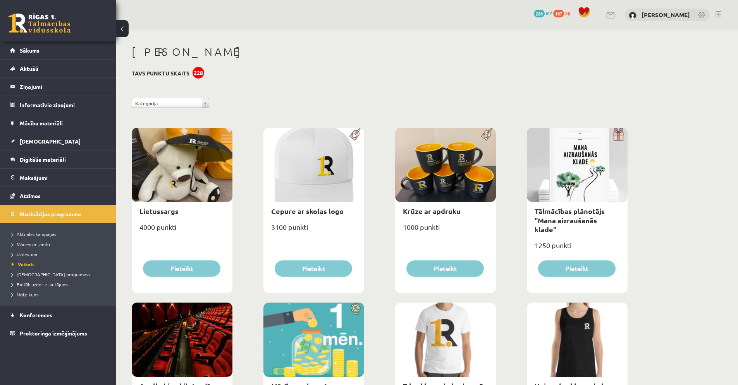
click at [564, 14] on span "187" at bounding box center [558, 14] width 11 height 8
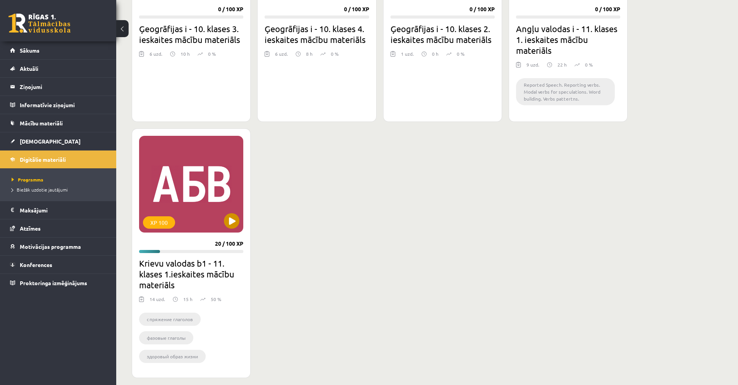
scroll to position [387, 0]
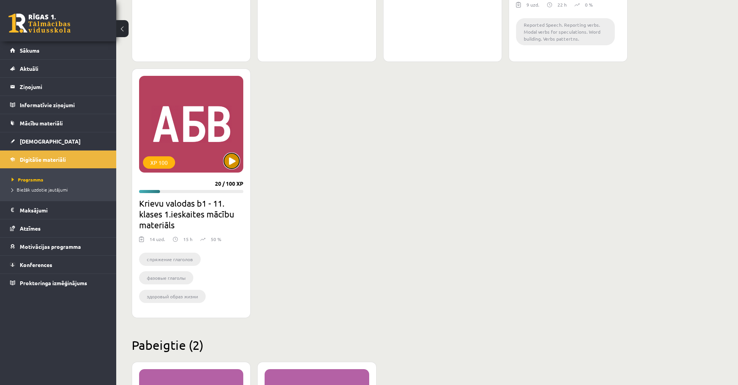
click at [234, 159] on button at bounding box center [231, 160] width 15 height 15
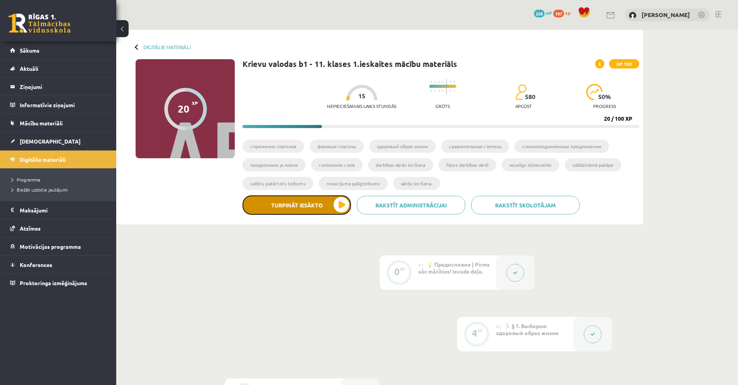
click at [341, 207] on button "Turpināt iesākto" at bounding box center [297, 205] width 108 height 19
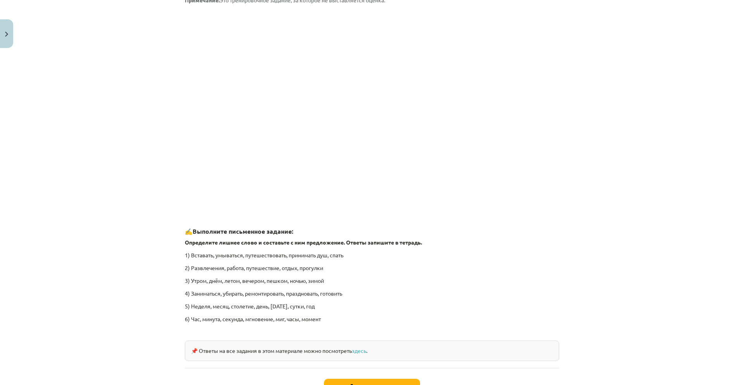
scroll to position [1061, 0]
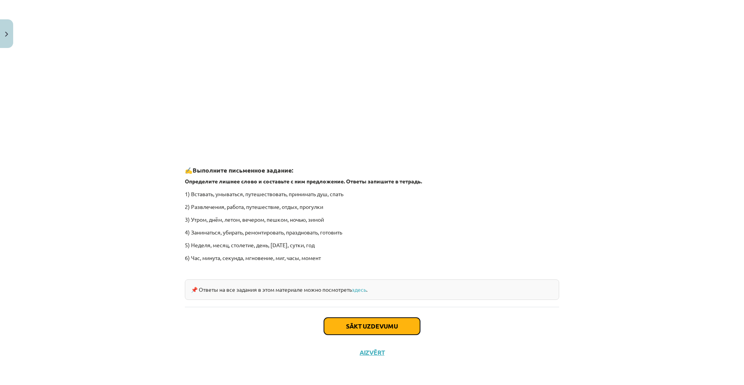
click at [389, 332] on button "Sākt uzdevumu" at bounding box center [372, 326] width 96 height 17
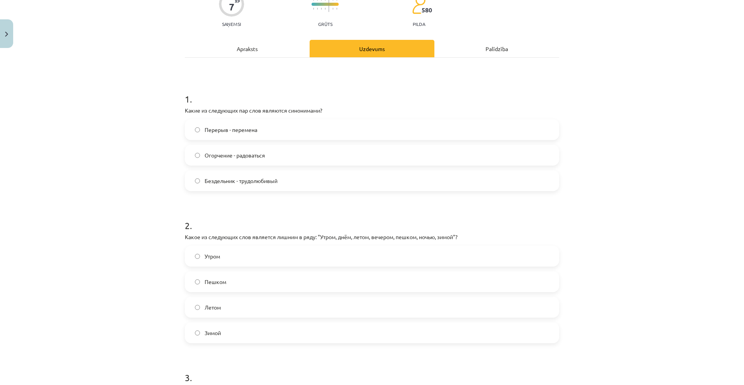
scroll to position [76, 0]
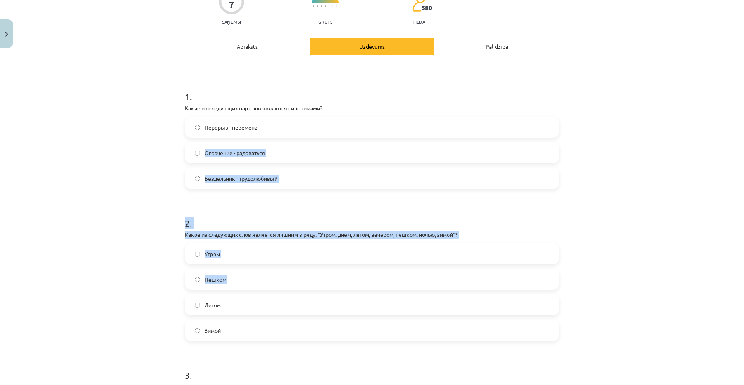
drag, startPoint x: 281, startPoint y: 294, endPoint x: 283, endPoint y: 265, distance: 29.2
click at [281, 294] on form "1 . Какие из следующих пар слов являются синонимами? Перерыв - перемена Огорчен…" at bounding box center [372, 362] width 374 height 568
click at [276, 130] on label "Перерыв - перемена" at bounding box center [372, 127] width 373 height 19
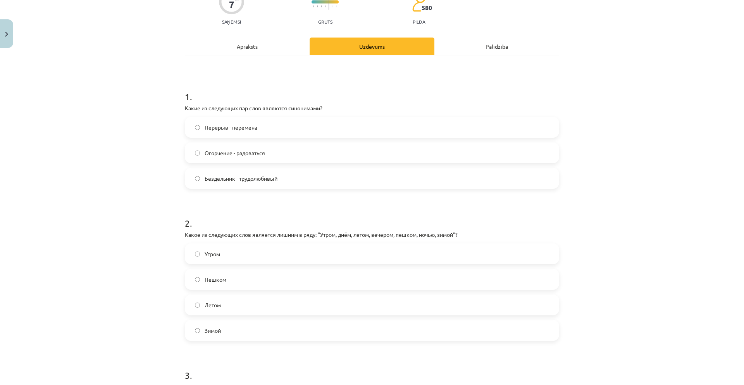
click at [262, 283] on label "Пешком" at bounding box center [372, 279] width 373 height 19
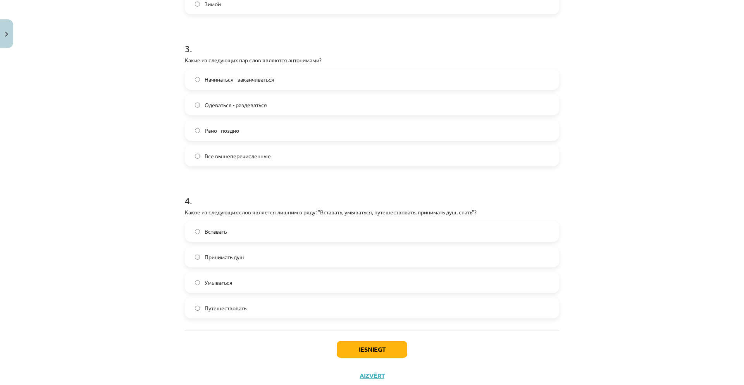
scroll to position [427, 0]
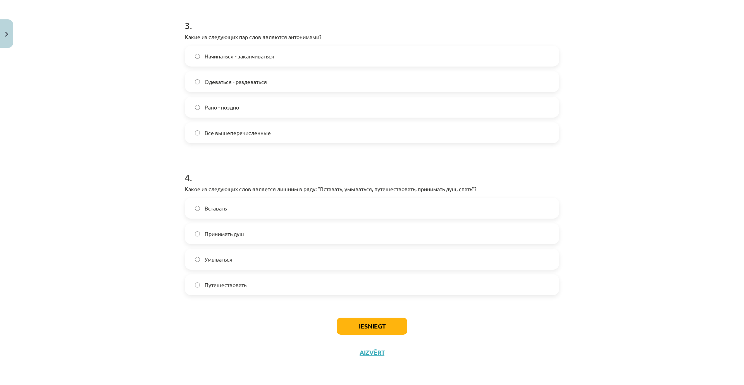
click at [273, 128] on label "Все вышеперечисленные" at bounding box center [372, 132] width 373 height 19
click at [257, 284] on label "Путешествовать" at bounding box center [372, 284] width 373 height 19
click at [388, 319] on button "Iesniegt" at bounding box center [372, 326] width 71 height 17
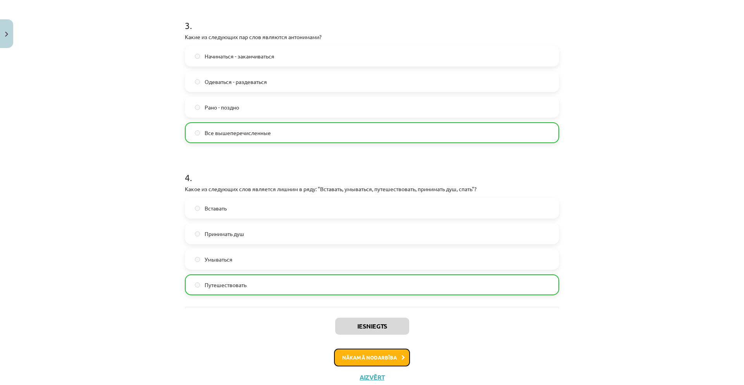
click at [389, 356] on button "Nākamā nodarbība" at bounding box center [372, 358] width 76 height 18
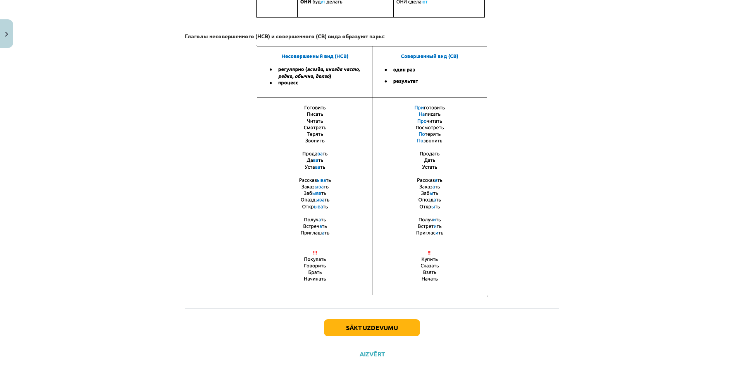
scroll to position [447, 0]
click at [398, 329] on button "Sākt uzdevumu" at bounding box center [372, 327] width 96 height 17
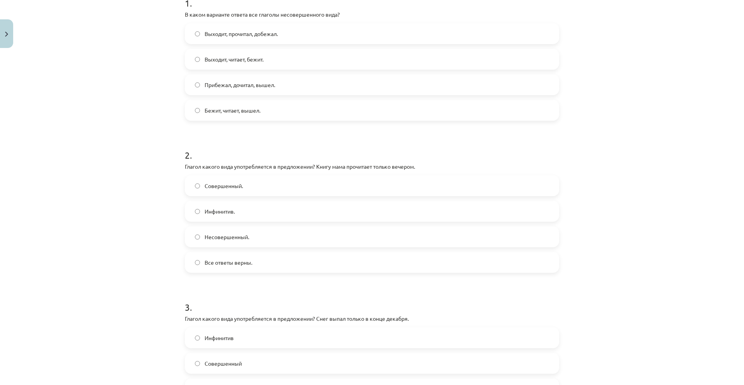
scroll to position [163, 0]
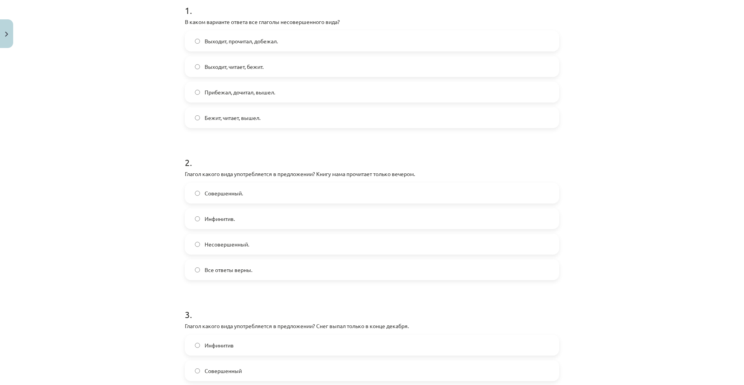
click at [291, 74] on label "Выходит, читает, бежит." at bounding box center [372, 66] width 373 height 19
click at [272, 191] on label "Совершенный." at bounding box center [372, 193] width 373 height 19
click at [256, 374] on label "Совершенный" at bounding box center [372, 370] width 373 height 19
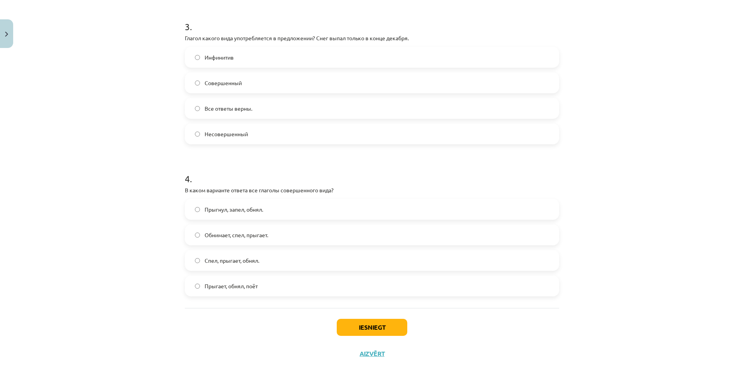
scroll to position [452, 0]
click at [248, 207] on span "Прыгнул, запел, обнял." at bounding box center [234, 209] width 59 height 8
click at [372, 329] on button "Iesniegt" at bounding box center [372, 326] width 71 height 17
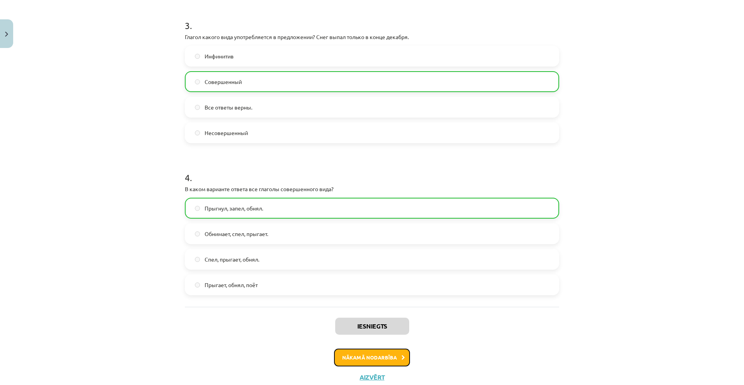
click at [384, 353] on button "Nākamā nodarbība" at bounding box center [372, 358] width 76 height 18
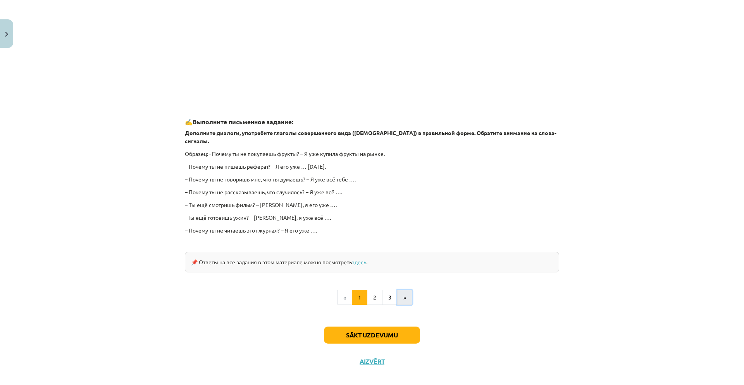
click at [397, 290] on button "»" at bounding box center [404, 297] width 15 height 15
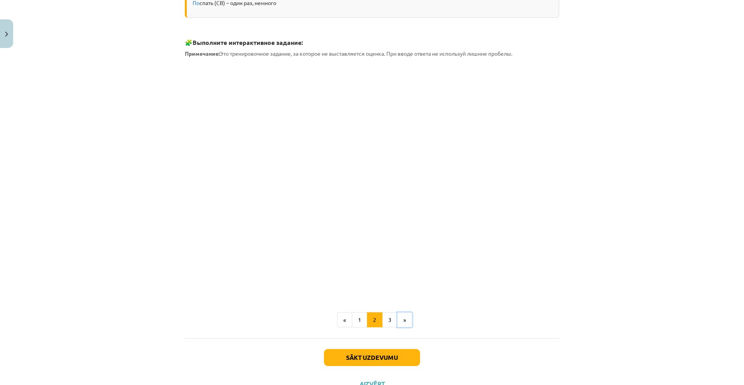
scroll to position [195, 0]
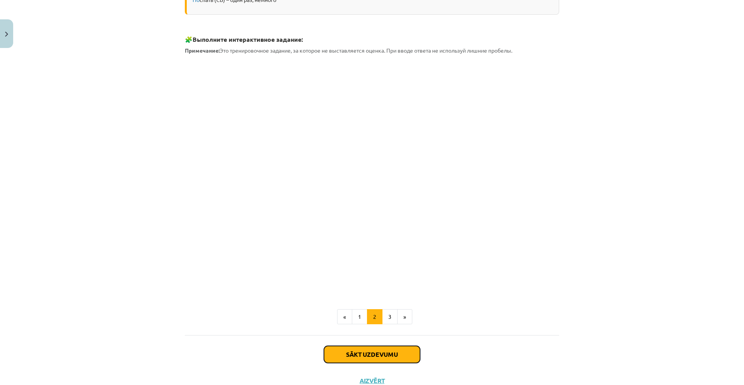
click at [391, 358] on button "Sākt uzdevumu" at bounding box center [372, 354] width 96 height 17
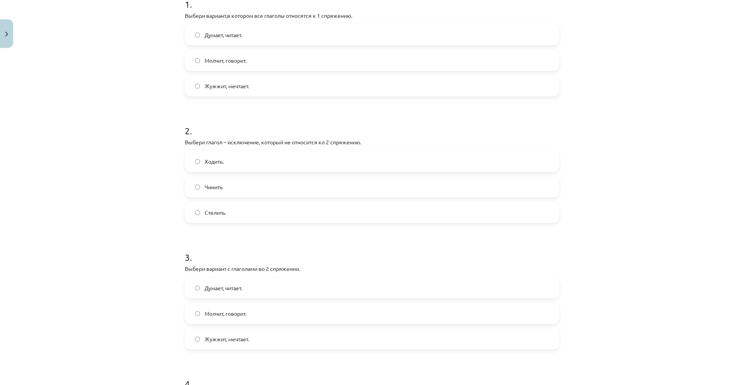
scroll to position [172, 0]
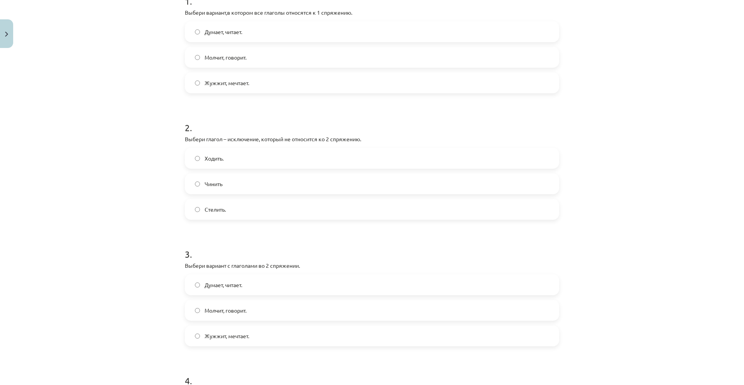
click at [231, 31] on span "Думает, читает." at bounding box center [224, 32] width 38 height 8
click at [229, 213] on label "Стелить." at bounding box center [372, 209] width 373 height 19
click at [233, 309] on span "Молчит, говорит." at bounding box center [226, 311] width 42 height 8
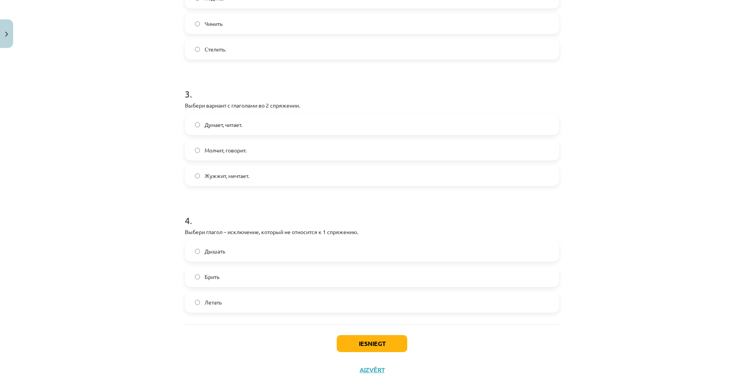
scroll to position [333, 0]
click at [319, 253] on label "Дышать" at bounding box center [372, 250] width 373 height 19
click at [360, 337] on button "Iesniegt" at bounding box center [372, 343] width 71 height 17
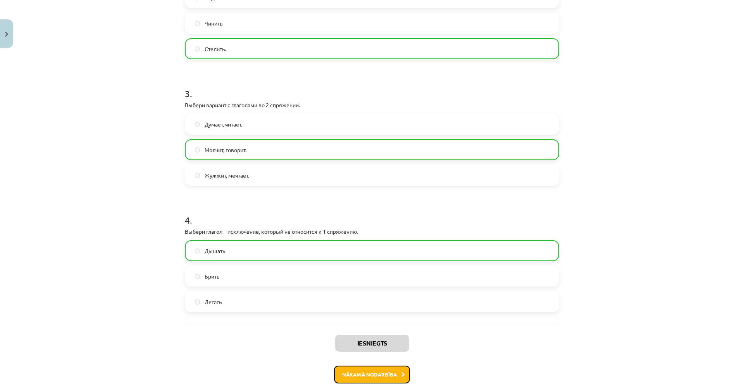
click at [379, 377] on button "Nākamā nodarbība" at bounding box center [372, 375] width 76 height 18
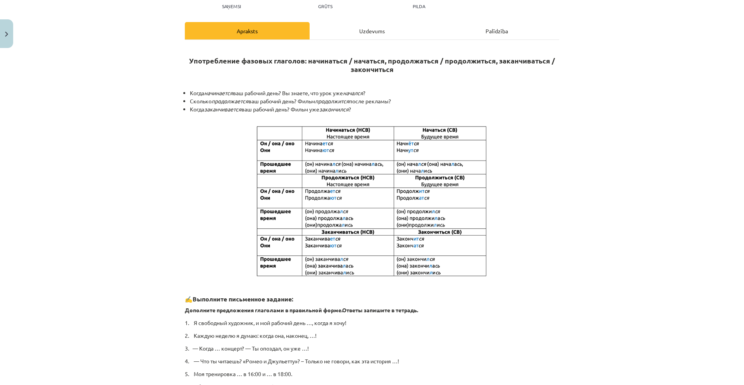
scroll to position [93, 0]
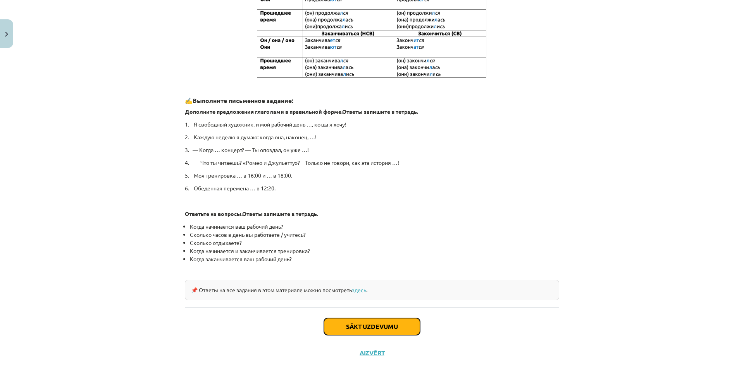
click at [400, 330] on button "Sākt uzdevumu" at bounding box center [372, 326] width 96 height 17
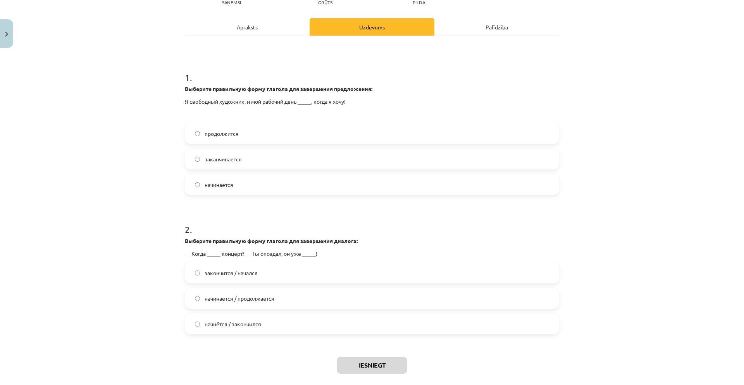
scroll to position [147, 0]
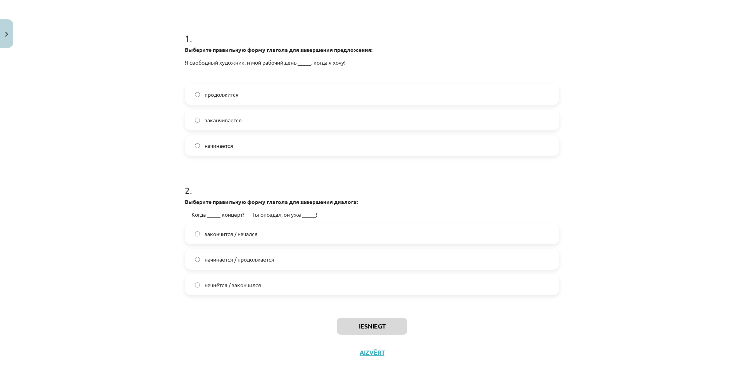
click at [278, 117] on label "заканчивается" at bounding box center [372, 119] width 373 height 19
click at [275, 240] on label "закончится / начался" at bounding box center [372, 233] width 373 height 19
click at [351, 330] on button "Iesniegt" at bounding box center [372, 326] width 71 height 17
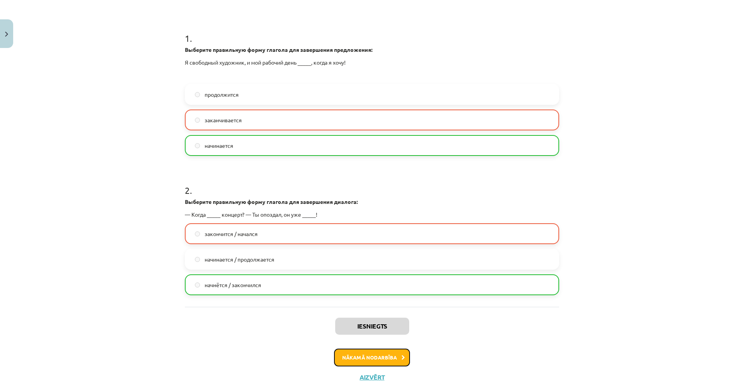
click at [350, 356] on button "Nākamā nodarbība" at bounding box center [372, 358] width 76 height 18
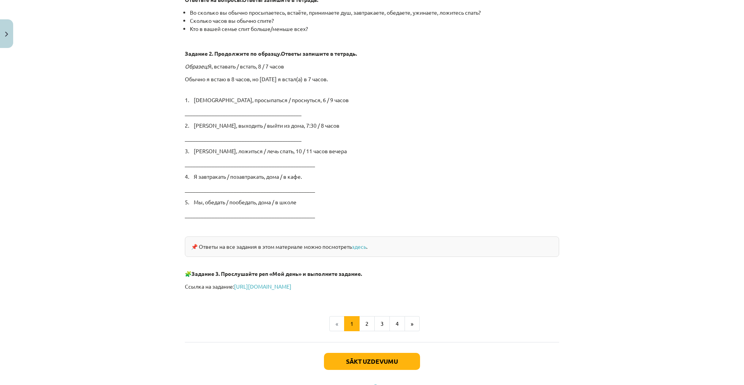
scroll to position [1213, 0]
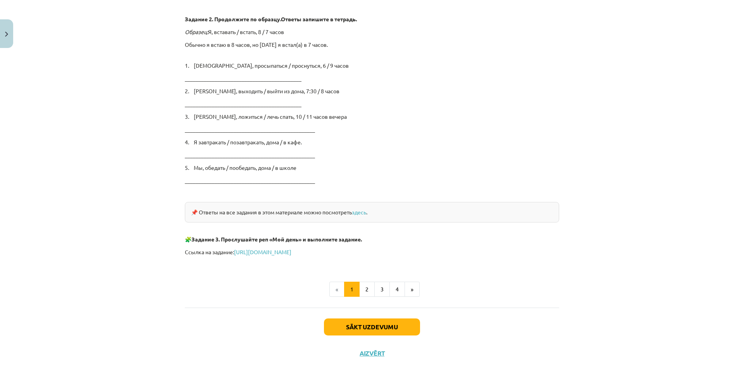
click at [267, 177] on p "________________________________________________" at bounding box center [372, 181] width 374 height 8
click at [272, 168] on p "5. Мы, обедать / пообедать, дома / в школе" at bounding box center [372, 168] width 374 height 8
drag, startPoint x: 269, startPoint y: 166, endPoint x: 249, endPoint y: 167, distance: 20.5
click at [250, 166] on p "5. Мы, обедать / пообедать, дома / в школе" at bounding box center [372, 168] width 374 height 8
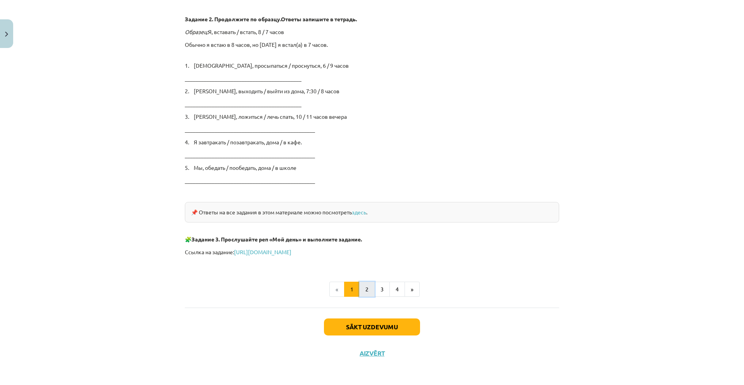
click at [363, 282] on button "2" at bounding box center [366, 289] width 15 height 15
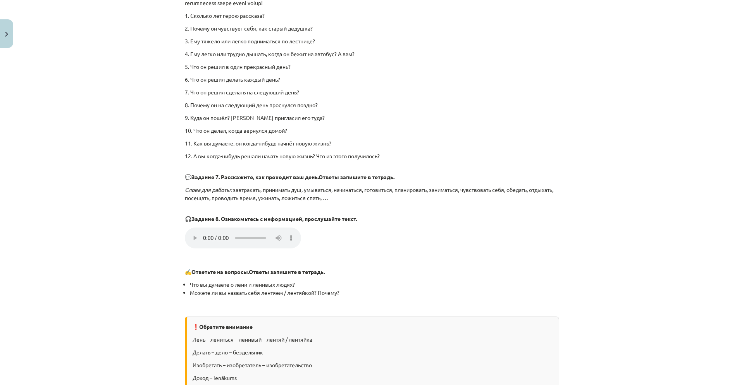
scroll to position [835, 0]
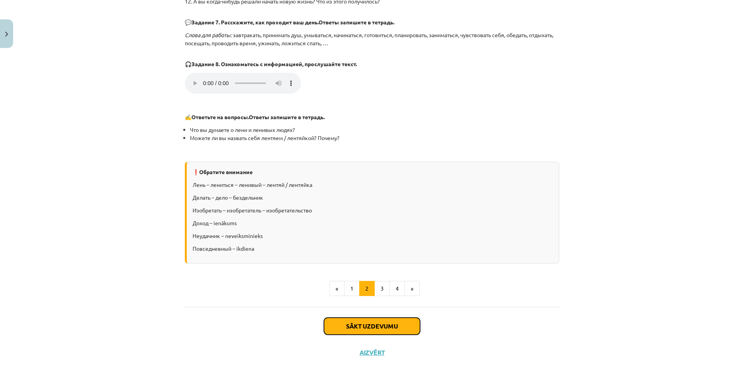
click at [390, 325] on button "Sākt uzdevumu" at bounding box center [372, 326] width 96 height 17
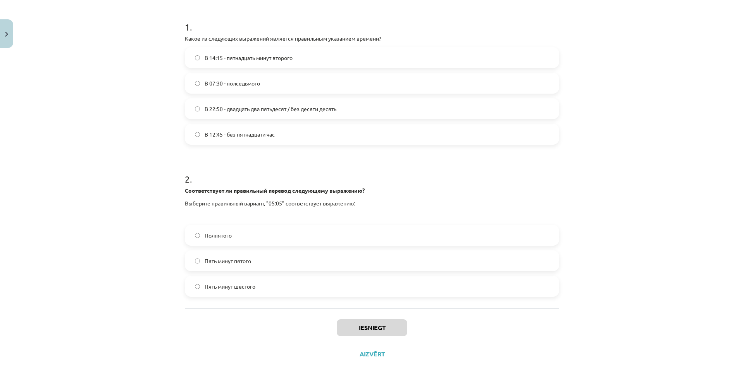
scroll to position [145, 0]
click at [224, 81] on span "В 07:30 - полседьмого" at bounding box center [232, 85] width 55 height 8
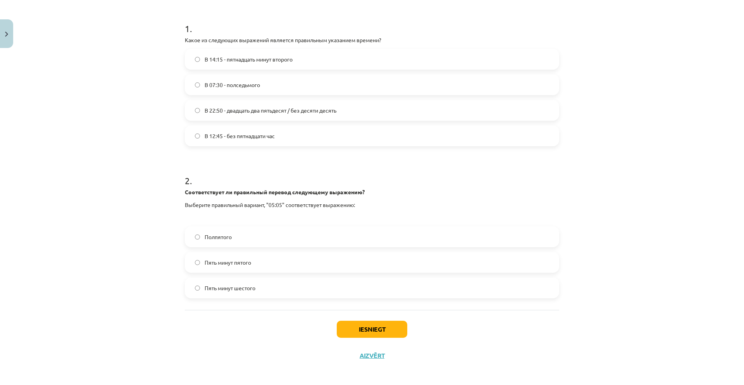
click at [242, 294] on label "Пять минут шестого" at bounding box center [372, 288] width 373 height 19
click at [390, 336] on button "Iesniegt" at bounding box center [372, 329] width 71 height 17
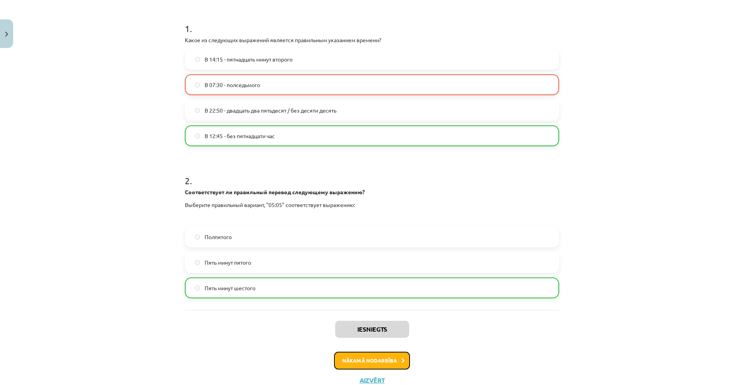
click at [371, 359] on button "Nākamā nodarbība" at bounding box center [372, 361] width 76 height 18
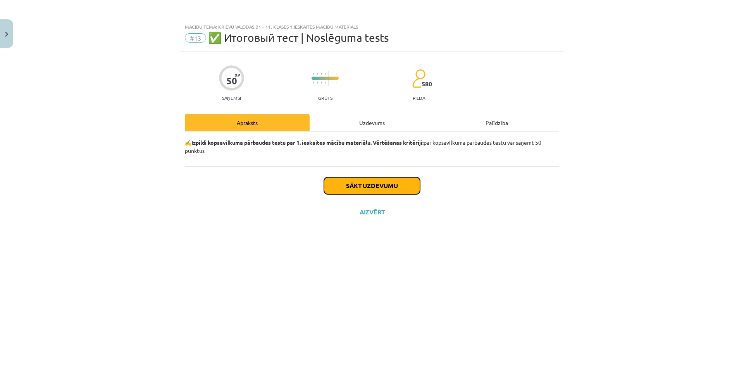
click at [349, 186] on button "Sākt uzdevumu" at bounding box center [372, 185] width 96 height 17
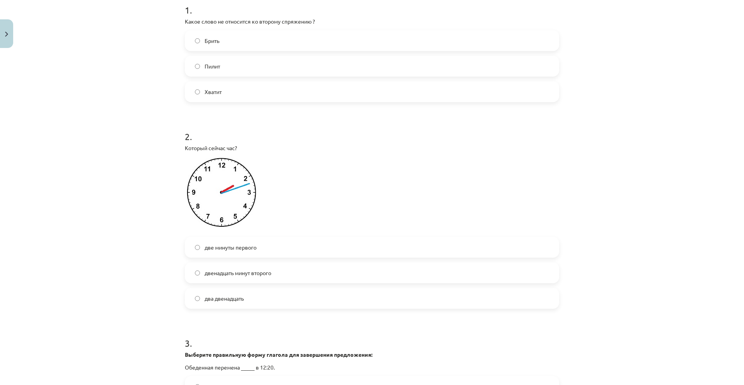
scroll to position [165, 0]
click at [225, 39] on label "Брить" at bounding box center [372, 38] width 373 height 19
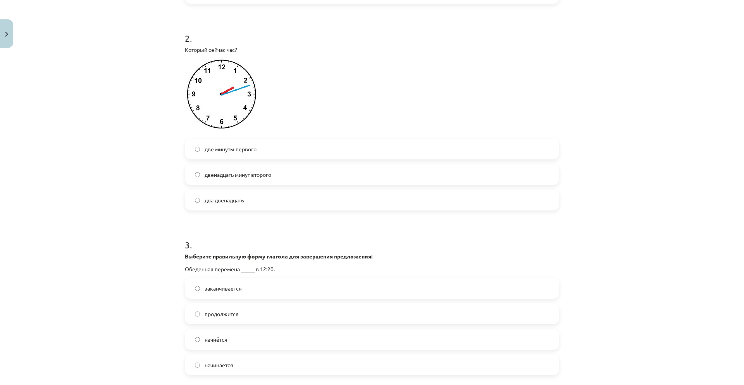
scroll to position [312, 0]
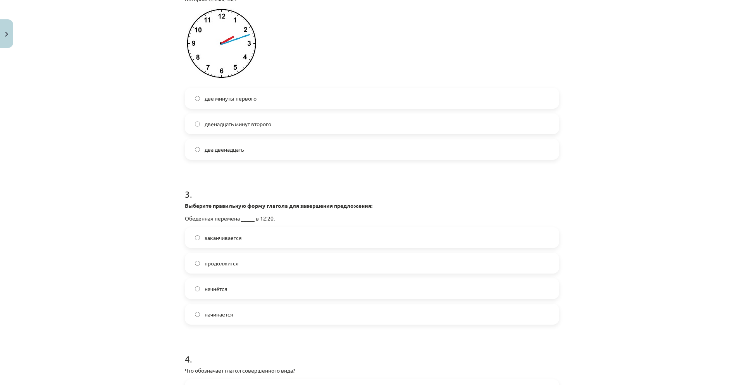
click at [244, 100] on span "две минуты первого" at bounding box center [231, 99] width 52 height 8
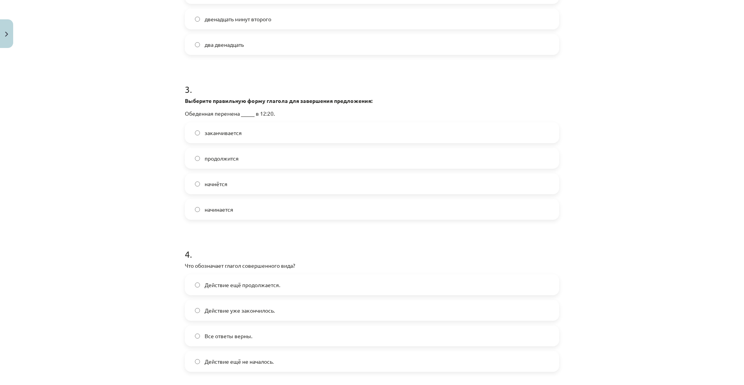
scroll to position [435, 0]
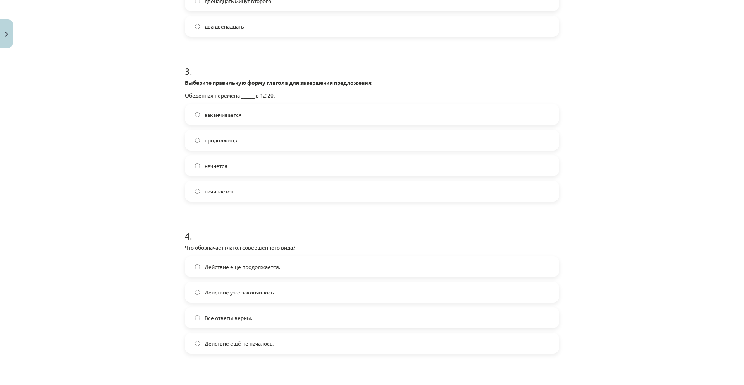
click at [244, 190] on label "начинается" at bounding box center [372, 191] width 373 height 19
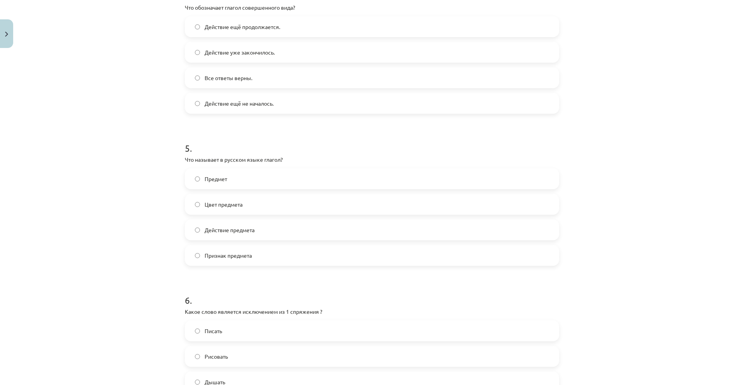
scroll to position [662, 0]
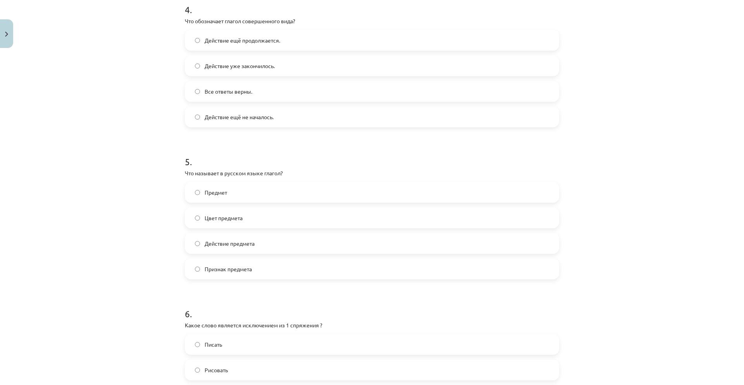
click at [240, 64] on span "Действие уже закончилось." at bounding box center [240, 66] width 70 height 8
click at [219, 63] on span "Действие уже закончилось." at bounding box center [240, 66] width 70 height 8
click at [239, 242] on span "Действие предмета" at bounding box center [230, 244] width 50 height 8
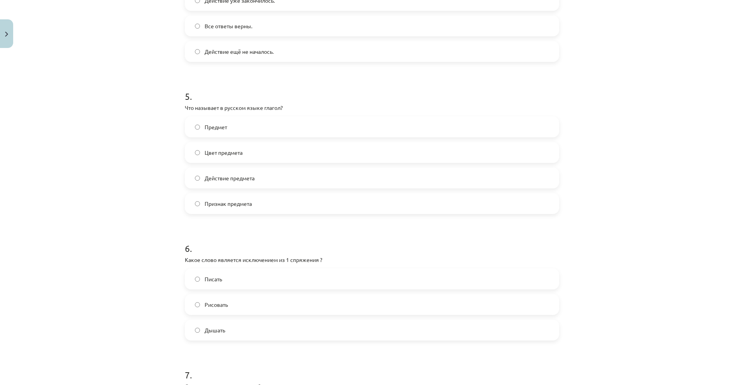
scroll to position [732, 0]
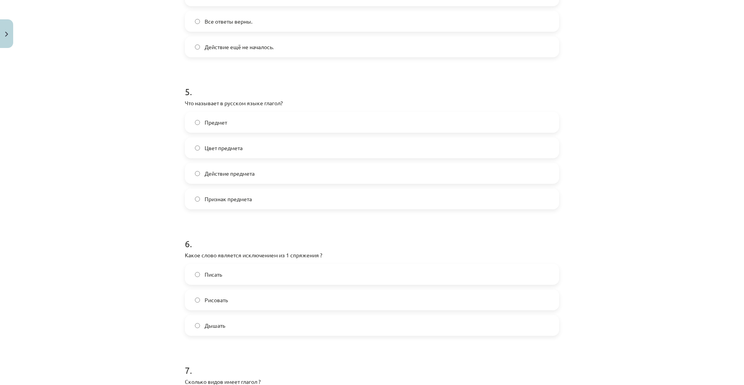
click at [243, 278] on label "Писать" at bounding box center [372, 274] width 373 height 19
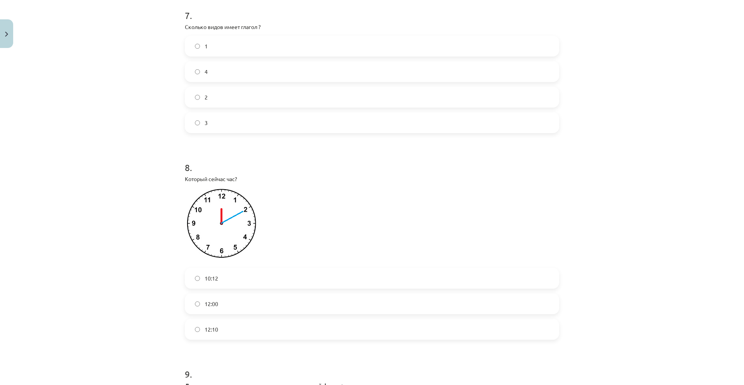
scroll to position [1093, 0]
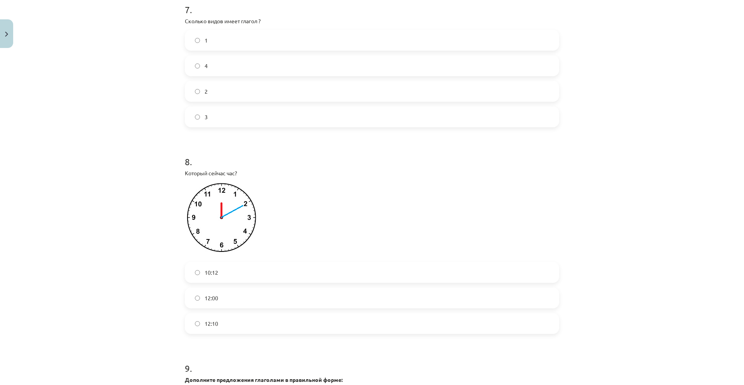
click at [236, 88] on label "2" at bounding box center [372, 91] width 373 height 19
click at [220, 327] on label "12:10" at bounding box center [372, 323] width 373 height 19
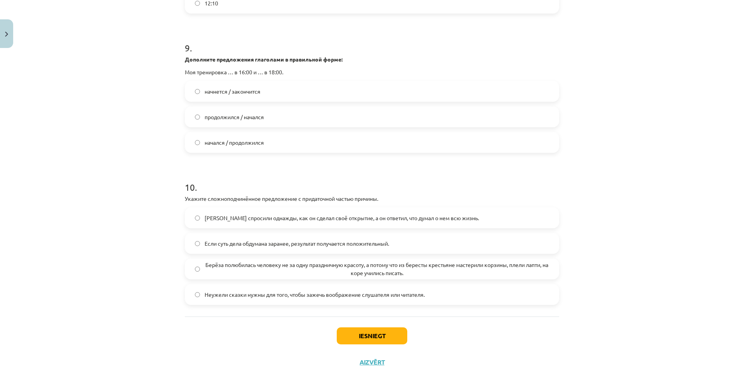
scroll to position [1424, 0]
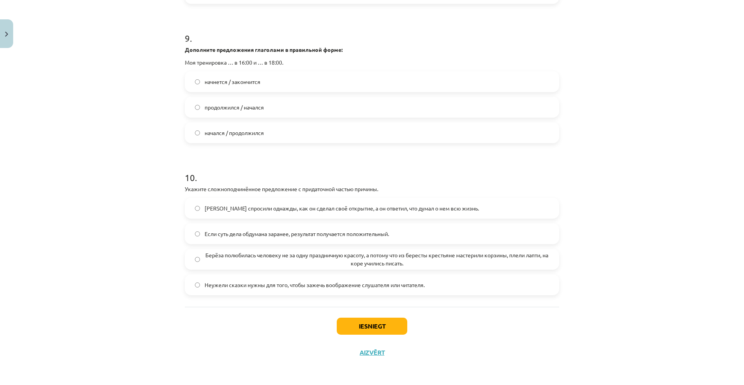
click at [241, 83] on span "начнется / закончится" at bounding box center [233, 82] width 56 height 8
click at [239, 257] on span "Берёза полюбилась человеку не за одну праздничную красоту, а потому что из бере…" at bounding box center [377, 259] width 344 height 16
click at [369, 331] on button "Iesniegt" at bounding box center [372, 326] width 71 height 17
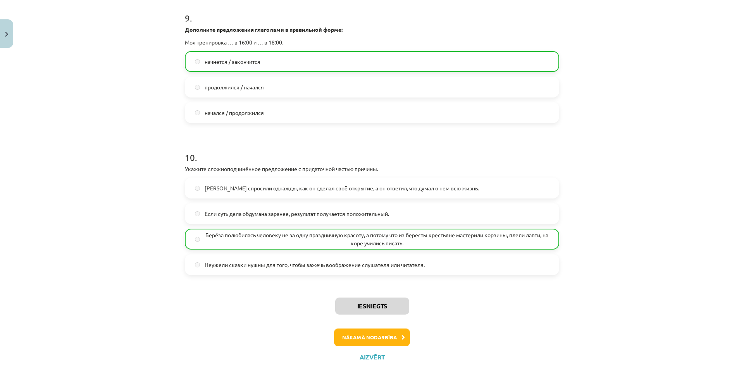
scroll to position [1449, 0]
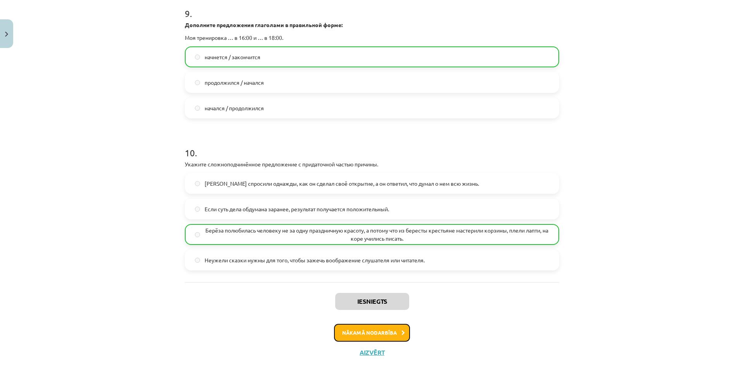
click at [372, 328] on button "Nākamā nodarbība" at bounding box center [372, 333] width 76 height 18
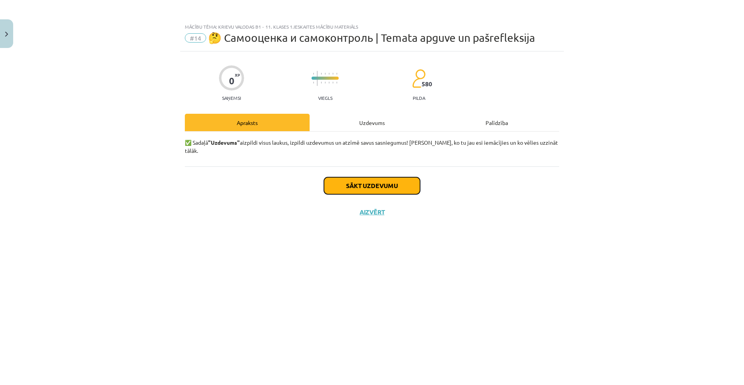
click at [387, 181] on button "Sākt uzdevumu" at bounding box center [372, 185] width 96 height 17
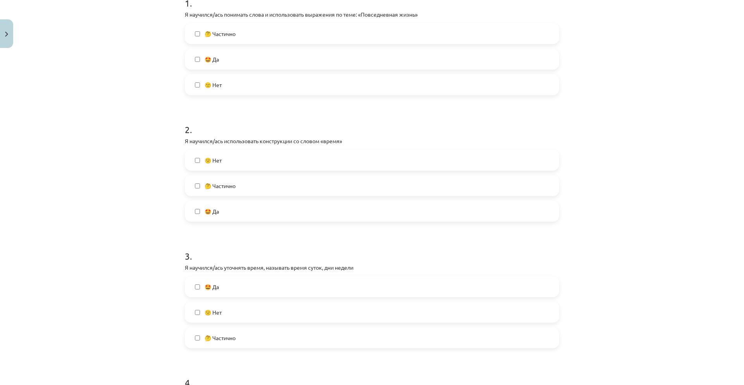
scroll to position [170, 0]
click at [246, 34] on label "🤔 Частично" at bounding box center [372, 33] width 373 height 19
click at [234, 187] on span "🤔 Частично" at bounding box center [220, 186] width 31 height 8
click at [224, 337] on span "🤔 Частично" at bounding box center [220, 339] width 31 height 8
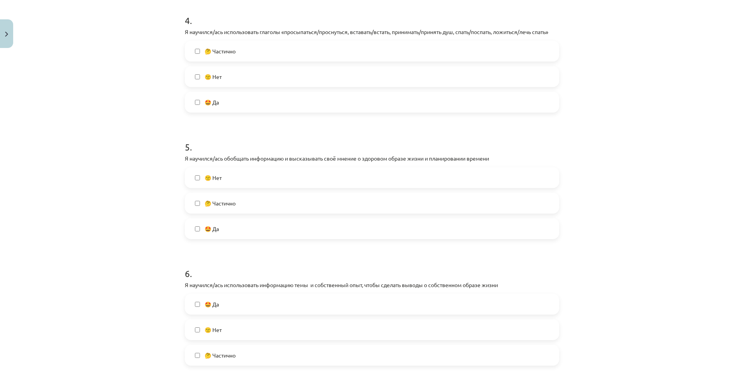
scroll to position [533, 0]
click at [205, 103] on span "🤩 Да" at bounding box center [212, 102] width 14 height 8
click at [221, 199] on span "🤔 Частично" at bounding box center [220, 203] width 31 height 8
click at [232, 358] on span "🤔 Частично" at bounding box center [220, 355] width 31 height 8
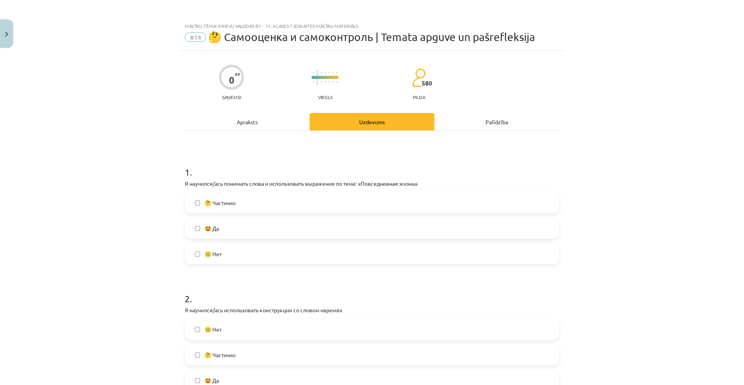
scroll to position [0, 0]
click at [270, 122] on div "Apraksts" at bounding box center [247, 122] width 125 height 17
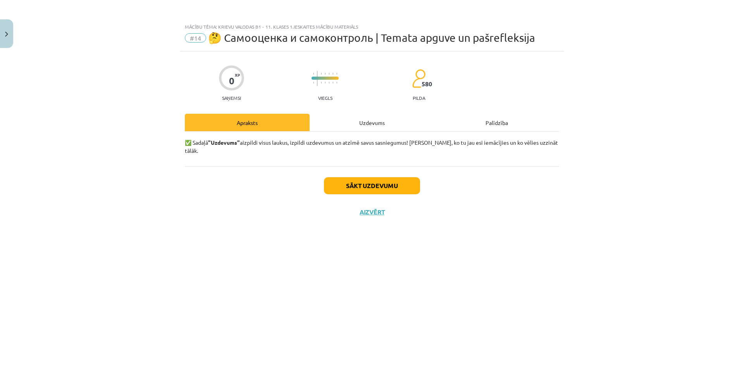
click at [476, 128] on div "Palīdzība" at bounding box center [496, 122] width 125 height 17
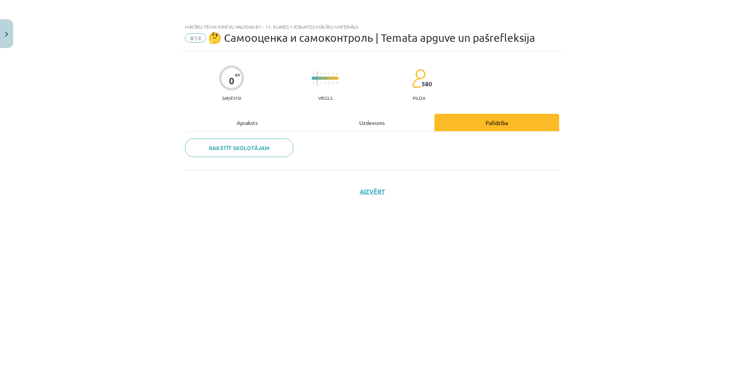
click at [393, 124] on div "Uzdevums" at bounding box center [372, 122] width 125 height 17
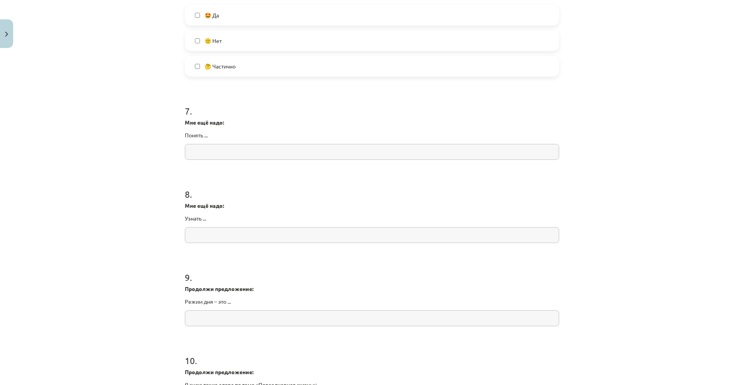
scroll to position [923, 0]
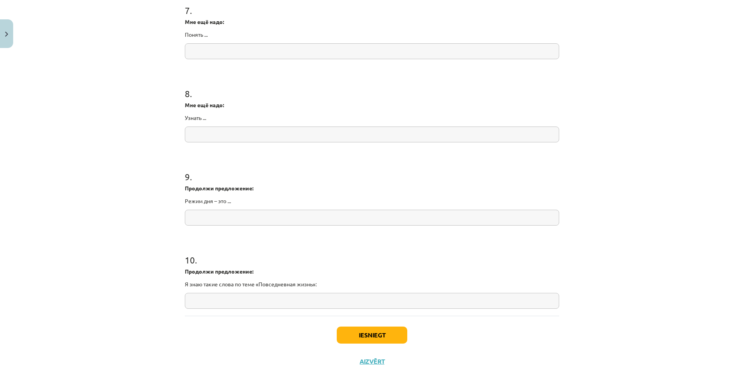
click at [306, 295] on input "text" at bounding box center [372, 301] width 374 height 16
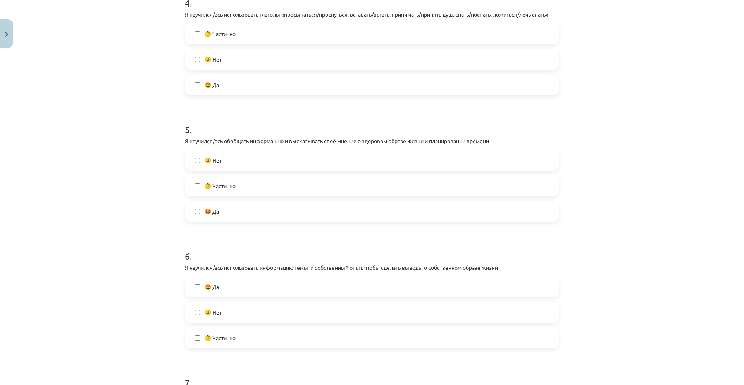
scroll to position [546, 0]
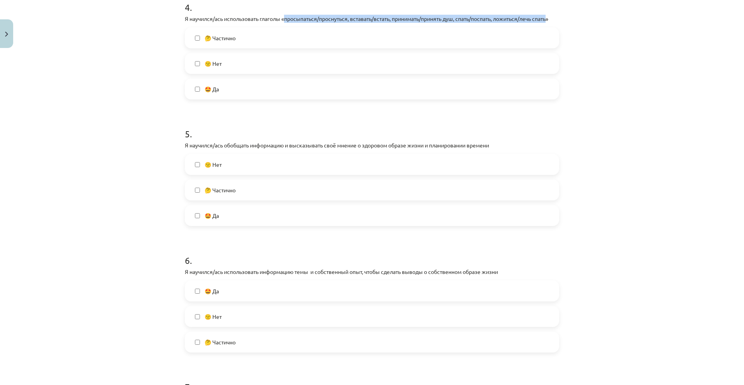
drag, startPoint x: 283, startPoint y: 18, endPoint x: 546, endPoint y: 19, distance: 262.7
click at [551, 19] on p "Я научился/ась использовать глаголы «просыпаться/проснуться, вставать/встать, п…" at bounding box center [372, 19] width 374 height 8
copy p "просыпаться/проснуться, вставать/встать, принимать/принять душ, спать/поспать, …"
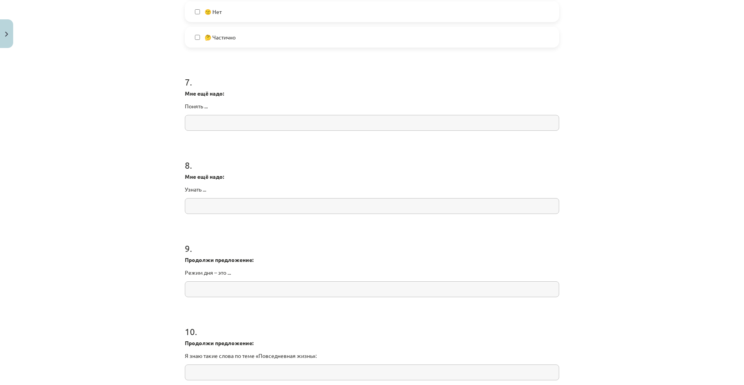
scroll to position [919, 0]
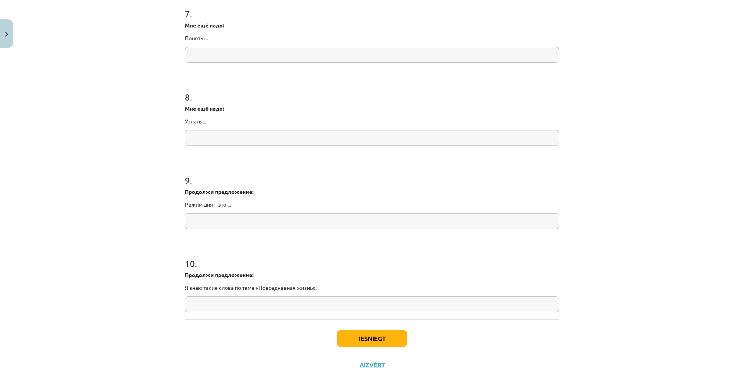
click at [325, 223] on input "text" at bounding box center [372, 221] width 374 height 16
click at [335, 305] on input "text" at bounding box center [372, 305] width 374 height 16
paste input "**********"
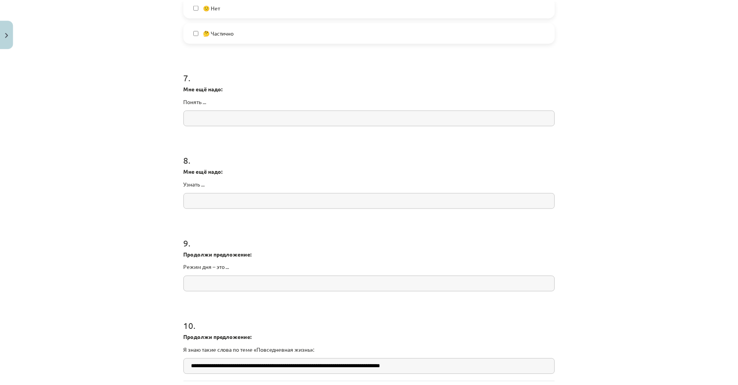
scroll to position [932, 0]
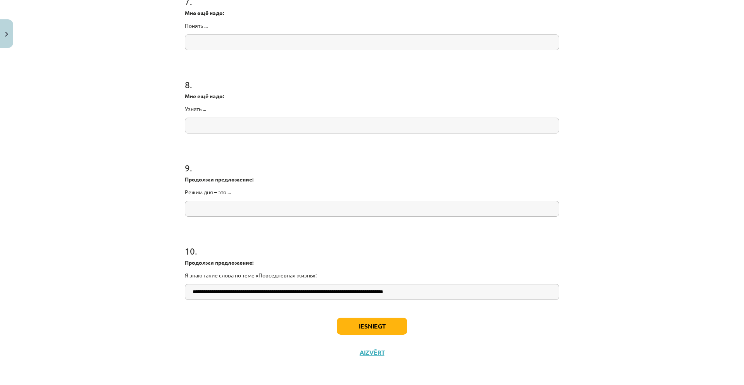
type input "**********"
click at [373, 329] on button "Iesniegt" at bounding box center [372, 326] width 71 height 17
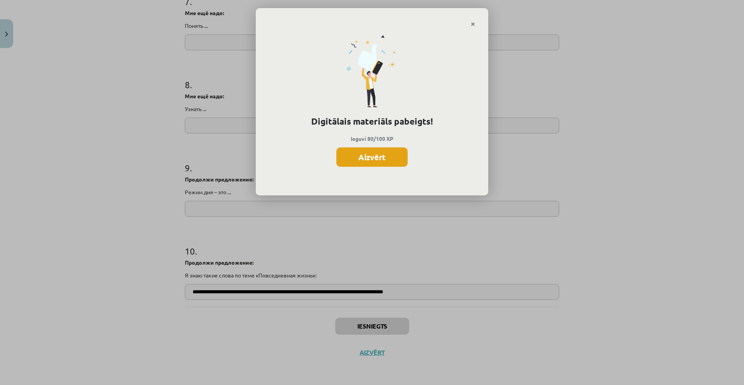
click at [376, 152] on button "Aizvērt" at bounding box center [371, 157] width 71 height 19
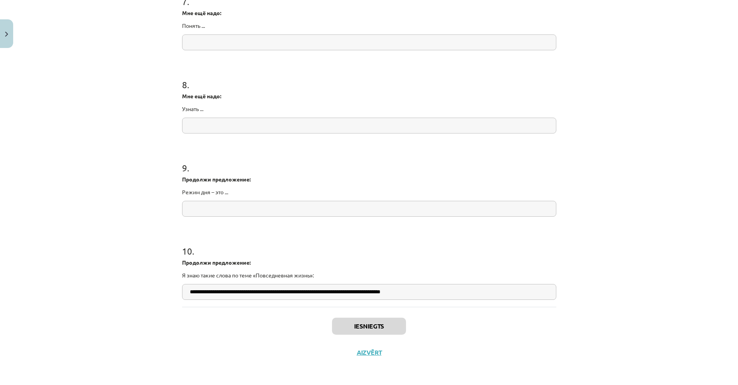
click at [359, 357] on div "Iesniegts Aizvērt" at bounding box center [369, 334] width 374 height 54
click at [361, 353] on button "Aizvērt" at bounding box center [368, 353] width 29 height 8
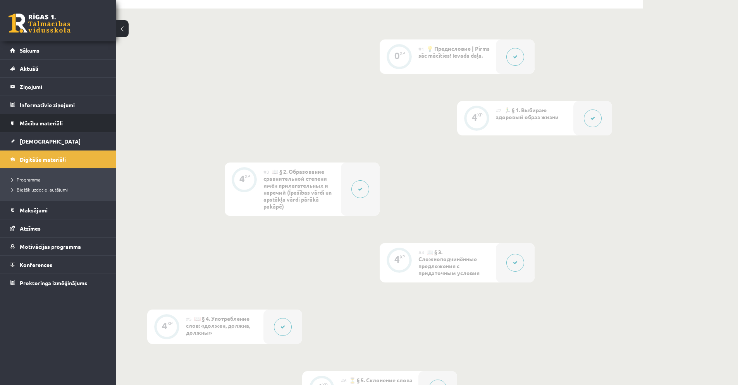
scroll to position [142, 0]
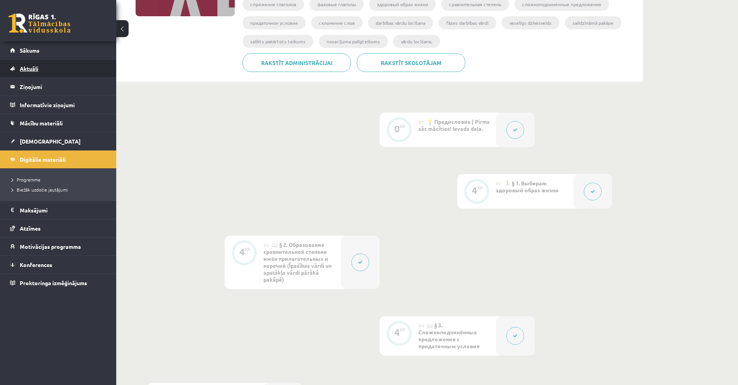
click at [36, 71] on span "Aktuāli" at bounding box center [29, 68] width 19 height 7
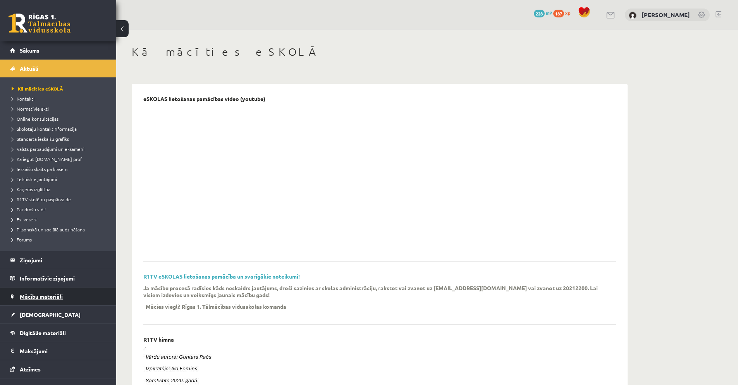
click at [40, 302] on link "Mācību materiāli" at bounding box center [58, 297] width 96 height 18
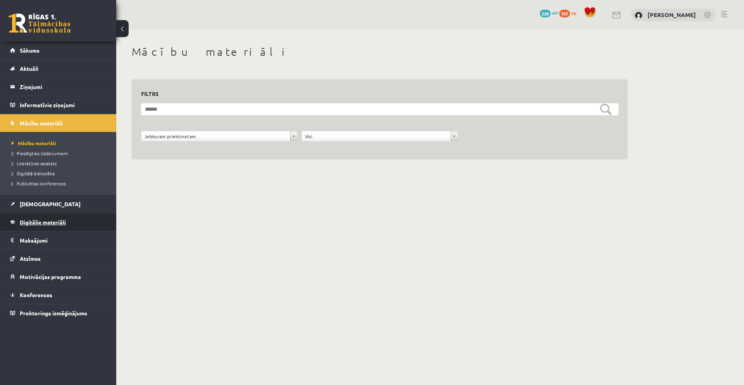
click at [45, 229] on link "Digitālie materiāli" at bounding box center [58, 222] width 96 height 18
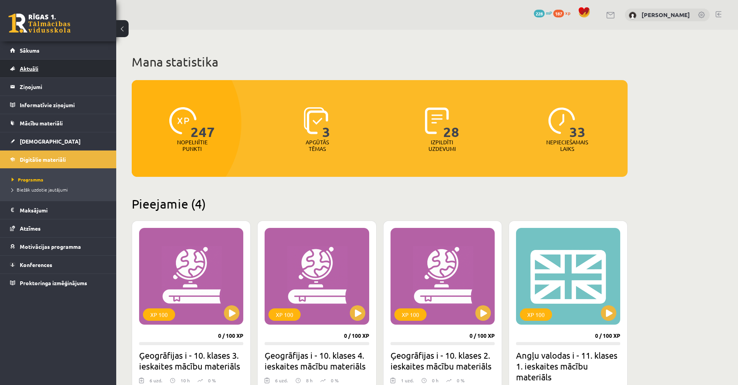
click at [31, 67] on span "Aktuāli" at bounding box center [29, 68] width 19 height 7
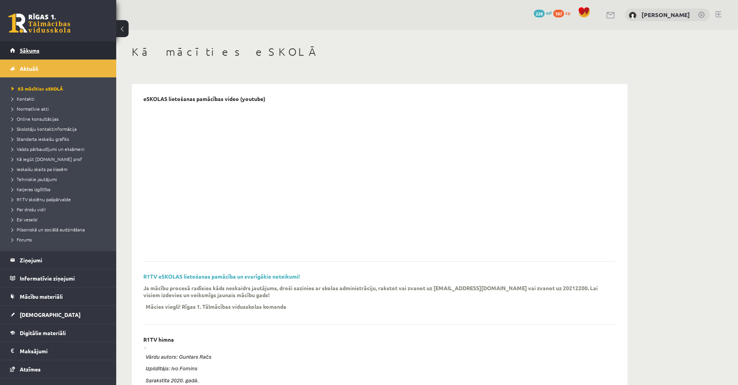
click at [36, 48] on span "Sākums" at bounding box center [30, 50] width 20 height 7
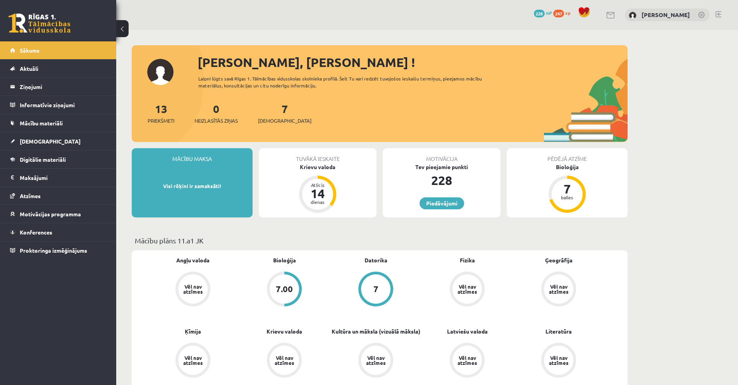
click at [564, 13] on span "247" at bounding box center [558, 14] width 11 height 8
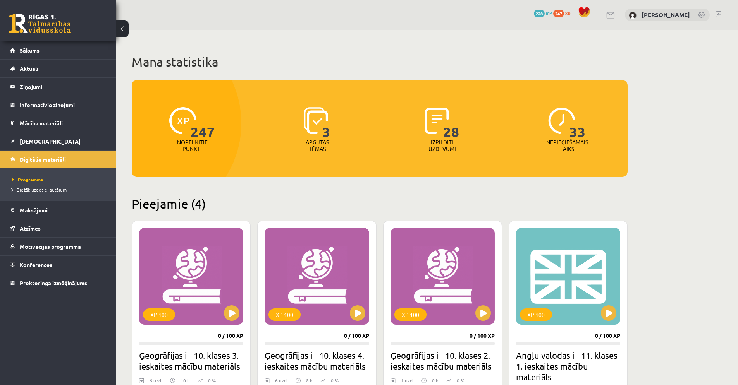
click at [190, 123] on img at bounding box center [182, 120] width 27 height 27
click at [62, 246] on span "Motivācijas programma" at bounding box center [50, 246] width 61 height 7
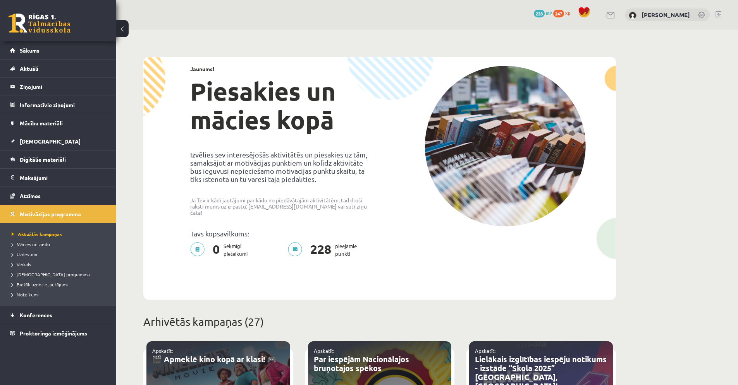
click at [570, 13] on span "xp" at bounding box center [567, 13] width 5 height 6
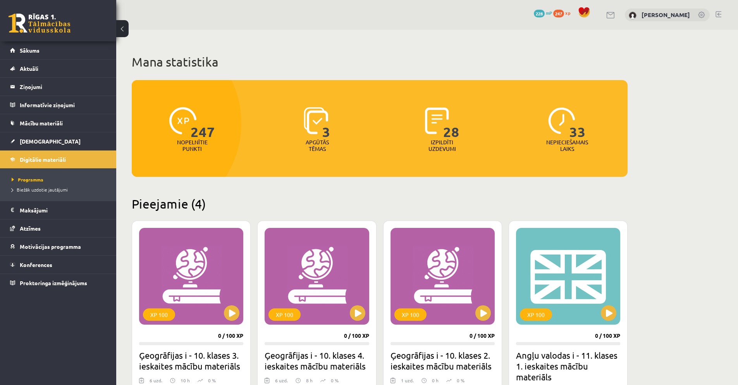
click at [545, 13] on span "228" at bounding box center [539, 14] width 11 height 8
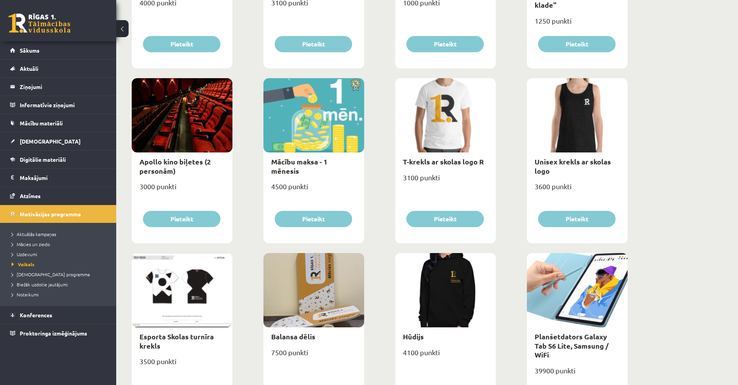
scroll to position [226, 0]
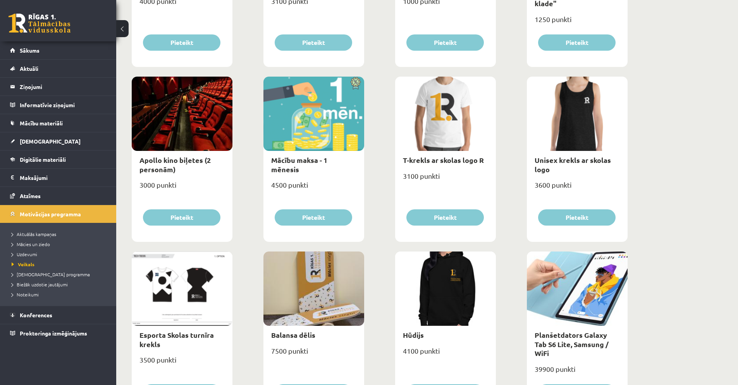
click at [589, 285] on div at bounding box center [577, 289] width 101 height 74
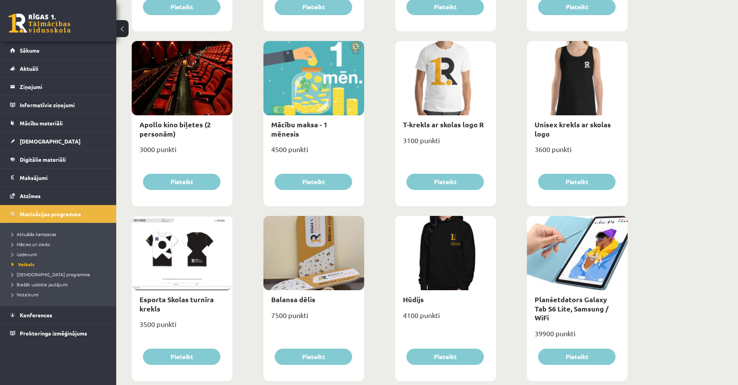
scroll to position [267, 0]
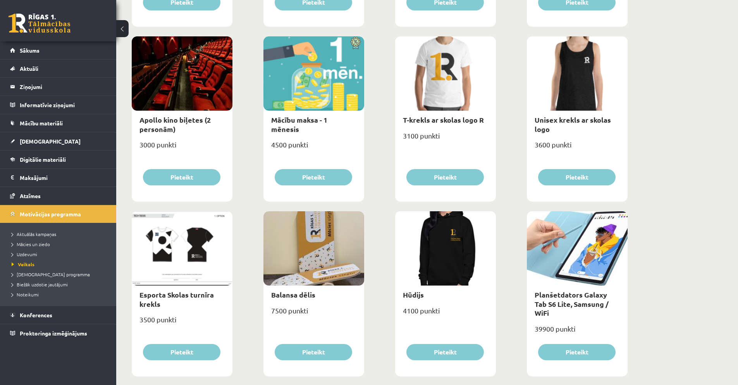
click at [580, 299] on div "Planšetdators Galaxy Tab S6 Lite, Samsung / WiFi" at bounding box center [577, 304] width 101 height 36
click at [582, 304] on link "Planšetdators Galaxy Tab S6 Lite, Samsung / WiFi" at bounding box center [572, 304] width 74 height 27
type input "*"
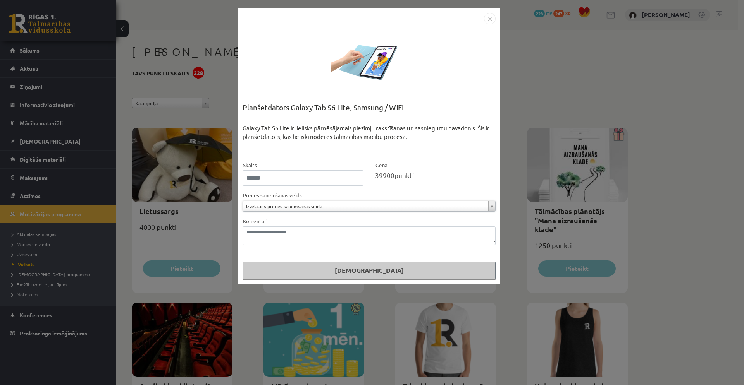
click at [491, 16] on img "Close" at bounding box center [490, 19] width 12 height 12
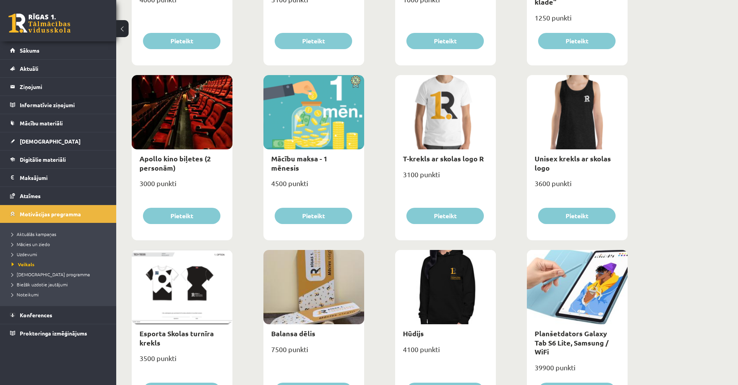
scroll to position [223, 0]
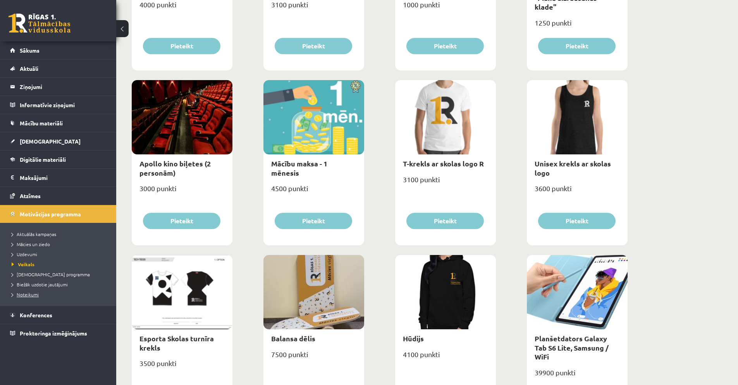
click at [34, 293] on span "Noteikumi" at bounding box center [25, 295] width 27 height 6
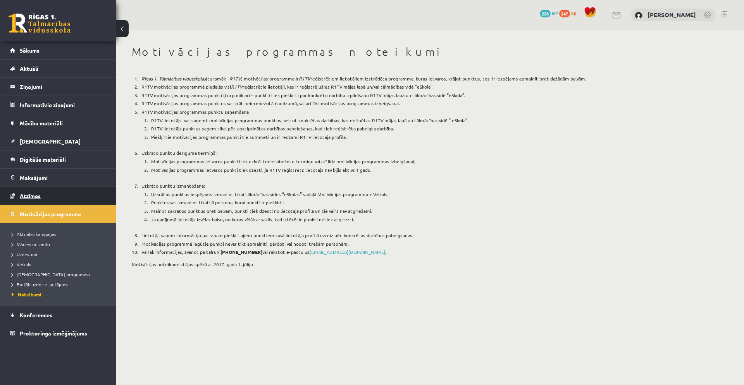
click at [34, 201] on link "Atzīmes" at bounding box center [58, 196] width 96 height 18
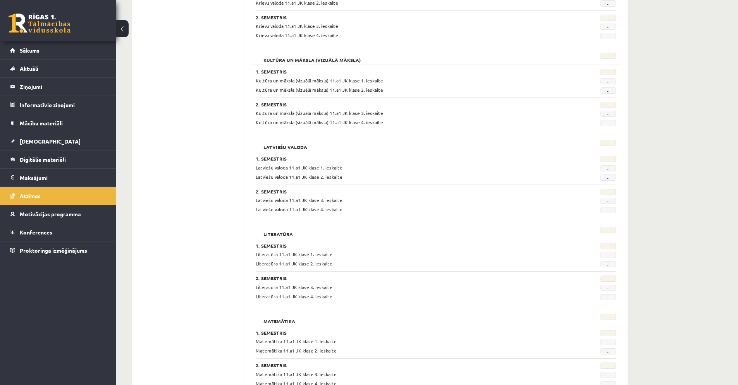
scroll to position [682, 0]
click at [27, 21] on link at bounding box center [40, 23] width 62 height 19
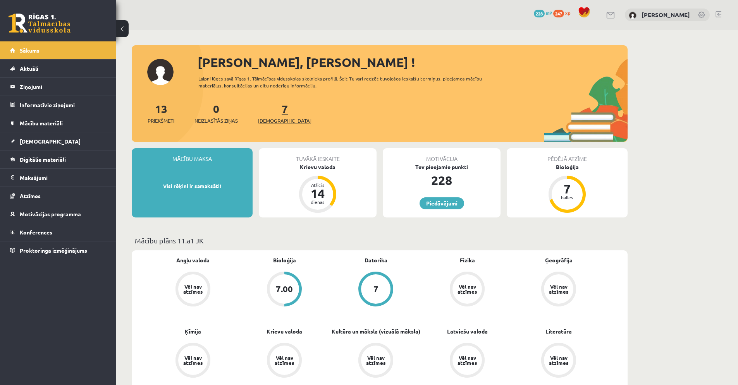
click at [266, 117] on span "[DEMOGRAPHIC_DATA]" at bounding box center [284, 121] width 53 height 8
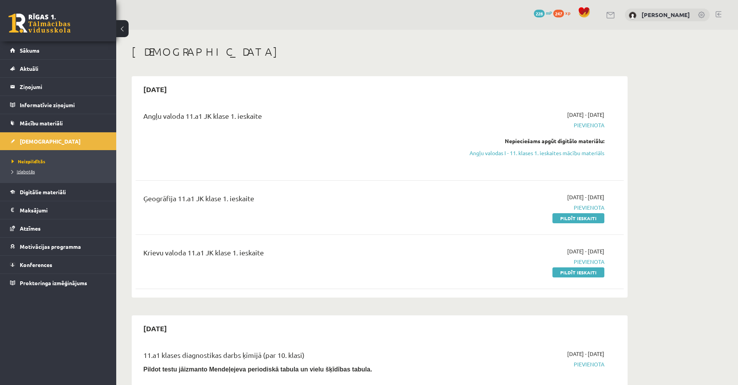
click at [31, 169] on span "Izlabotās" at bounding box center [23, 172] width 23 height 6
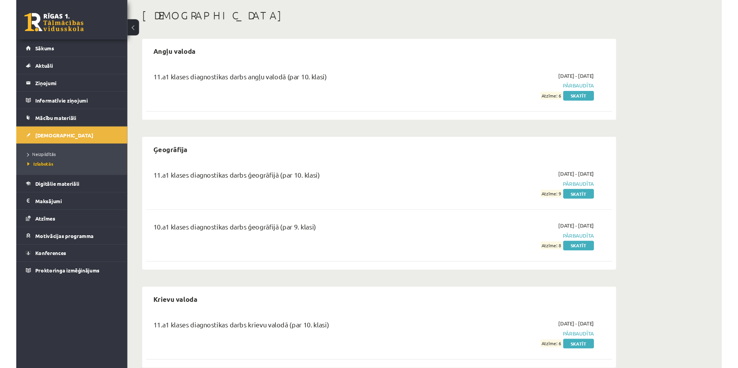
scroll to position [51, 0]
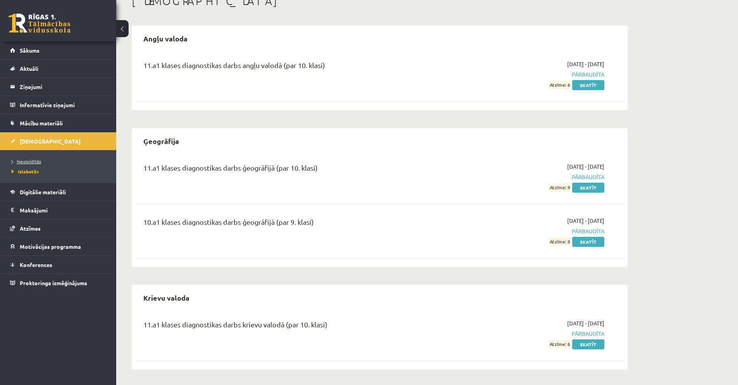
click at [34, 163] on span "Neizpildītās" at bounding box center [26, 161] width 29 height 6
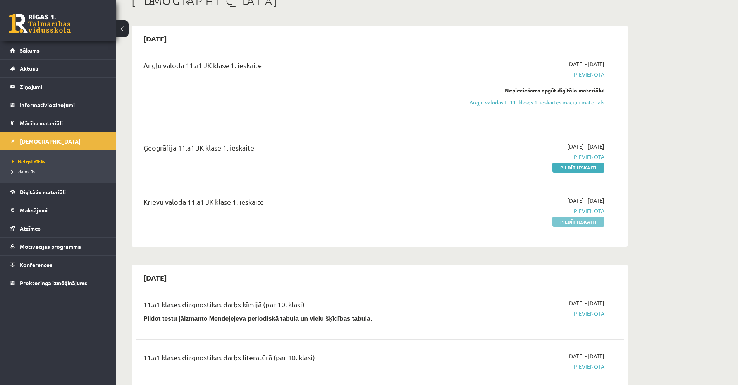
click at [557, 223] on link "Pildīt ieskaiti" at bounding box center [578, 222] width 52 height 10
